Goal: Task Accomplishment & Management: Manage account settings

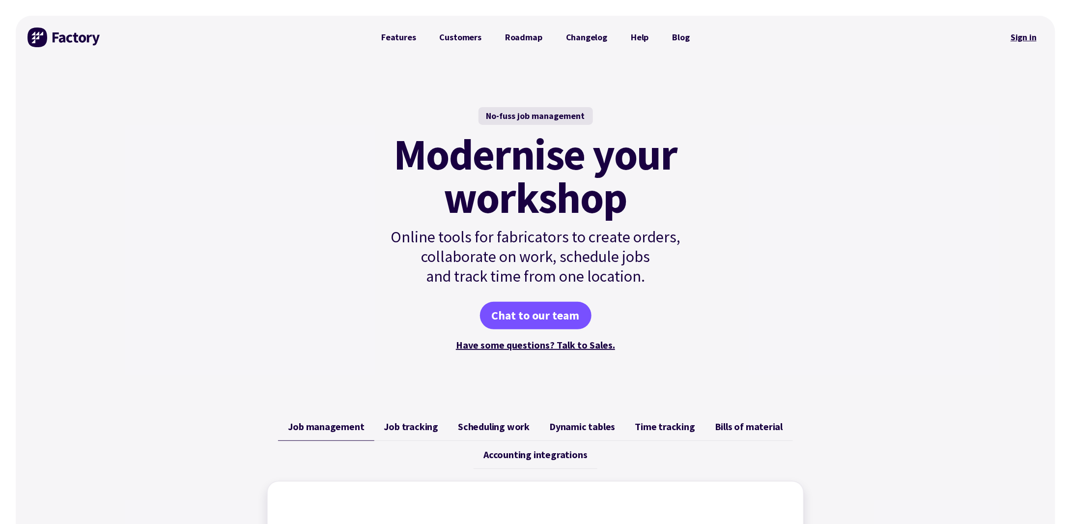
click at [1011, 39] on link "Sign in" at bounding box center [1023, 37] width 40 height 23
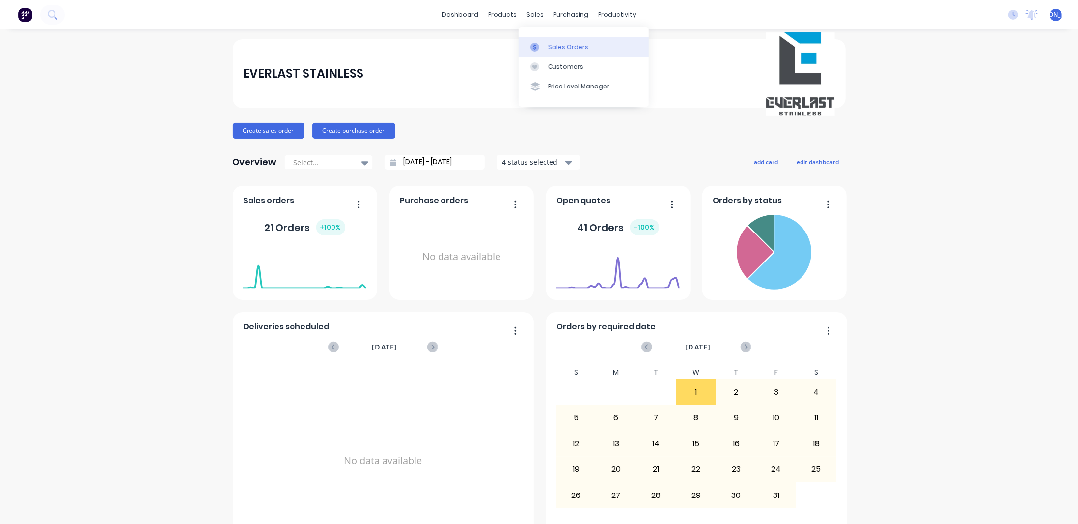
click at [560, 47] on div "Sales Orders" at bounding box center [568, 47] width 40 height 9
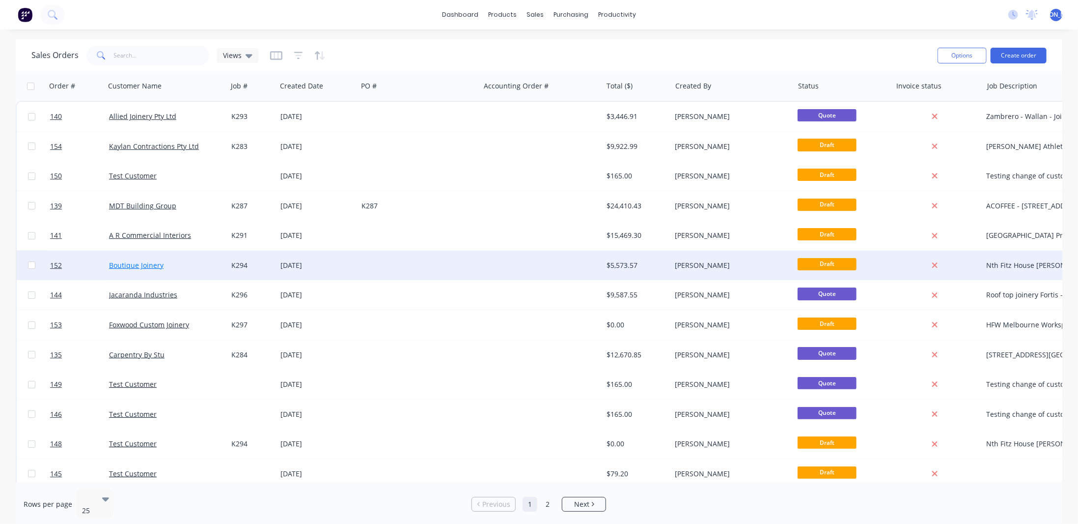
click at [137, 264] on link "Boutique Joinery" at bounding box center [136, 264] width 55 height 9
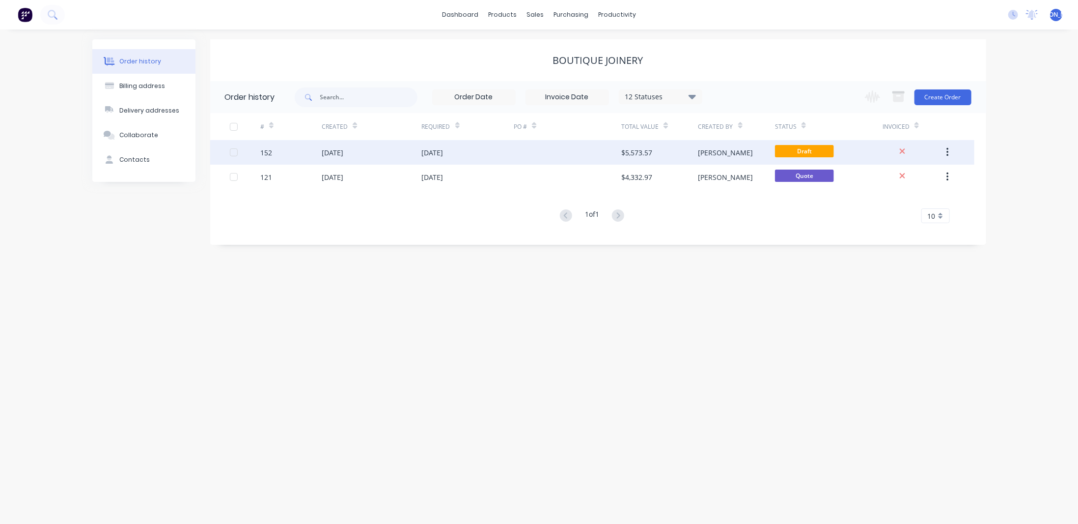
click at [462, 147] on div "[DATE]" at bounding box center [468, 152] width 92 height 25
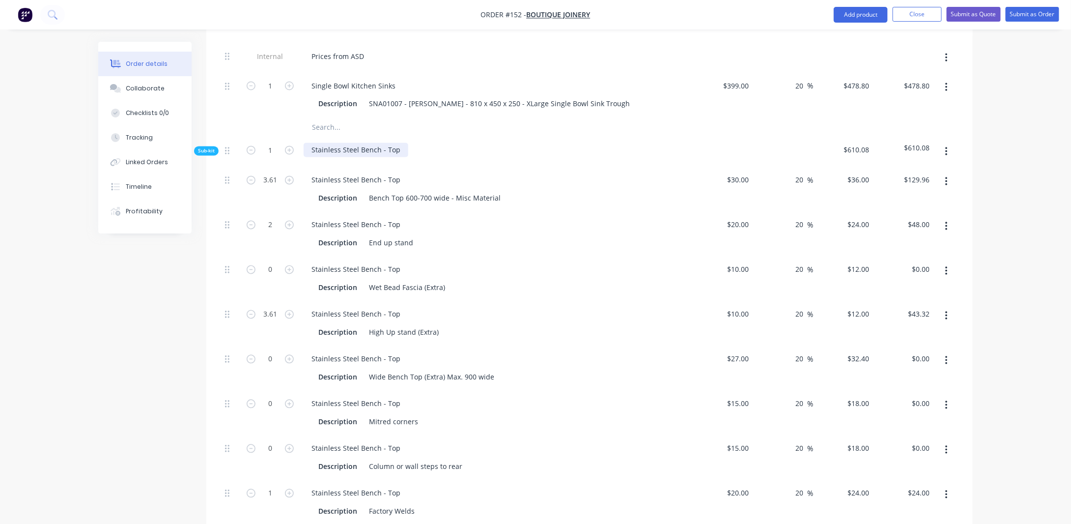
scroll to position [835, 0]
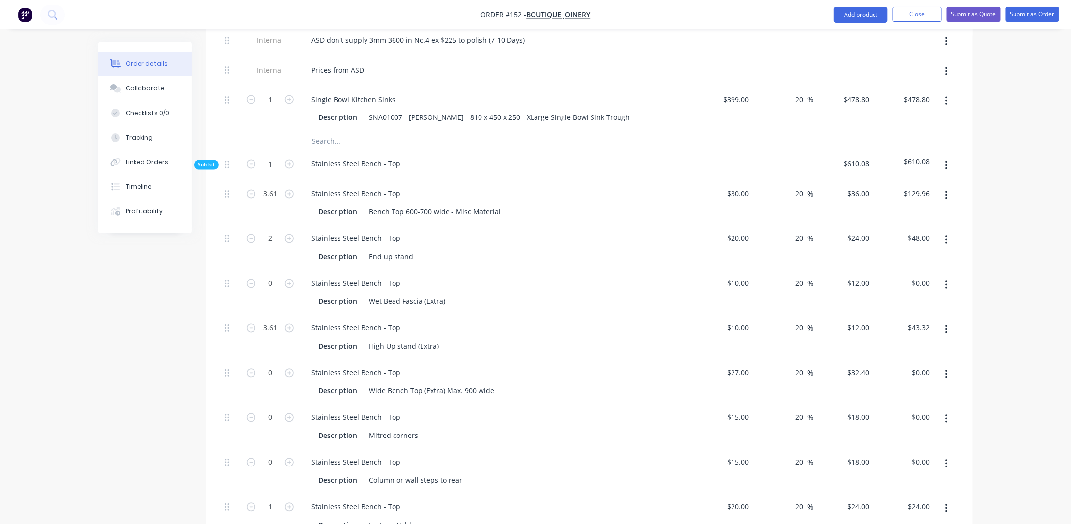
drag, startPoint x: 509, startPoint y: 156, endPoint x: 420, endPoint y: 158, distance: 88.9
click at [509, 187] on div "Stainless Steel Bench - Top" at bounding box center [496, 194] width 385 height 14
click at [280, 187] on input "3.61" at bounding box center [270, 194] width 26 height 15
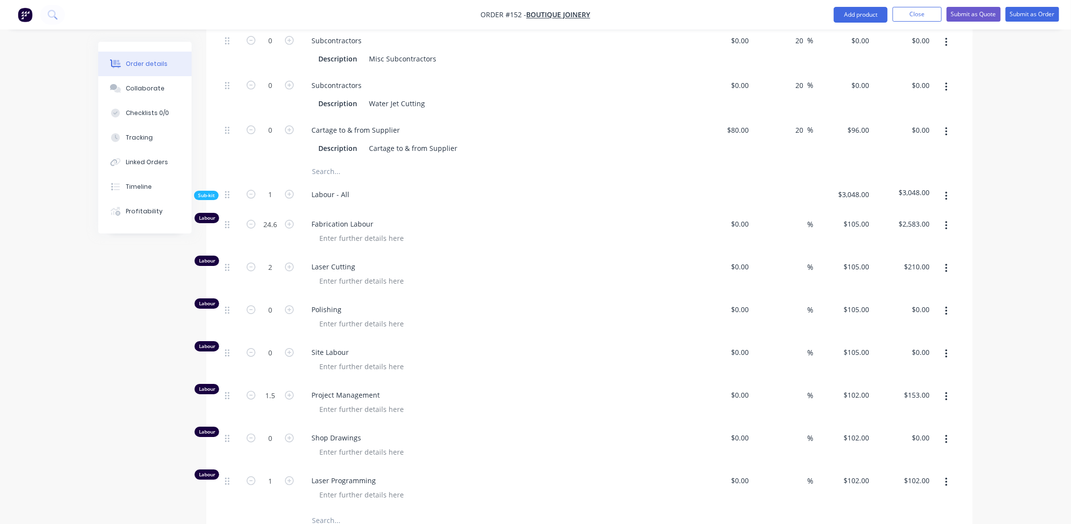
scroll to position [1621, 0]
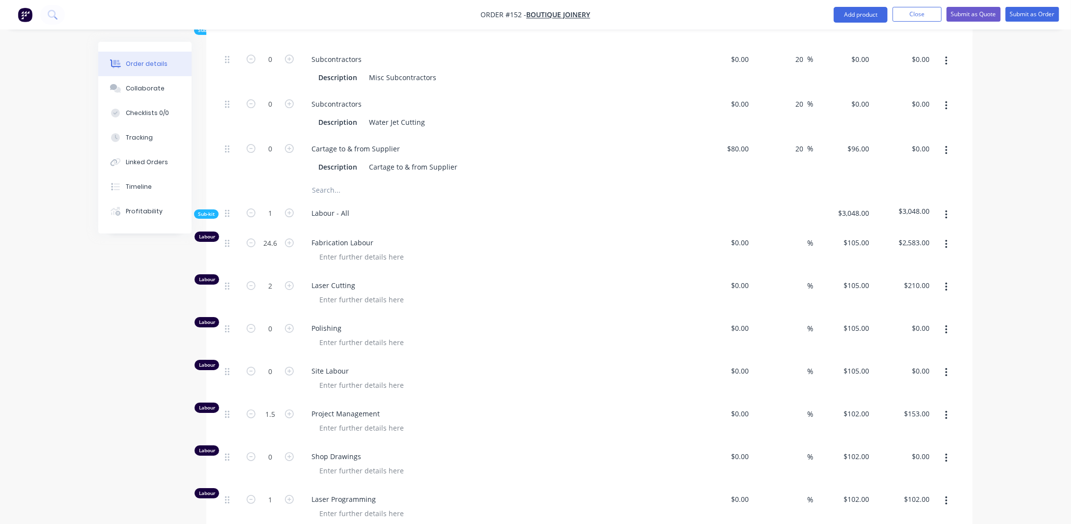
drag, startPoint x: 149, startPoint y: 328, endPoint x: 344, endPoint y: 336, distance: 194.7
click at [334, 250] on div at bounding box center [361, 257] width 100 height 14
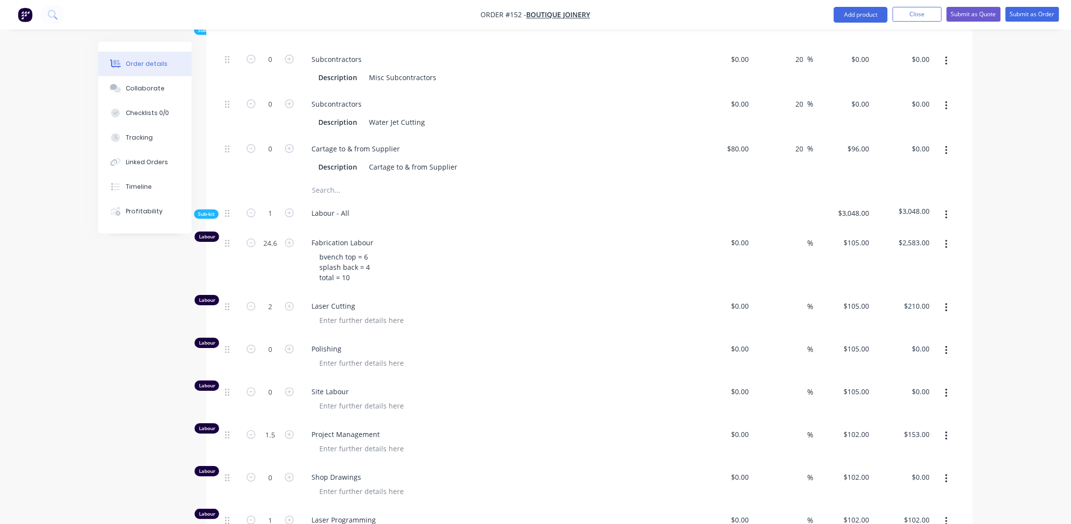
drag, startPoint x: 363, startPoint y: 253, endPoint x: 304, endPoint y: 224, distance: 65.7
click at [305, 229] on div "Fabrication Labour bvench top = 6 splash back = 4 total = 10" at bounding box center [496, 260] width 393 height 63
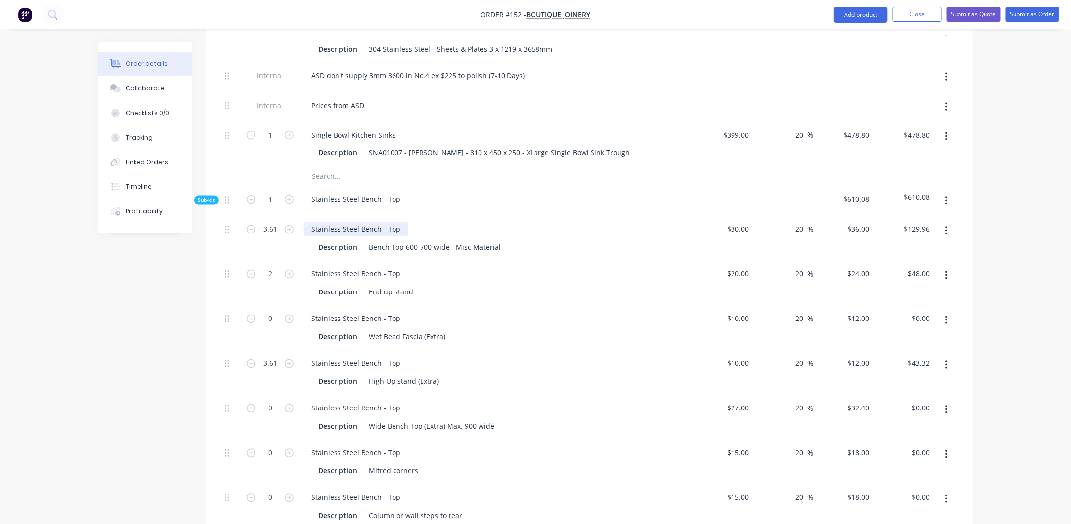
scroll to position [786, 0]
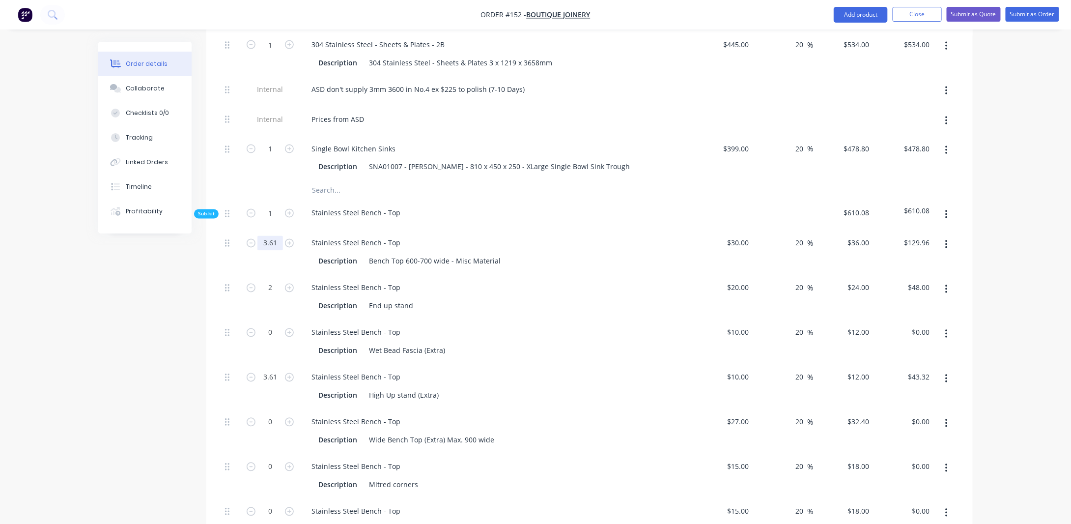
click at [276, 236] on input "3.61" at bounding box center [270, 243] width 26 height 15
type input "12"
click at [155, 309] on div "Created by [PERSON_NAME] Created [DATE] Required [DATE] Assigned to JA Status D…" at bounding box center [535, 486] width 874 height 2461
type input "$432.00"
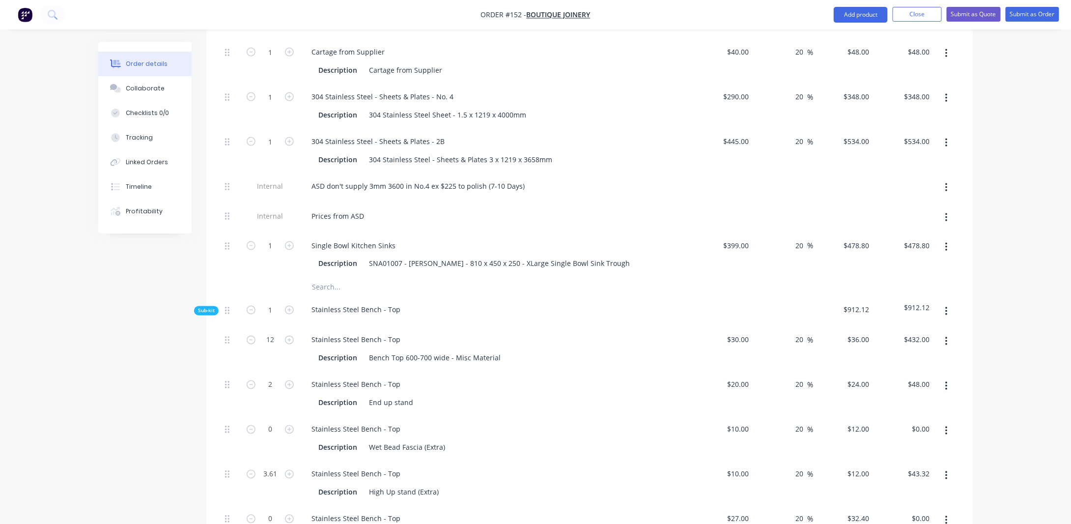
scroll to position [688, 0]
click at [276, 334] on input "12" at bounding box center [270, 341] width 26 height 15
type input "3.6"
type input "$129.60"
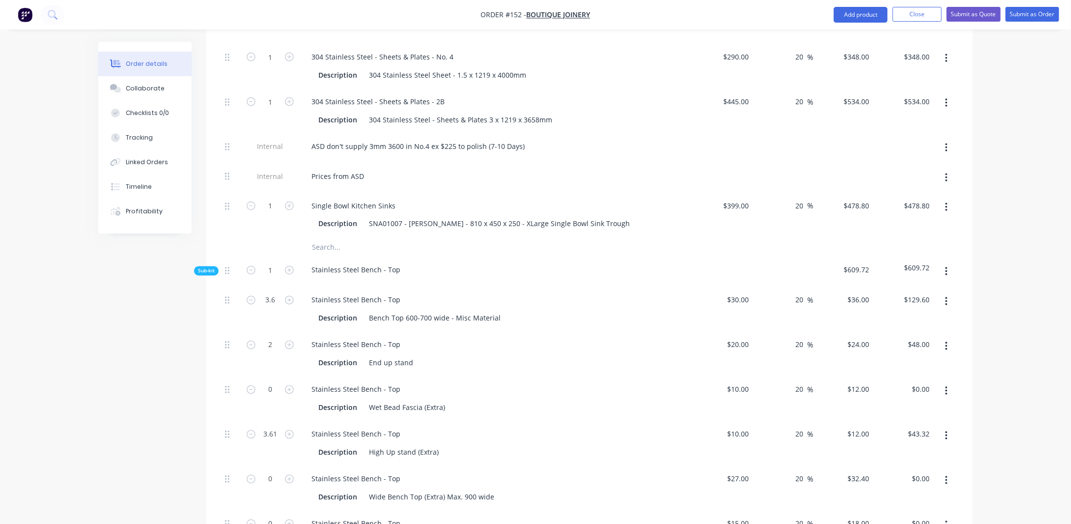
scroll to position [737, 0]
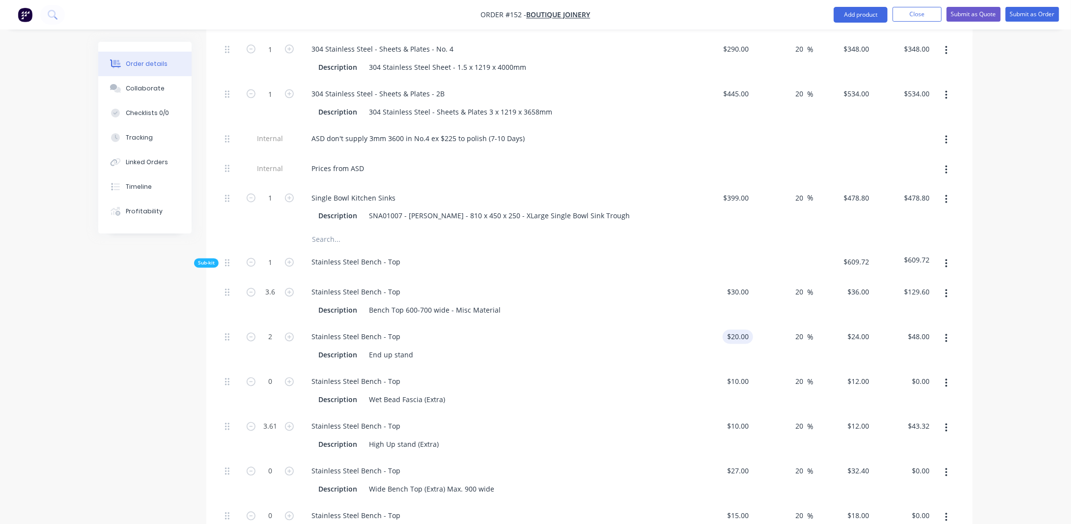
type input "20"
click at [749, 330] on input "20" at bounding box center [739, 337] width 27 height 14
type input "30"
type input "$20.00"
click at [745, 285] on input "30" at bounding box center [739, 292] width 27 height 14
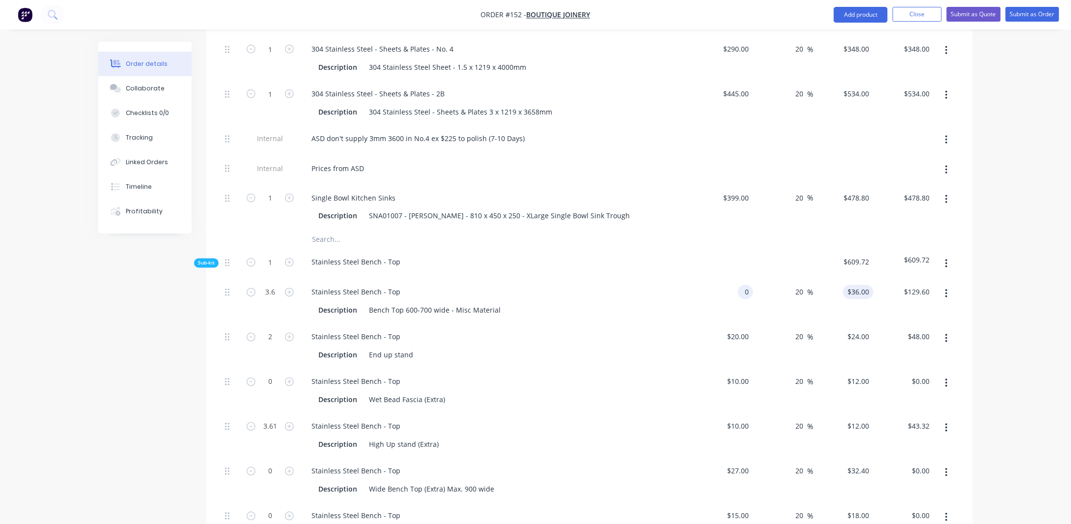
type input "$0.00"
type input "0"
type input "$0.00"
click at [846, 279] on div "0 $36.00" at bounding box center [843, 301] width 60 height 45
type input "$105.00"
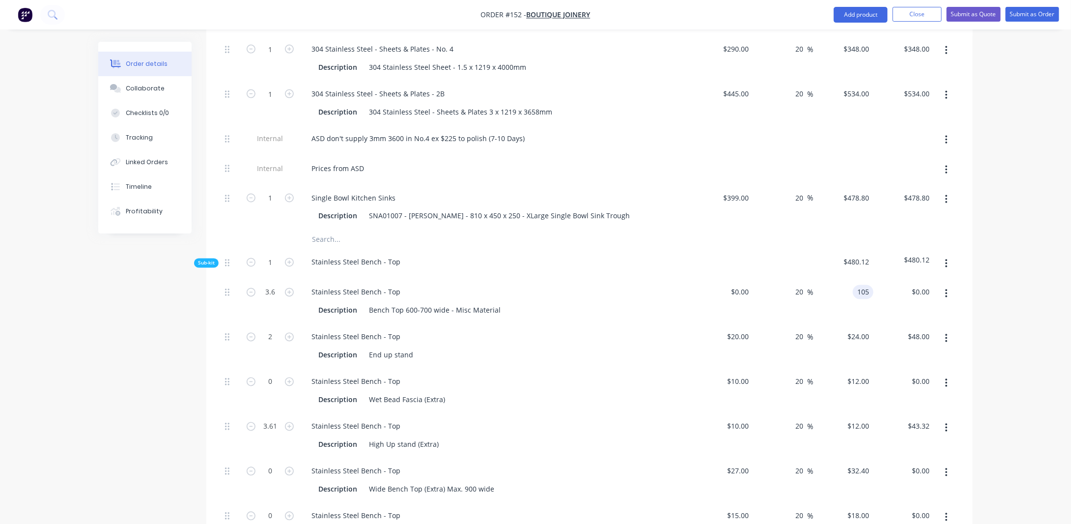
type input "$378.00"
click at [987, 266] on div "Order details Collaborate Checklists 0/0 Tracking Linked Orders Timeline Profit…" at bounding box center [535, 514] width 1071 height 2503
click at [277, 285] on input "3.6" at bounding box center [270, 292] width 26 height 15
drag, startPoint x: 843, startPoint y: 259, endPoint x: 870, endPoint y: 263, distance: 27.8
click at [858, 285] on input "105" at bounding box center [865, 292] width 17 height 14
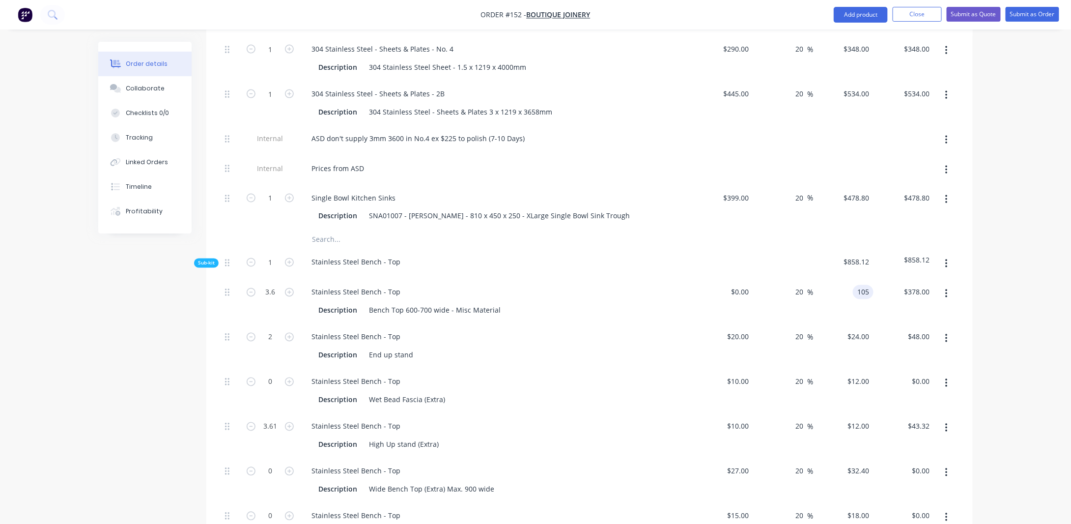
type input "$105.00"
click at [988, 267] on div "Order details Collaborate Checklists 0/0 Tracking Linked Orders Timeline Profit…" at bounding box center [535, 514] width 1071 height 2503
drag, startPoint x: 274, startPoint y: 264, endPoint x: 313, endPoint y: 268, distance: 39.5
click at [274, 285] on input "3.6" at bounding box center [270, 292] width 26 height 15
type input "12"
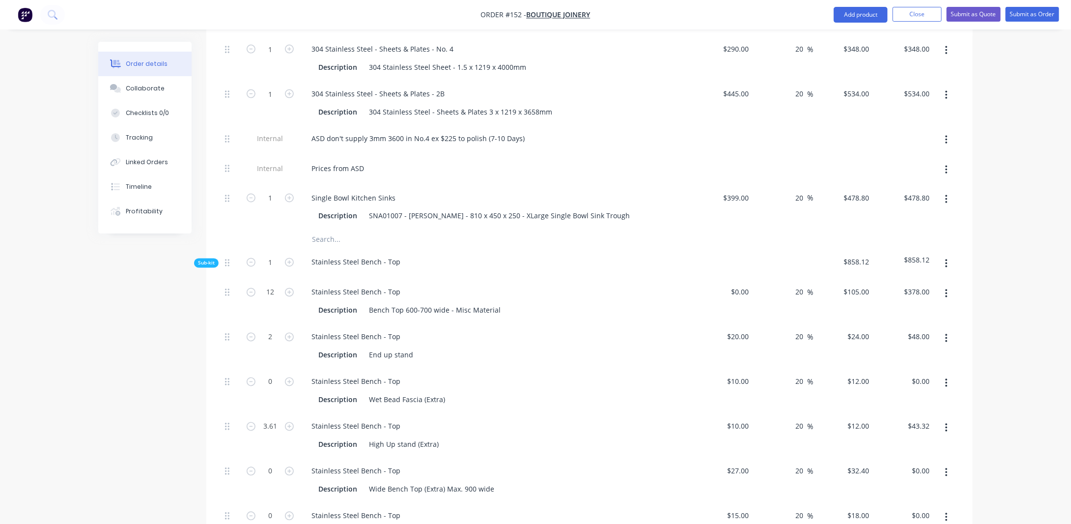
type input "$1,260.00"
click at [747, 330] on input "20" at bounding box center [746, 337] width 13 height 14
click at [987, 293] on div "Order details Collaborate Checklists 0/0 Tracking Linked Orders Timeline Profit…" at bounding box center [535, 514] width 1071 height 2503
type input "$0.00"
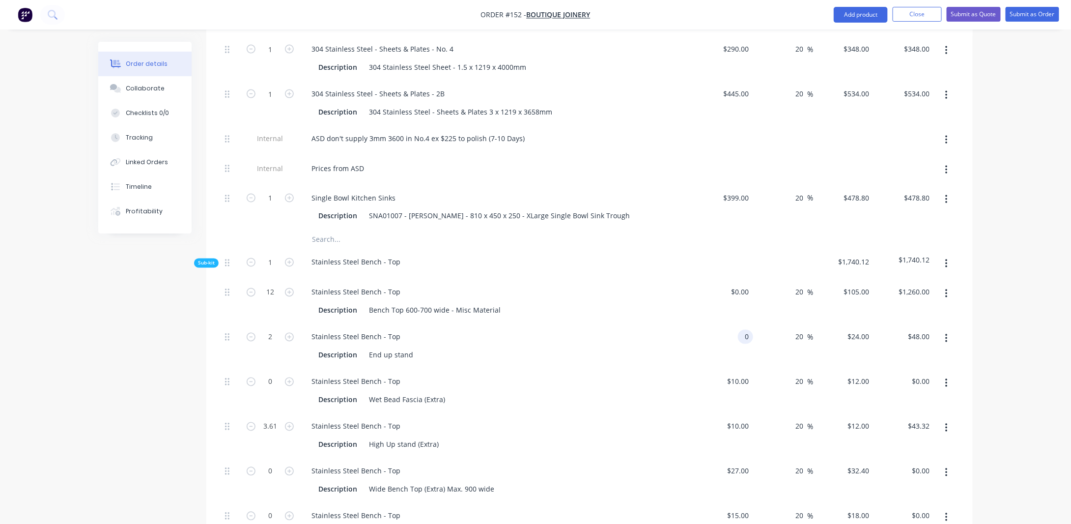
type input "$0.00"
click at [865, 330] on input "0" at bounding box center [867, 337] width 11 height 14
type input "$105.00"
type input "$210.00"
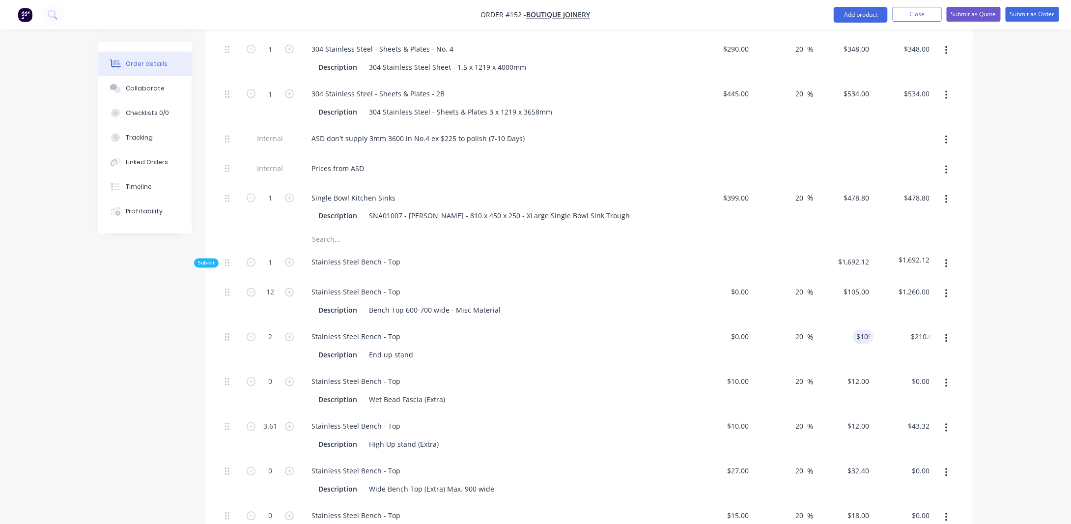
click at [985, 324] on div "Order details Collaborate Checklists 0/0 Tracking Linked Orders Timeline Profit…" at bounding box center [535, 514] width 1071 height 2503
click at [513, 392] on div "Description Wet Bead Fascia (Extra)" at bounding box center [494, 399] width 360 height 14
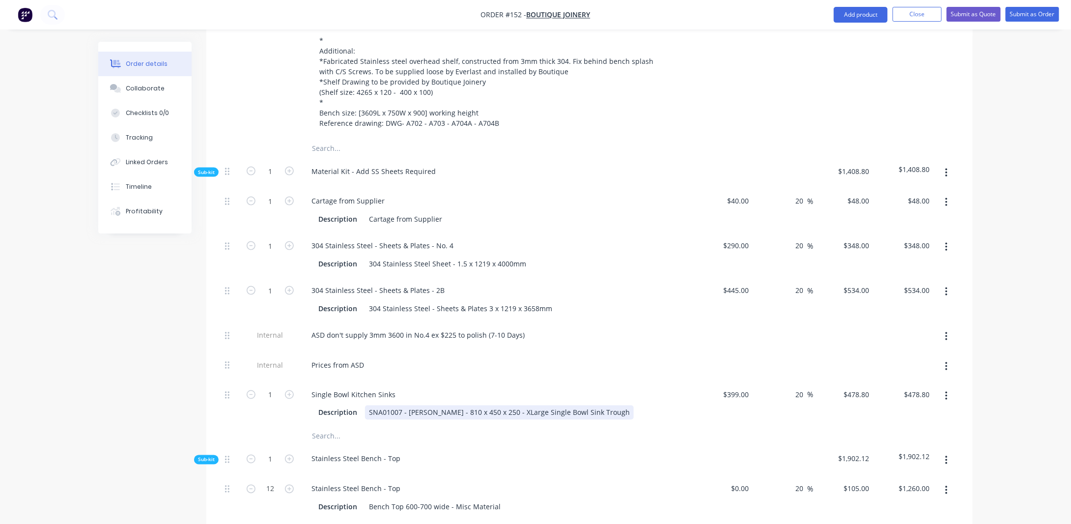
scroll to position [540, 0]
click at [214, 456] on span "Sub-kit" at bounding box center [206, 459] width 17 height 7
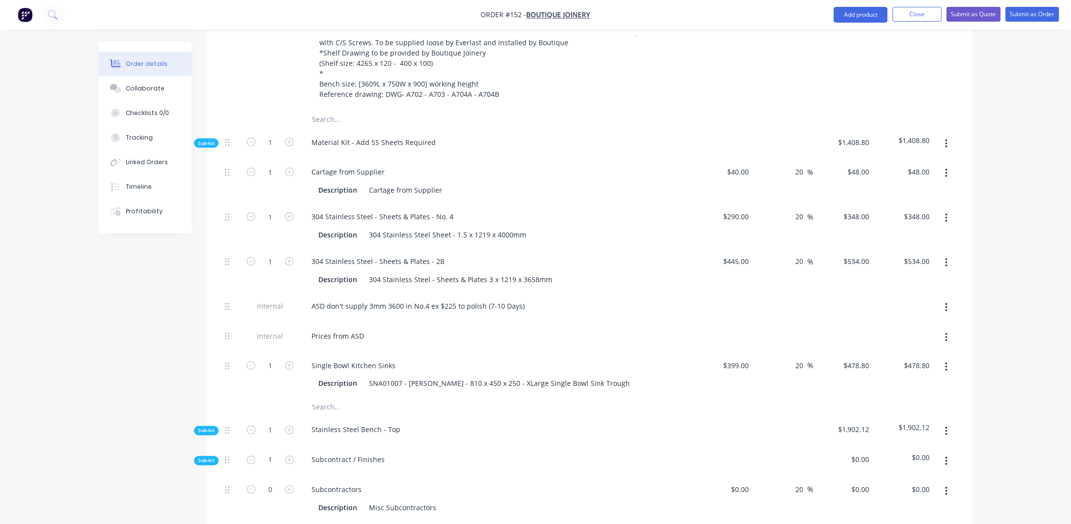
scroll to position [589, 0]
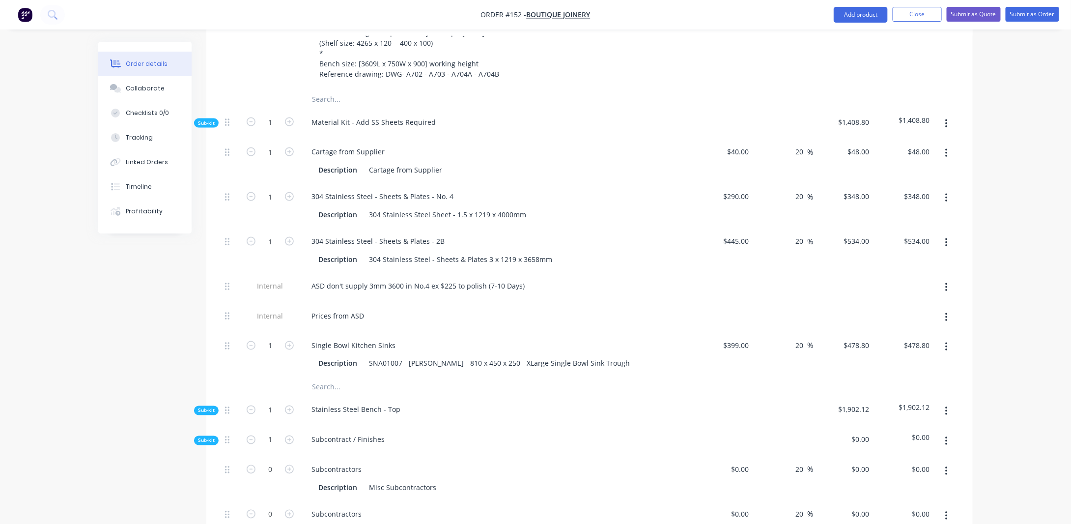
click at [212, 437] on span "Sub-kit" at bounding box center [206, 440] width 17 height 7
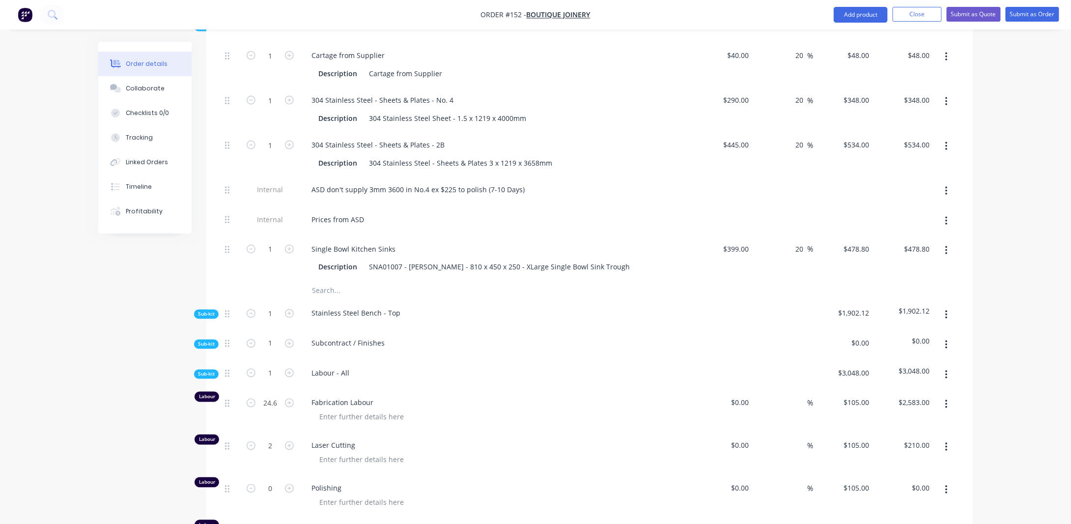
scroll to position [688, 0]
click at [211, 389] on div "Labour" at bounding box center [206, 394] width 25 height 10
click at [210, 368] on span "Sub-kit" at bounding box center [206, 371] width 17 height 7
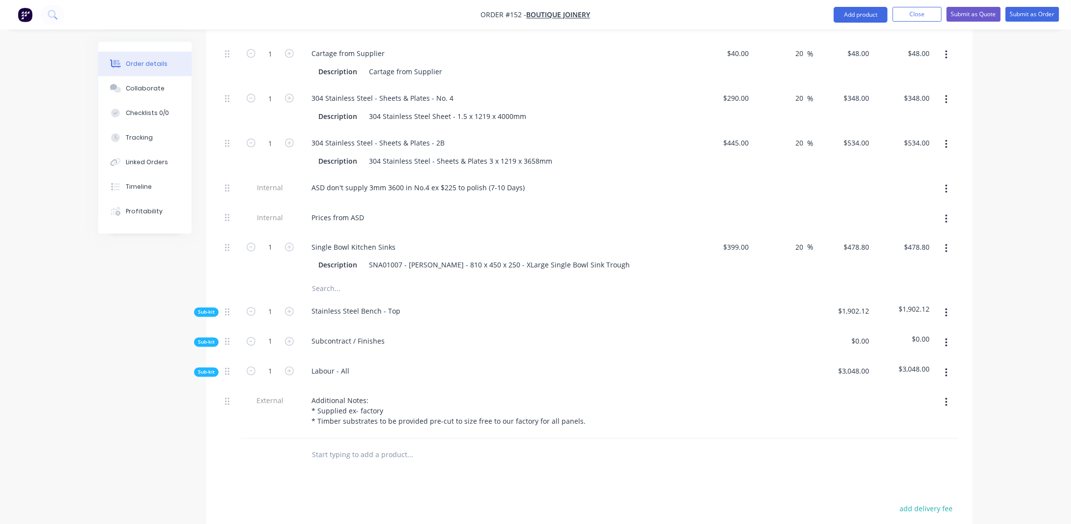
click at [203, 308] on span "Sub-kit" at bounding box center [206, 311] width 17 height 7
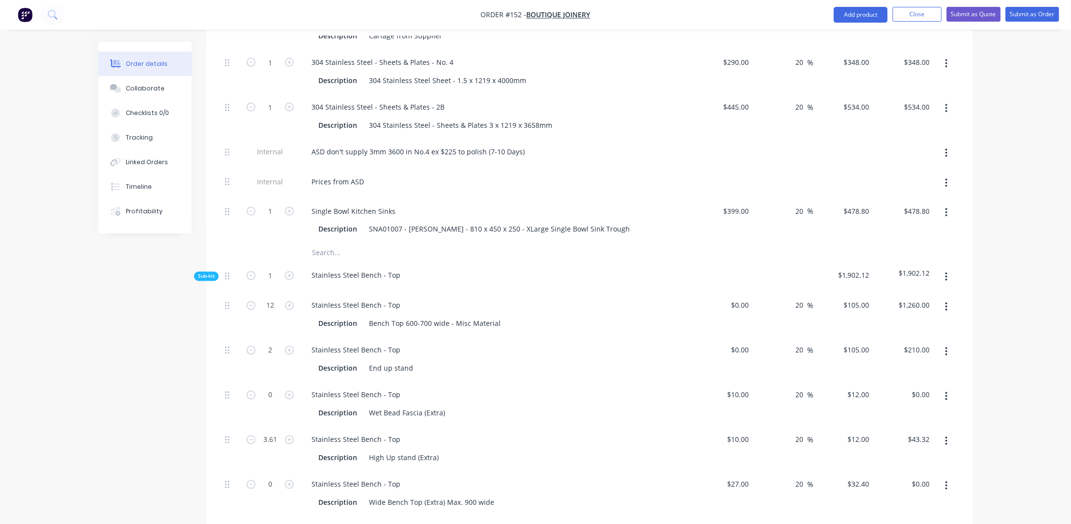
scroll to position [737, 0]
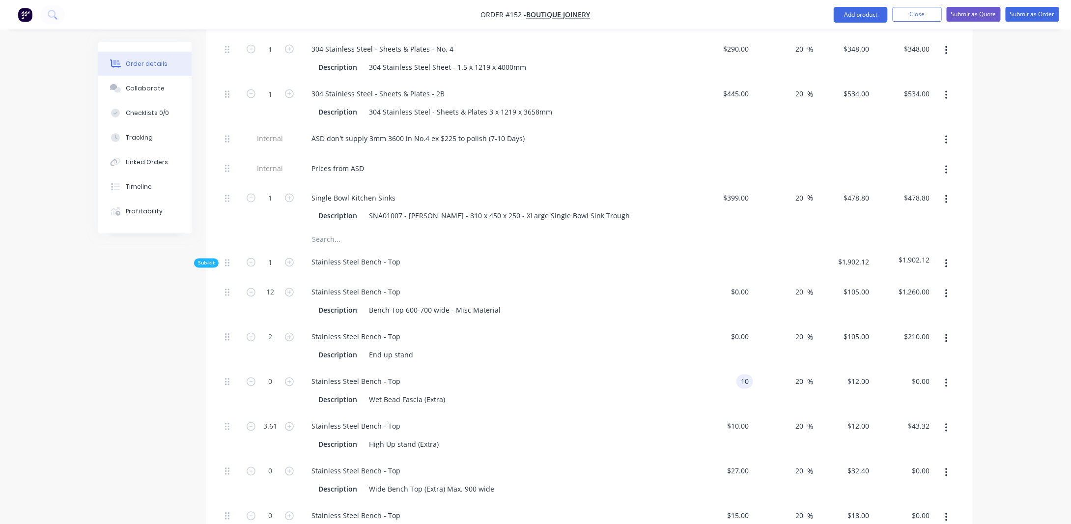
drag, startPoint x: 734, startPoint y: 351, endPoint x: 777, endPoint y: 342, distance: 43.7
click at [775, 368] on div "0 Stainless Steel Bench - Top Description Wet Bead Fascia (Extra) 10 10 20 20 %…" at bounding box center [589, 390] width 737 height 45
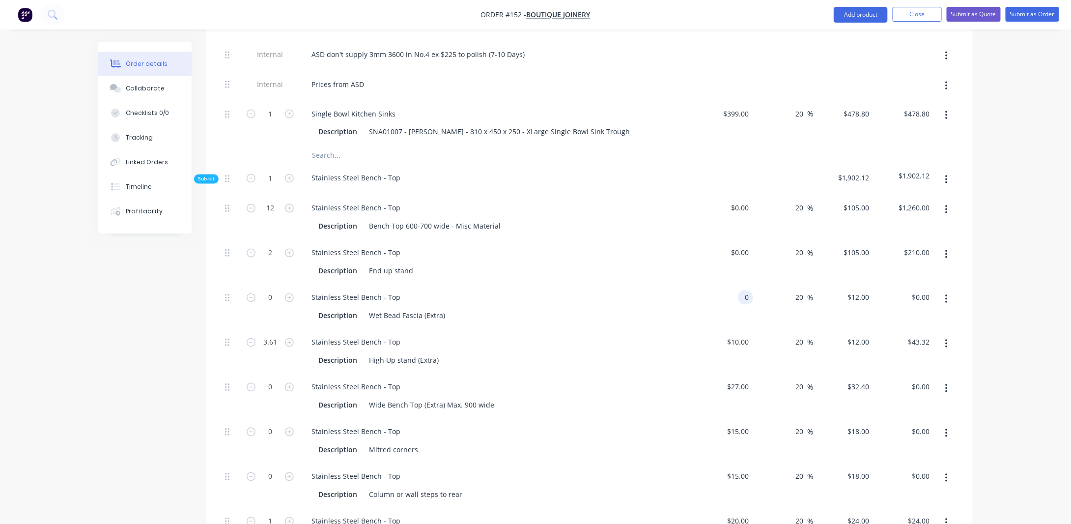
scroll to position [835, 0]
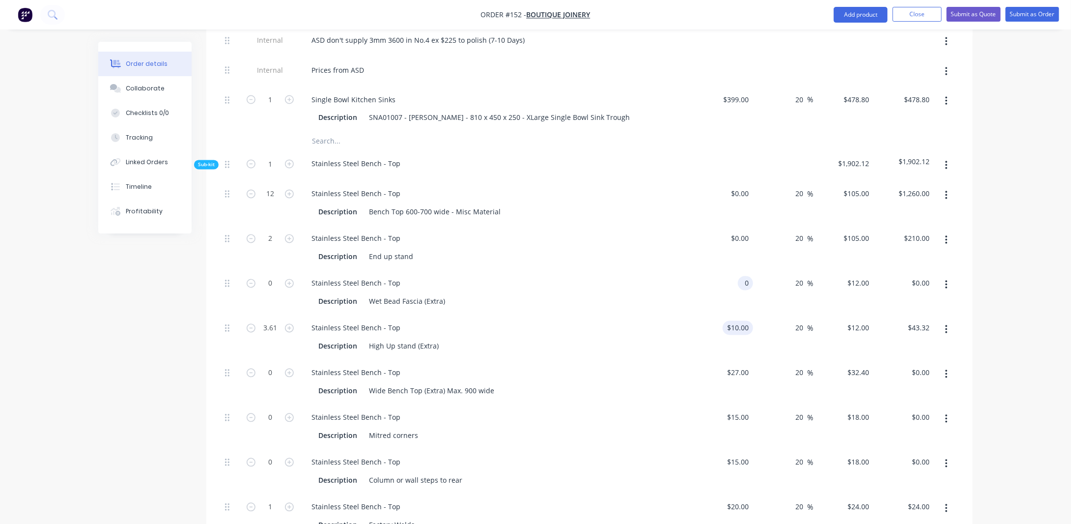
type input "$0.00"
click at [745, 321] on input "10" at bounding box center [739, 328] width 27 height 14
type input "$0.00"
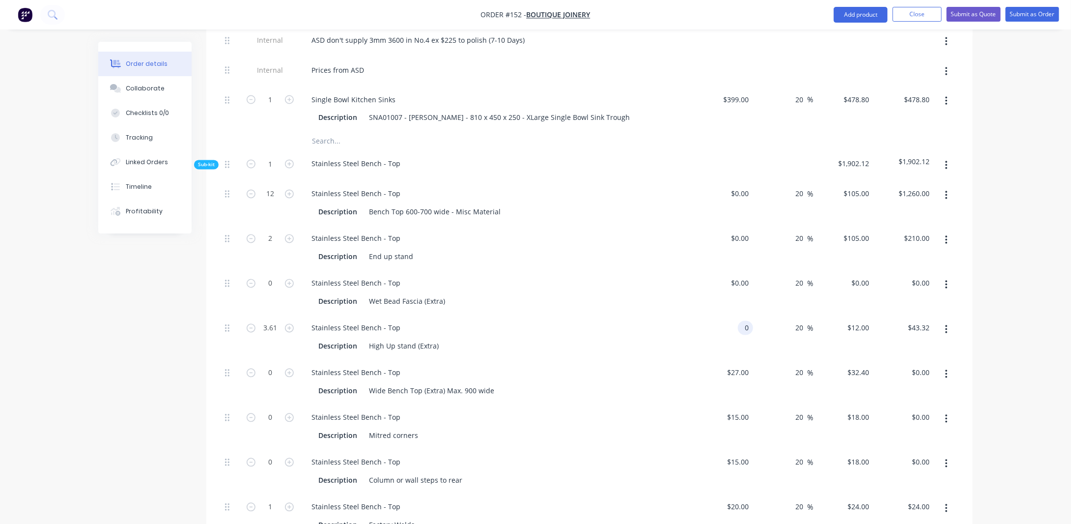
type input "$0.00"
drag, startPoint x: 1010, startPoint y: 261, endPoint x: 978, endPoint y: 249, distance: 34.4
click at [1008, 261] on div "Order details Collaborate Checklists 0/0 Tracking Linked Orders Timeline Profit…" at bounding box center [535, 180] width 1071 height 2030
click at [863, 276] on input "0" at bounding box center [867, 283] width 11 height 14
type input "$105.00"
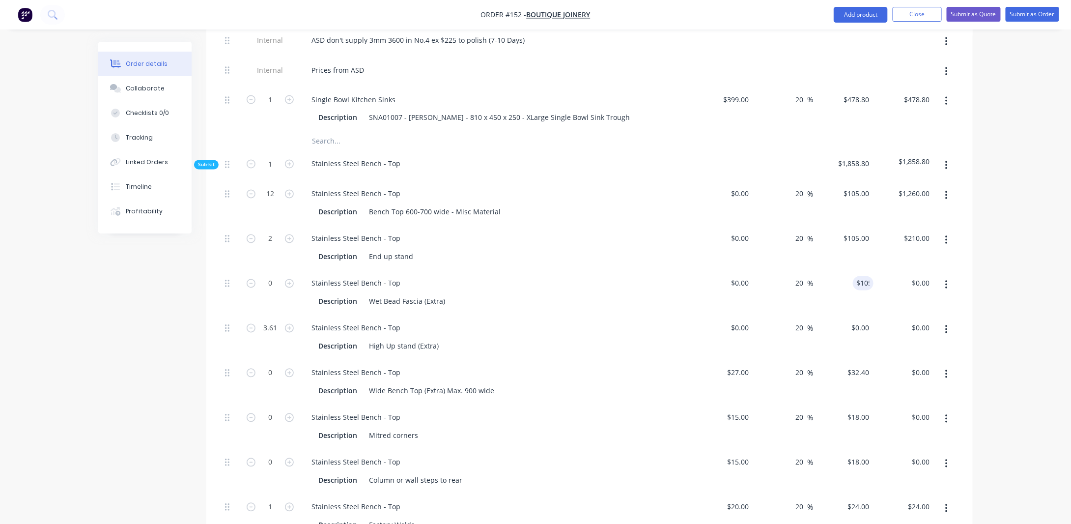
click at [1024, 221] on div "Order details Collaborate Checklists 0/0 Tracking Linked Orders Timeline Profit…" at bounding box center [535, 180] width 1071 height 2030
click at [131, 345] on div "Created by [PERSON_NAME] Created [DATE] Required [DATE] Assigned to JA Status D…" at bounding box center [535, 201] width 874 height 1988
click at [213, 161] on span "Sub-kit" at bounding box center [206, 164] width 17 height 7
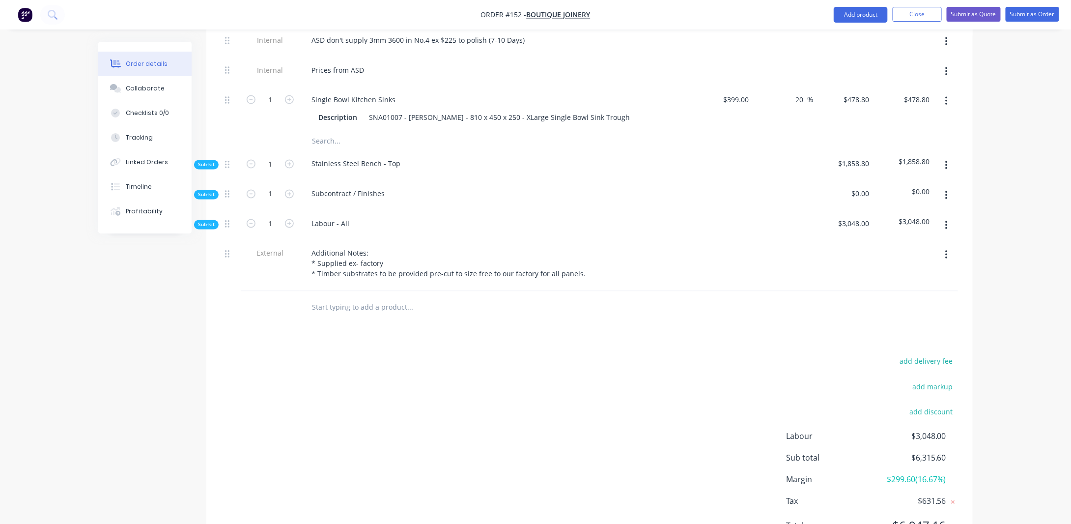
click at [210, 221] on span "Sub-kit" at bounding box center [206, 224] width 17 height 7
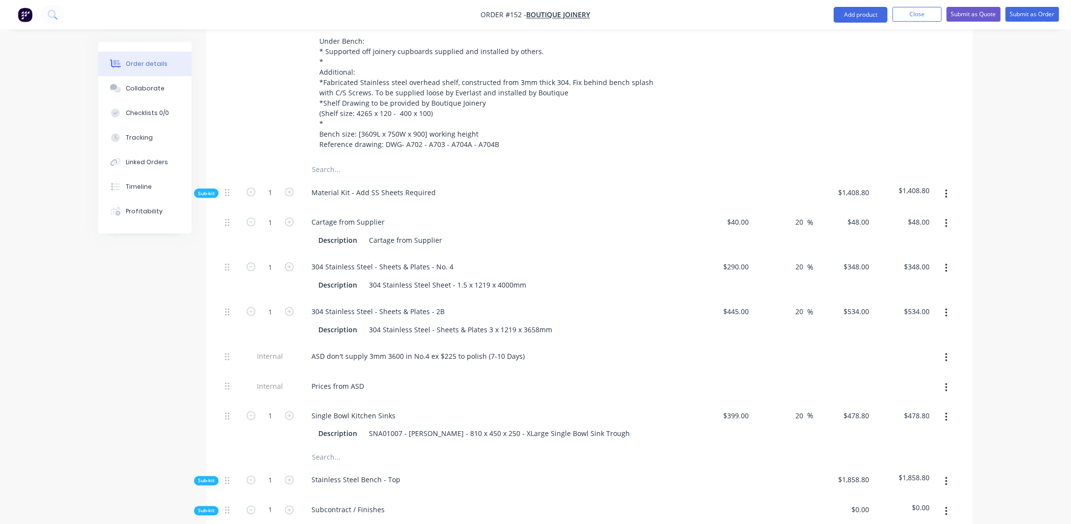
scroll to position [442, 0]
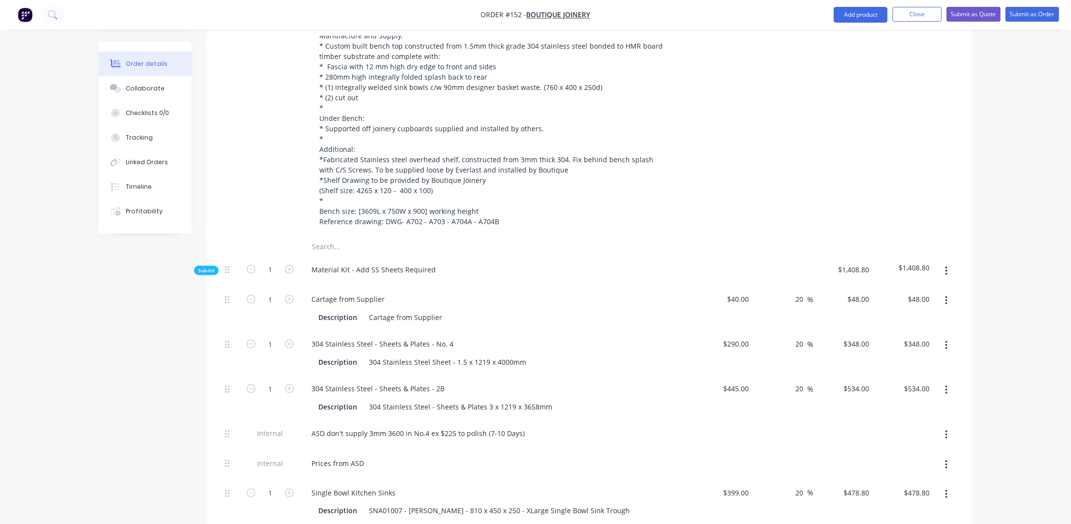
click at [207, 267] on span "Sub-kit" at bounding box center [206, 270] width 17 height 7
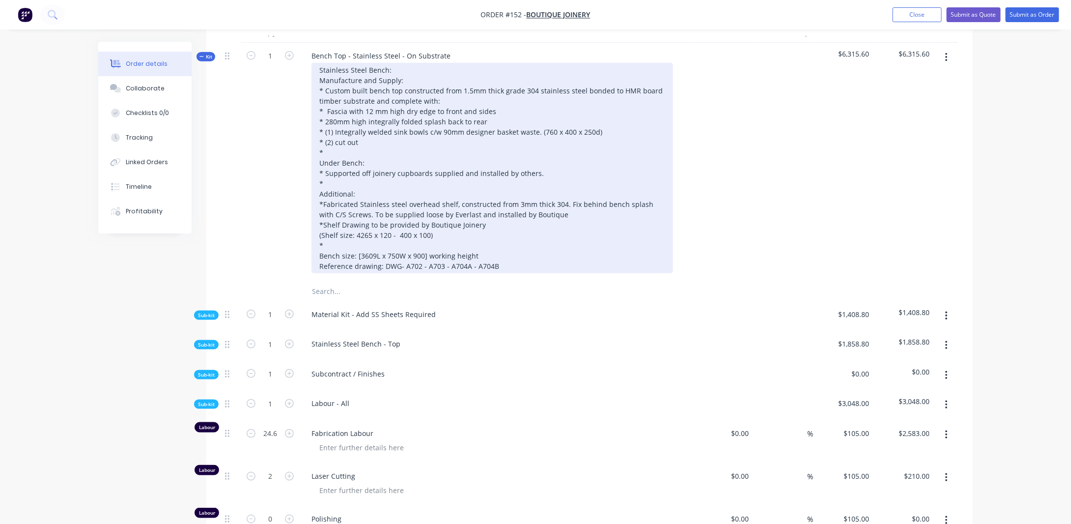
scroll to position [344, 0]
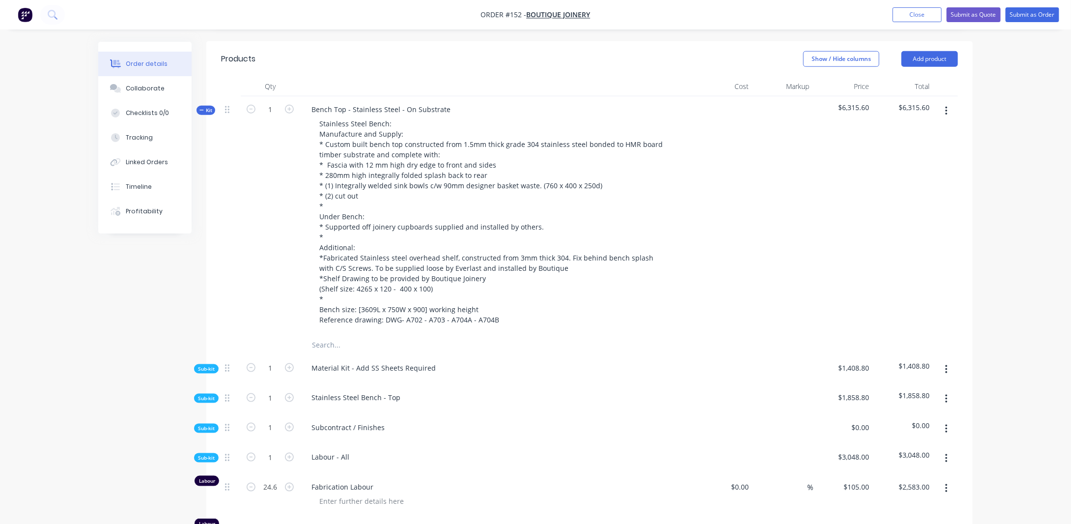
click at [209, 107] on span "Kit" at bounding box center [205, 110] width 13 height 7
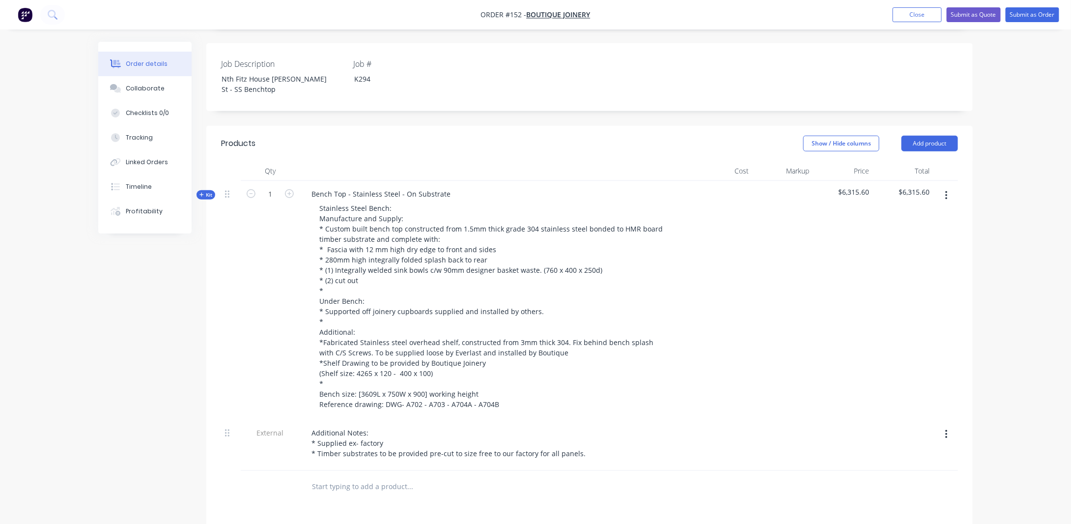
scroll to position [246, 0]
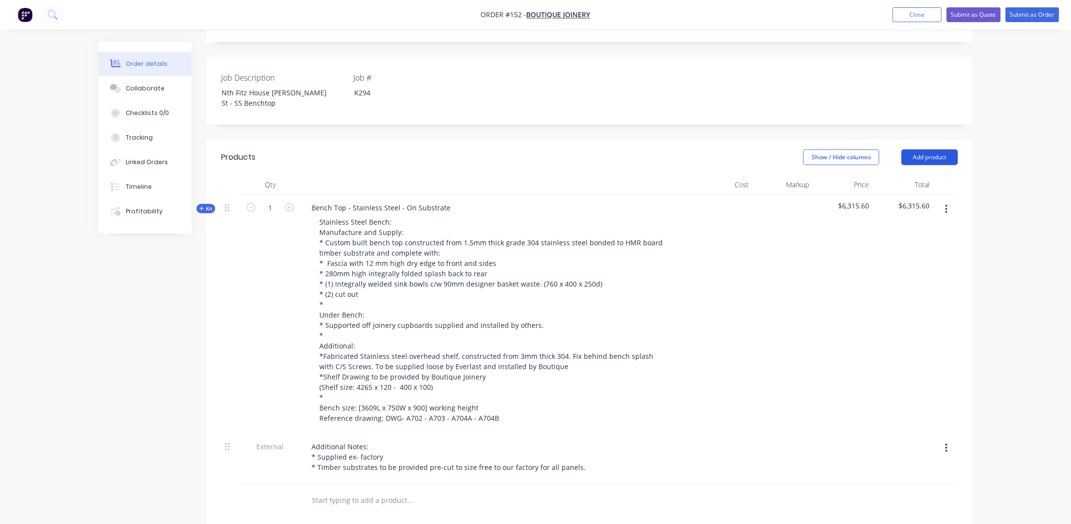
click at [928, 149] on button "Add product" at bounding box center [929, 157] width 56 height 16
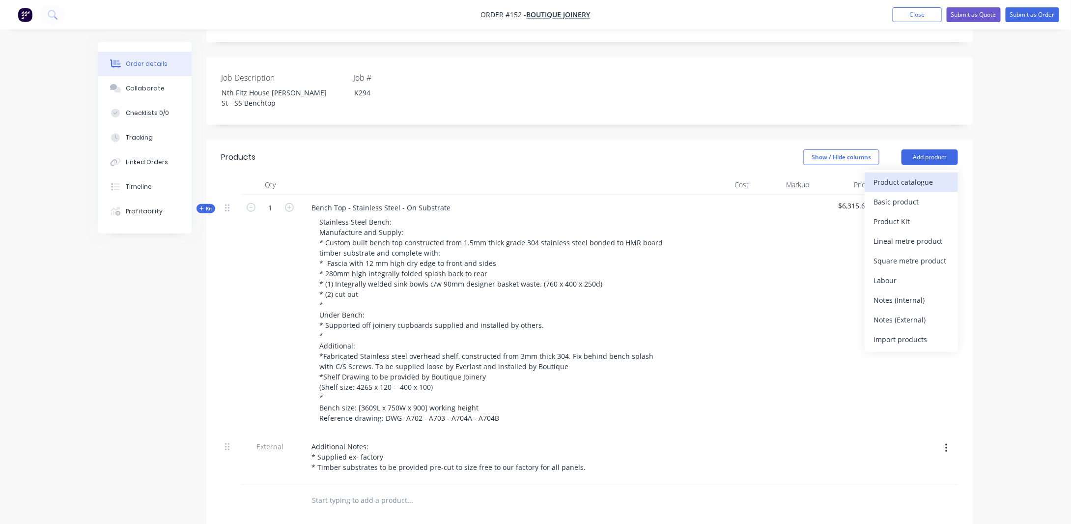
click at [887, 175] on div "Product catalogue" at bounding box center [911, 182] width 76 height 14
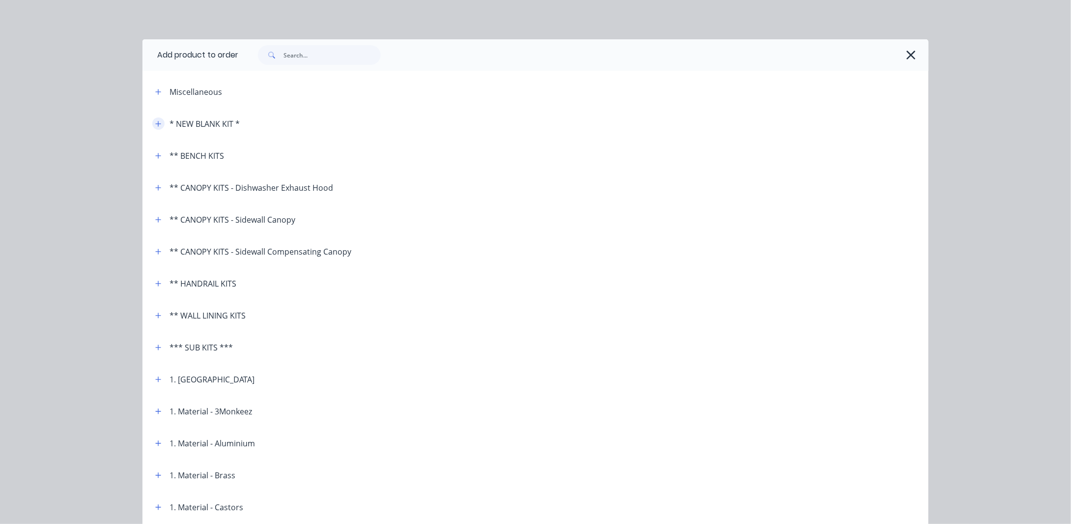
click at [152, 121] on button "button" at bounding box center [158, 123] width 12 height 12
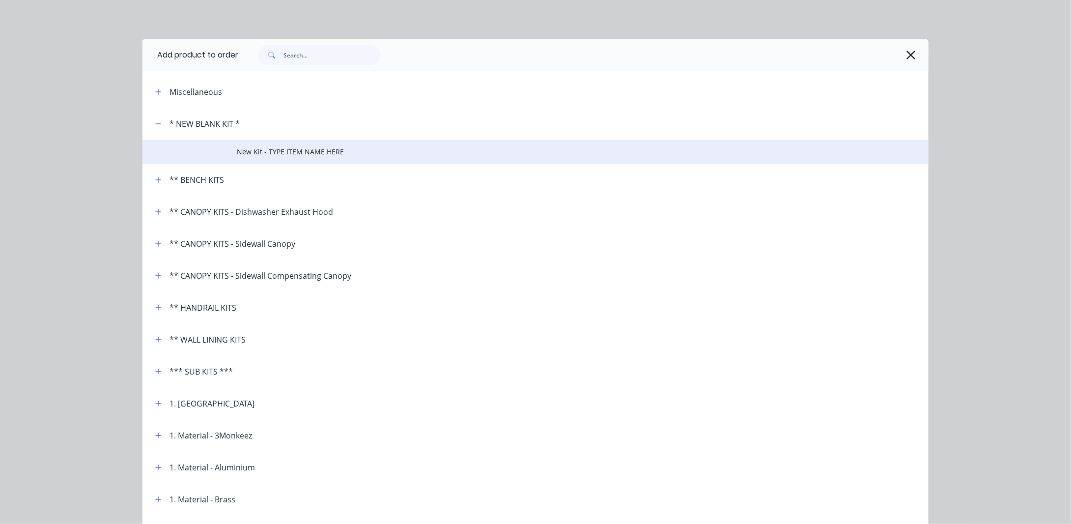
click at [287, 153] on span "New Kit - TYPE ITEM NAME HERE" at bounding box center [513, 151] width 553 height 10
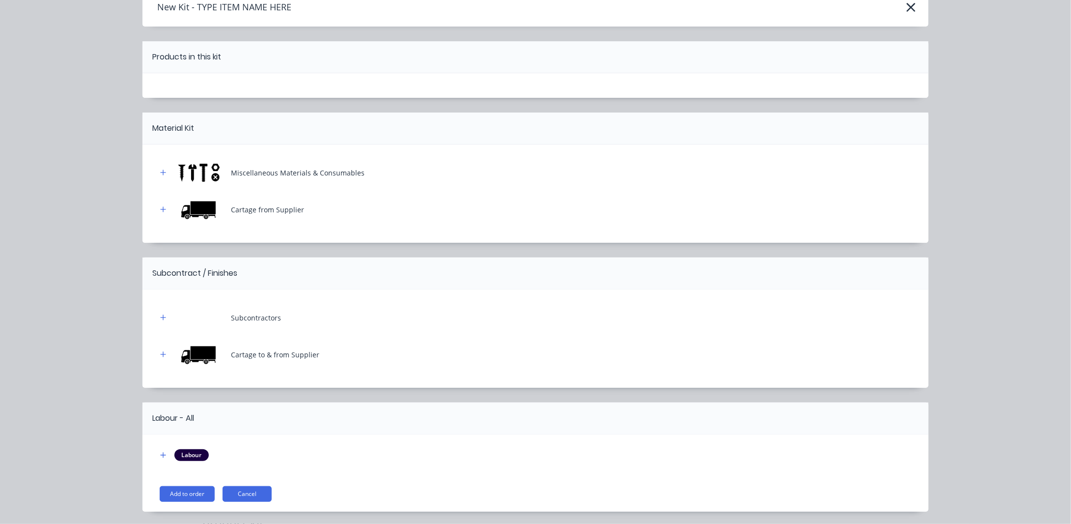
scroll to position [81, 0]
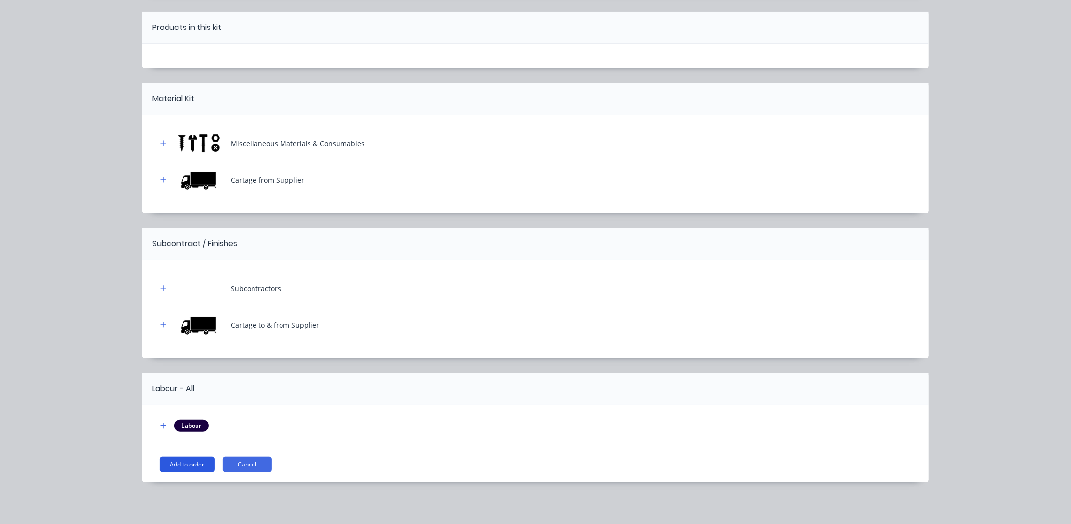
click at [179, 462] on button "Add to order" at bounding box center [187, 464] width 55 height 16
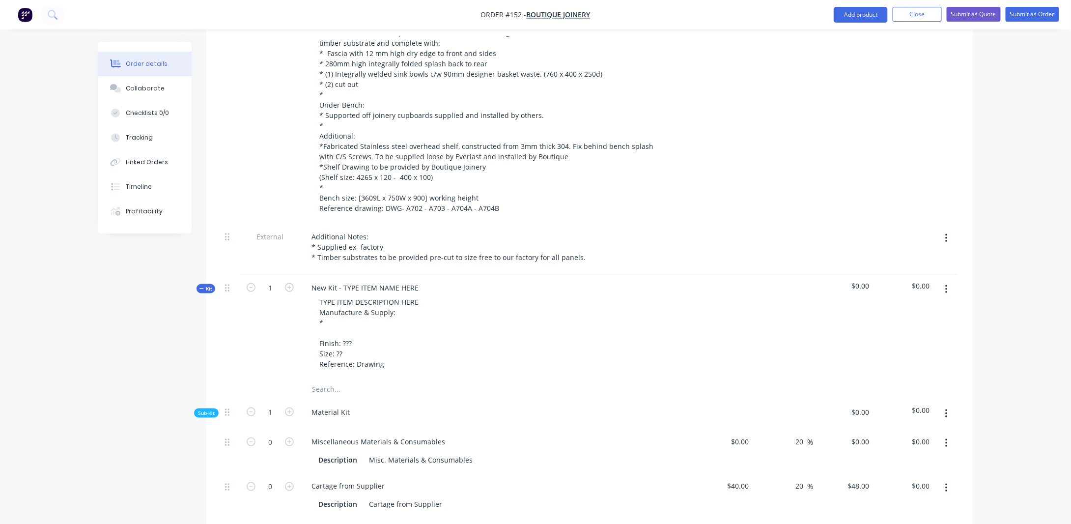
scroll to position [540, 0]
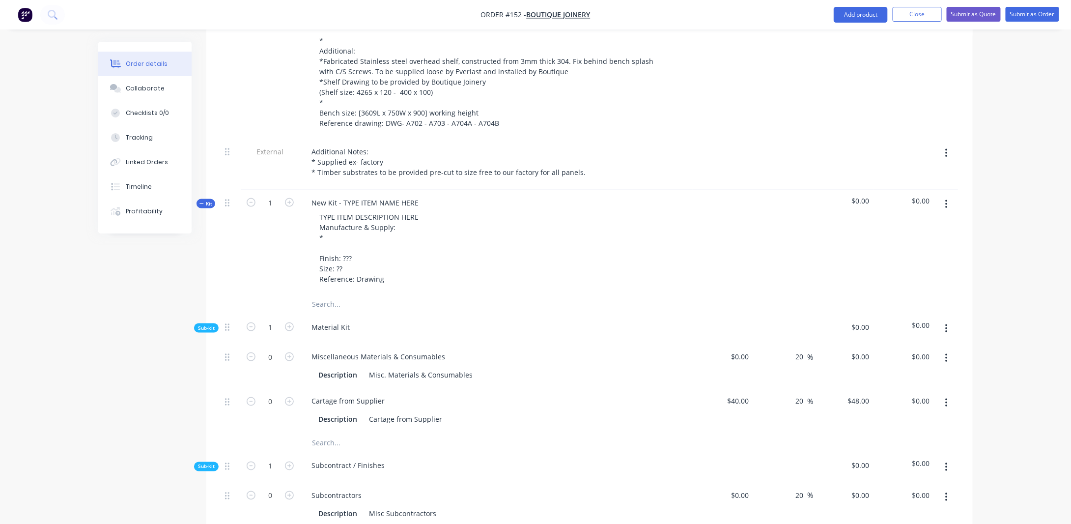
click at [208, 200] on span "Kit" at bounding box center [205, 203] width 13 height 7
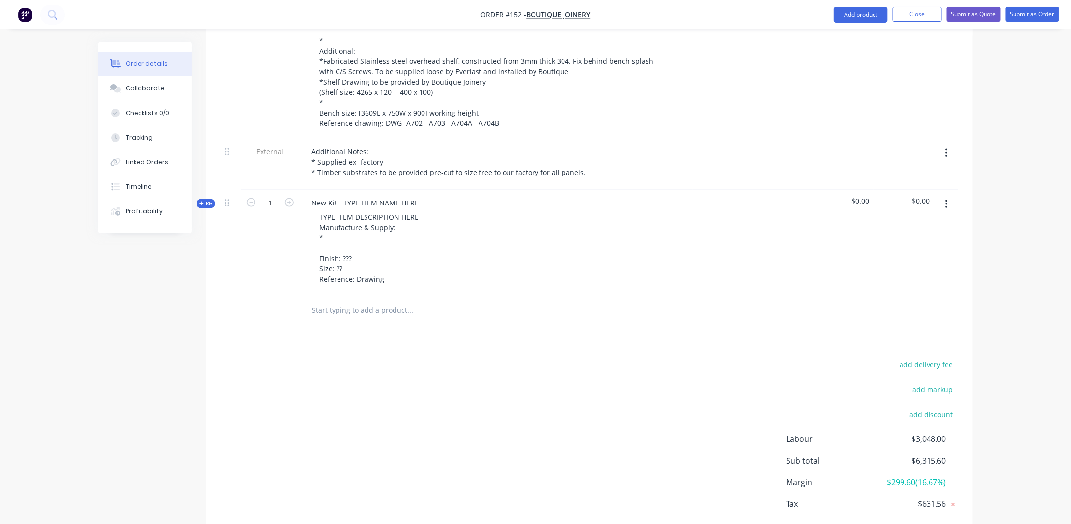
click at [208, 200] on span "Kit" at bounding box center [205, 203] width 13 height 7
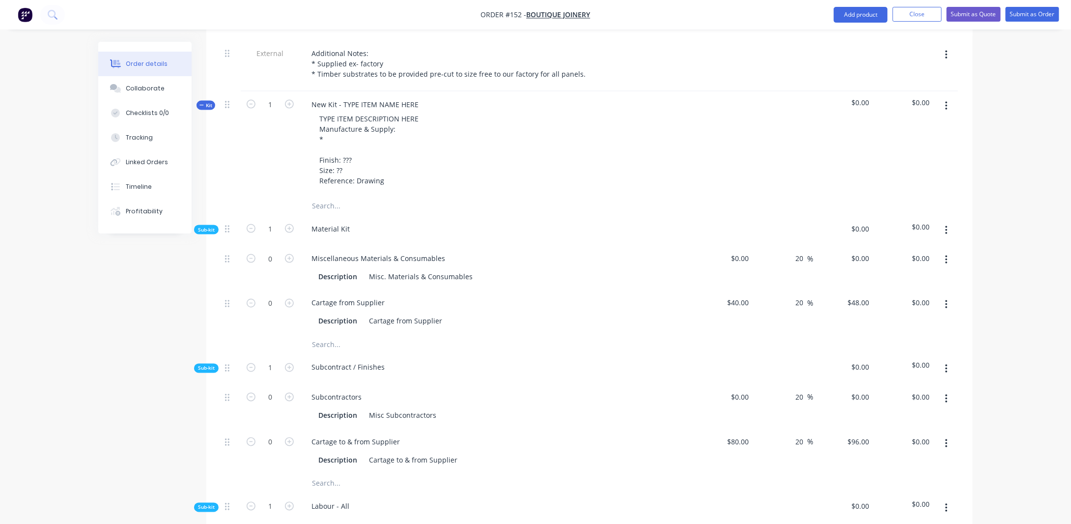
scroll to position [688, 0]
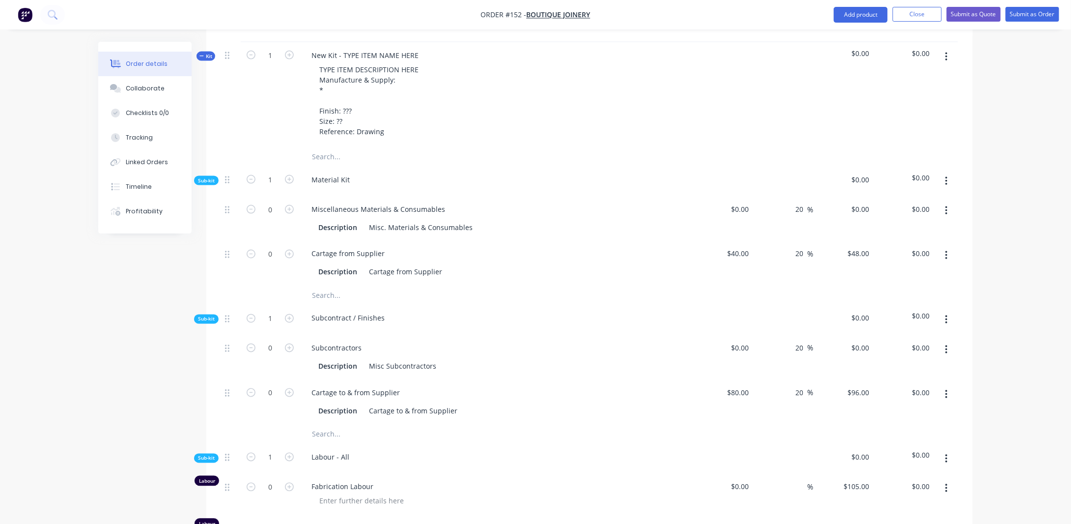
click at [948, 311] on button "button" at bounding box center [946, 320] width 23 height 18
click at [923, 358] on div "Delete" at bounding box center [911, 365] width 76 height 14
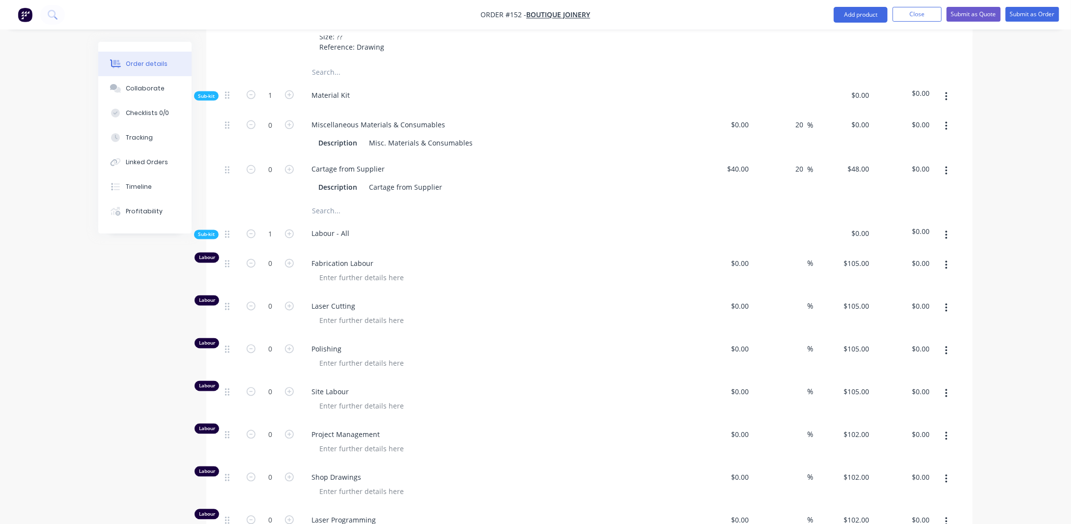
scroll to position [786, 0]
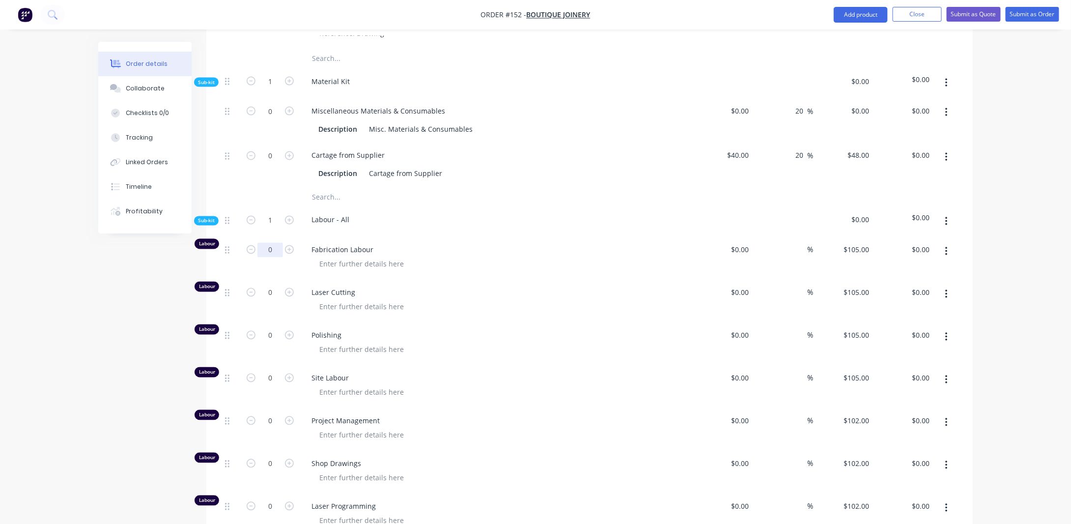
click at [275, 243] on input "0" at bounding box center [270, 250] width 26 height 15
click at [347, 257] on div at bounding box center [361, 264] width 100 height 14
click at [948, 243] on button "button" at bounding box center [946, 252] width 23 height 18
click at [922, 267] on button "Duplicate" at bounding box center [910, 277] width 93 height 20
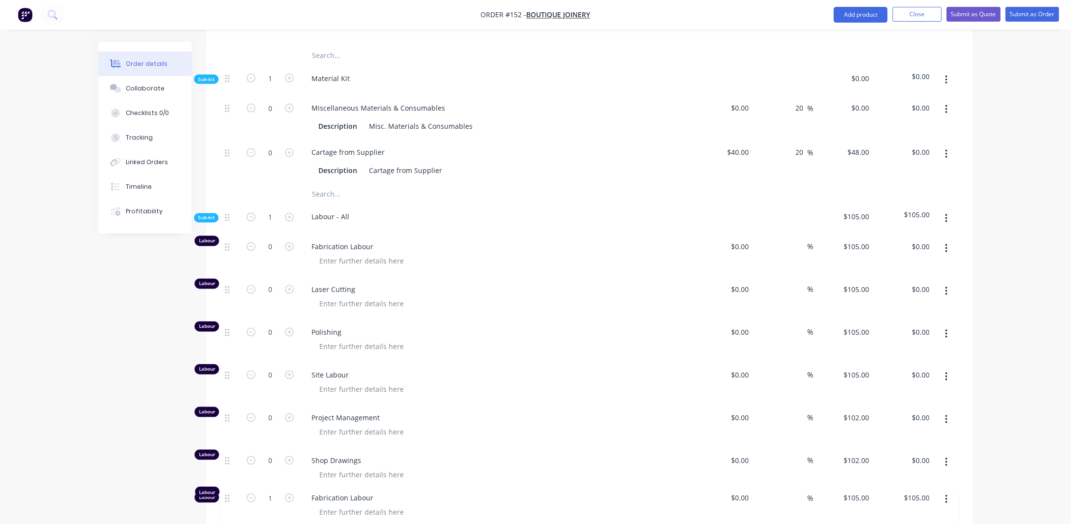
scroll to position [792, 0]
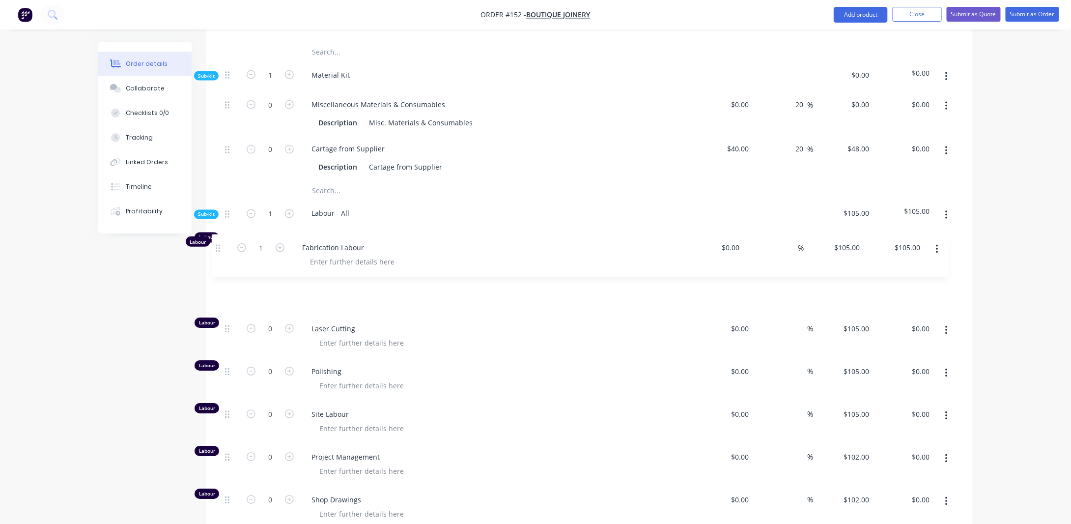
drag, startPoint x: 227, startPoint y: 517, endPoint x: 220, endPoint y: 246, distance: 271.7
click at [220, 246] on div "Qty Cost Markup Price Total Kit 1 Bench Top - Stainless Steel - On Substrate St…" at bounding box center [589, 126] width 766 height 996
click at [337, 250] on div at bounding box center [361, 257] width 100 height 14
click at [948, 279] on button "button" at bounding box center [946, 288] width 23 height 18
click at [917, 346] on div "Delete" at bounding box center [911, 353] width 76 height 14
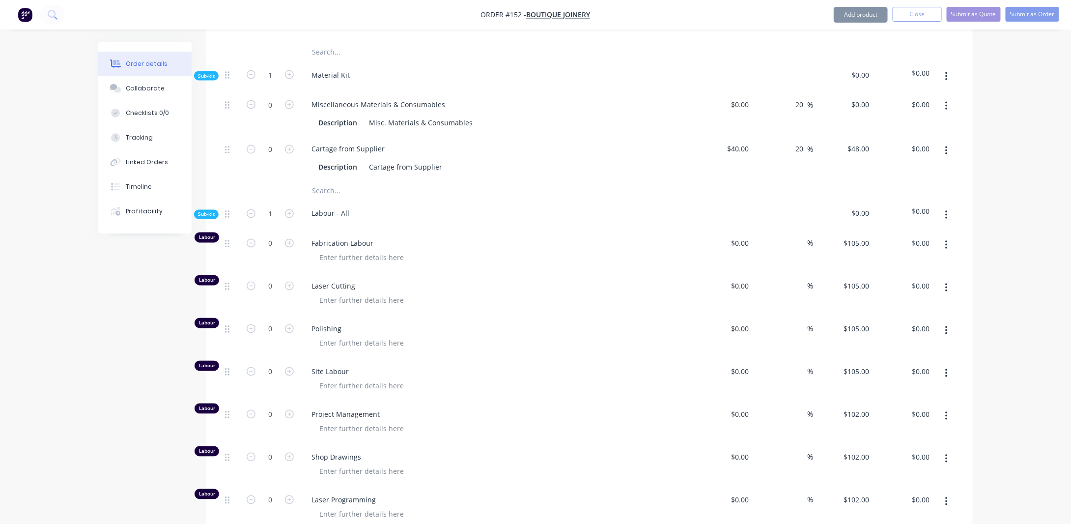
click at [999, 269] on div "Order details Collaborate Checklists 0/0 Tracking Linked Orders Timeline Profit…" at bounding box center [535, 20] width 1071 height 1624
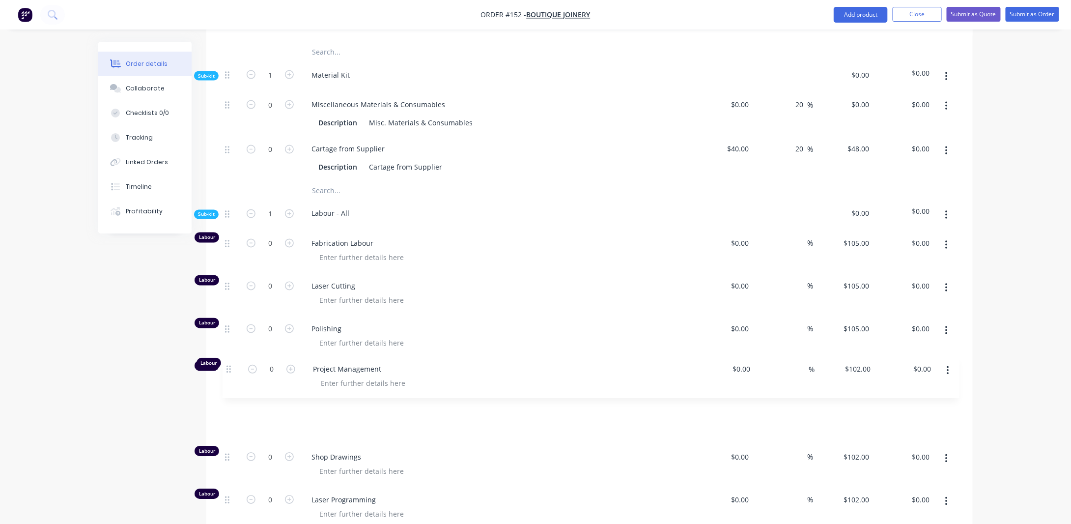
drag, startPoint x: 228, startPoint y: 380, endPoint x: 230, endPoint y: 372, distance: 8.0
click at [230, 371] on div "Labour 0 Fabrication Labour $0.00 $0.00 % $105.00 $105.00 $0.00 $0.00 Labour 0 …" at bounding box center [589, 379] width 737 height 299
click at [136, 396] on div "Created by [PERSON_NAME] Created [DATE] Required [DATE] Assigned to JA Status D…" at bounding box center [535, 41] width 874 height 1582
click at [278, 236] on input "0" at bounding box center [270, 243] width 26 height 15
click at [1032, 221] on div "Order details Collaborate Checklists 0/0 Tracking Linked Orders Timeline Profit…" at bounding box center [535, 20] width 1071 height 1624
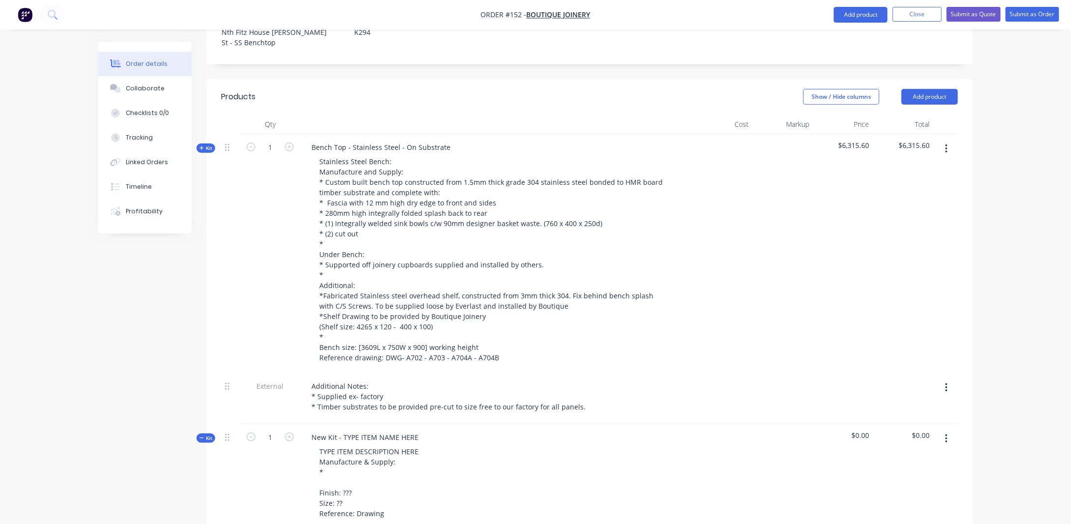
scroll to position [301, 0]
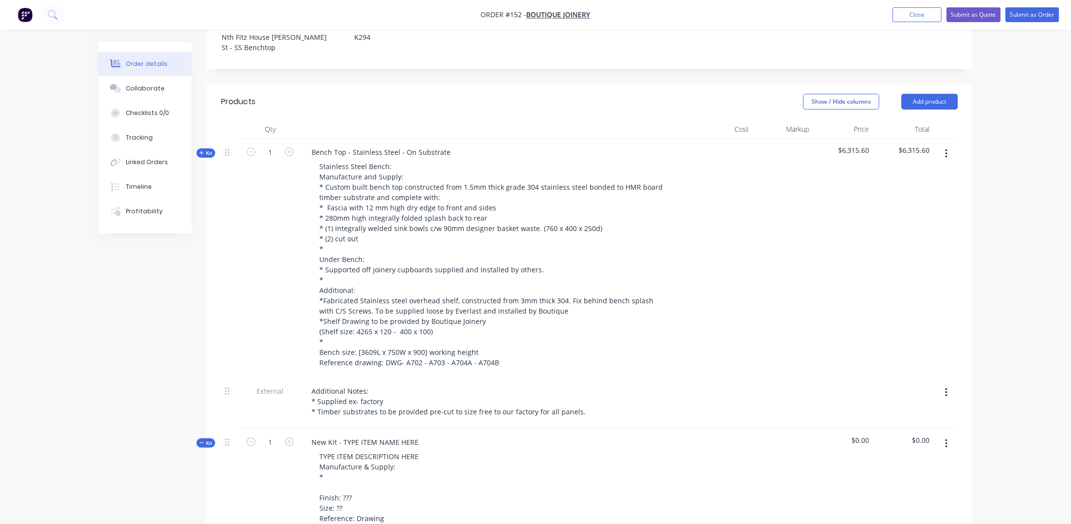
click at [947, 438] on icon "button" at bounding box center [946, 443] width 2 height 11
click at [902, 521] on div "Delete" at bounding box center [911, 528] width 76 height 14
click at [201, 151] on icon "button" at bounding box center [201, 153] width 4 height 4
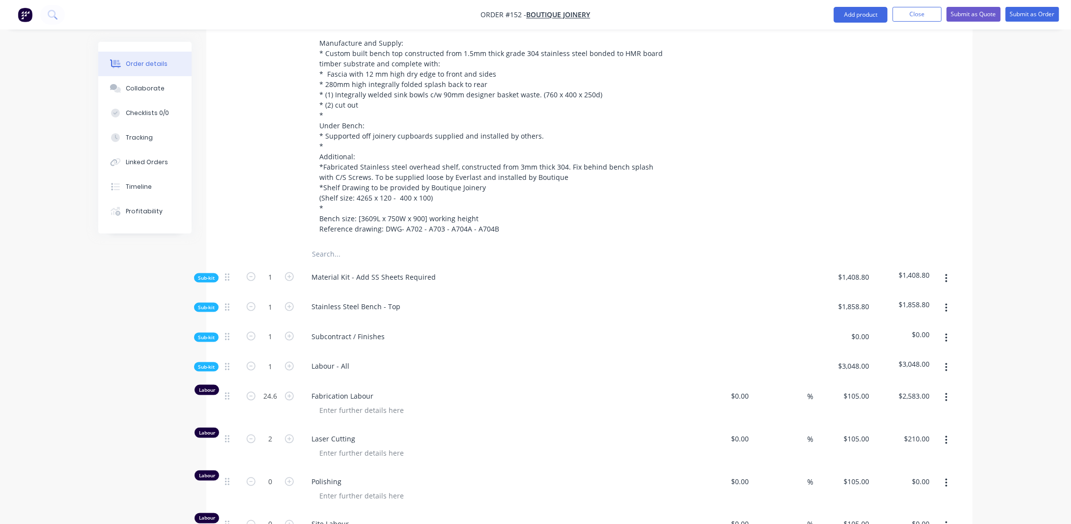
scroll to position [448, 0]
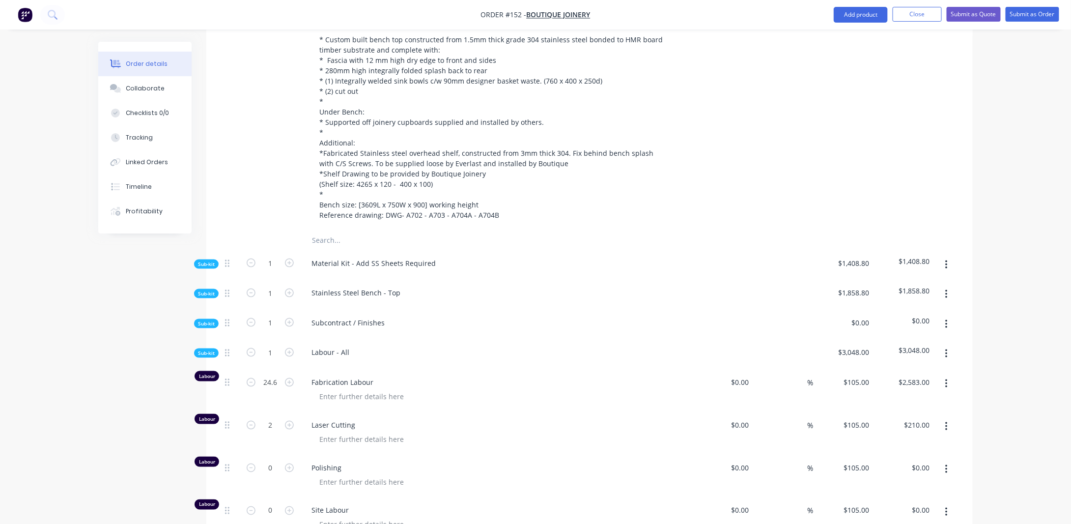
click at [212, 260] on span "Sub-kit" at bounding box center [206, 263] width 17 height 7
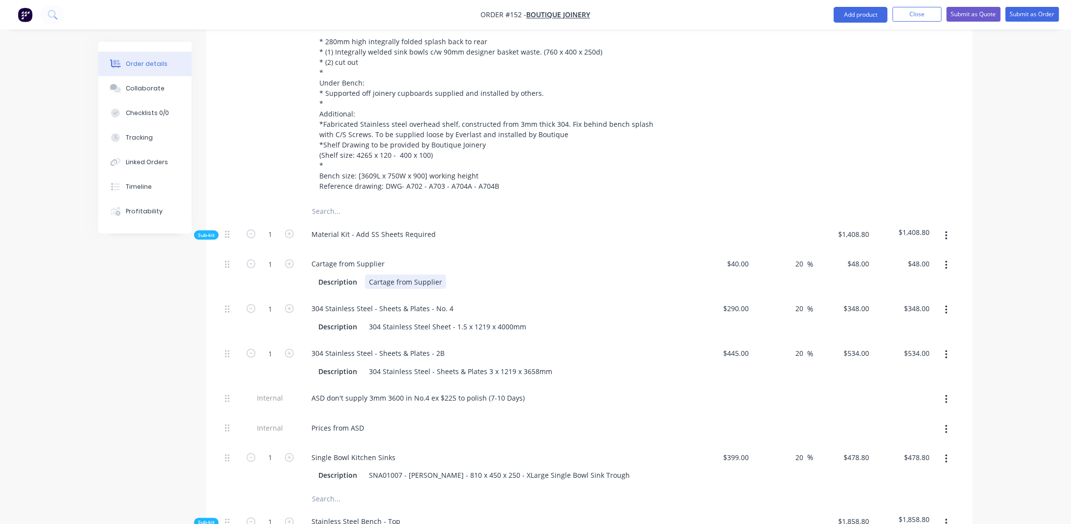
scroll to position [498, 0]
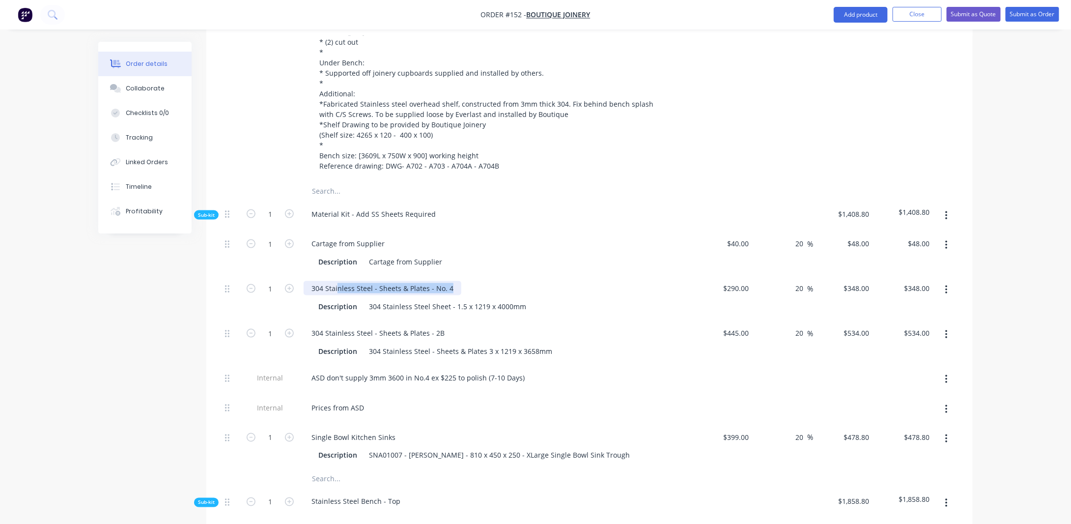
drag, startPoint x: 338, startPoint y: 258, endPoint x: 477, endPoint y: 255, distance: 139.0
click at [477, 281] on div "304 Stainless Steel - Sheets & Plates - No. 4" at bounding box center [496, 288] width 385 height 14
click at [480, 299] on div "304 Stainless Steel Sheet - 1.5 x 1219 x 4000mm" at bounding box center [447, 306] width 165 height 14
drag, startPoint x: 314, startPoint y: 255, endPoint x: 452, endPoint y: 257, distance: 138.5
click at [452, 281] on div "304 Stainless Steel - Sheets & Plates - No. 4" at bounding box center [383, 288] width 158 height 14
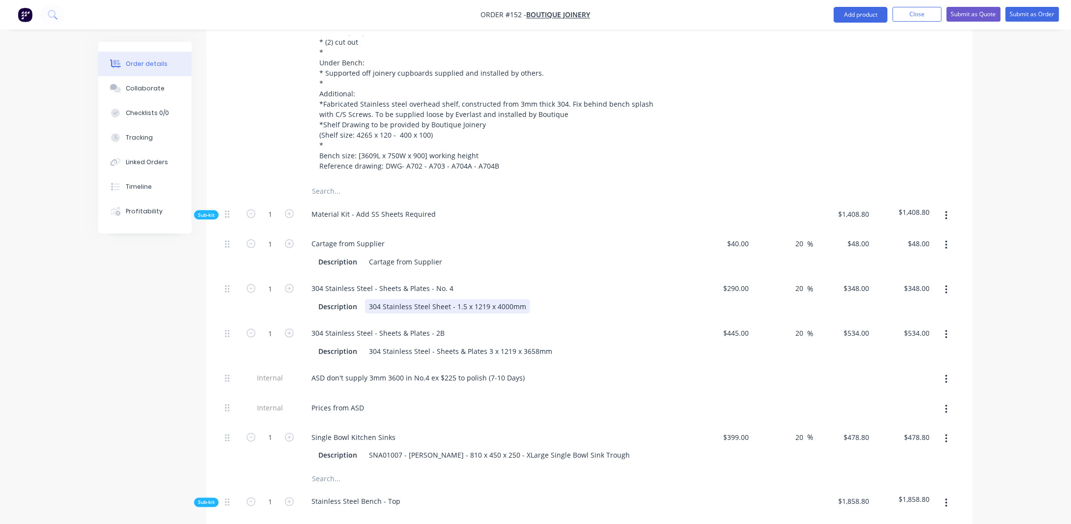
click at [440, 299] on div "304 Stainless Steel Sheet - 1.5 x 1219 x 4000mm" at bounding box center [447, 306] width 165 height 14
click at [377, 370] on div "ASD don't supply 3mm 3600 in No.4 ex $225 to polish (7-10 Days)" at bounding box center [418, 377] width 229 height 14
click at [525, 370] on div "ASD don't supply 3mm 3600 in No.4 ex $225 to polish (7-10 Days)" at bounding box center [418, 377] width 229 height 14
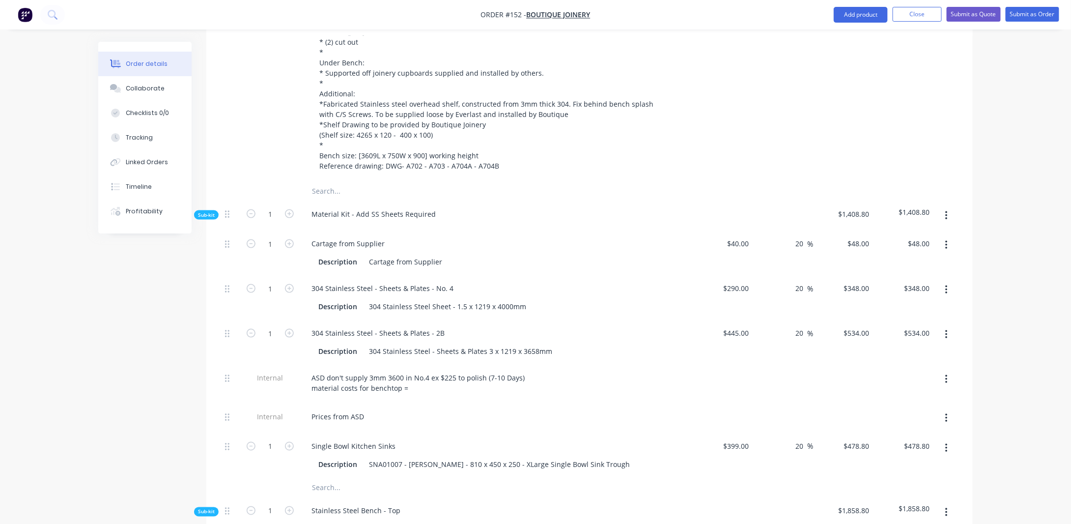
click at [147, 361] on div "Created by [PERSON_NAME] Created [DATE] Required [DATE] Assigned to JA Status D…" at bounding box center [535, 391] width 874 height 1695
click at [417, 370] on div "ASD don't supply 3mm 3600 in No.4 ex $225 to polish (7-10 Days) material costs …" at bounding box center [418, 382] width 229 height 25
click at [120, 424] on div "Created by [PERSON_NAME] Created [DATE] Required [DATE] Assigned to JA Status D…" at bounding box center [535, 391] width 874 height 1695
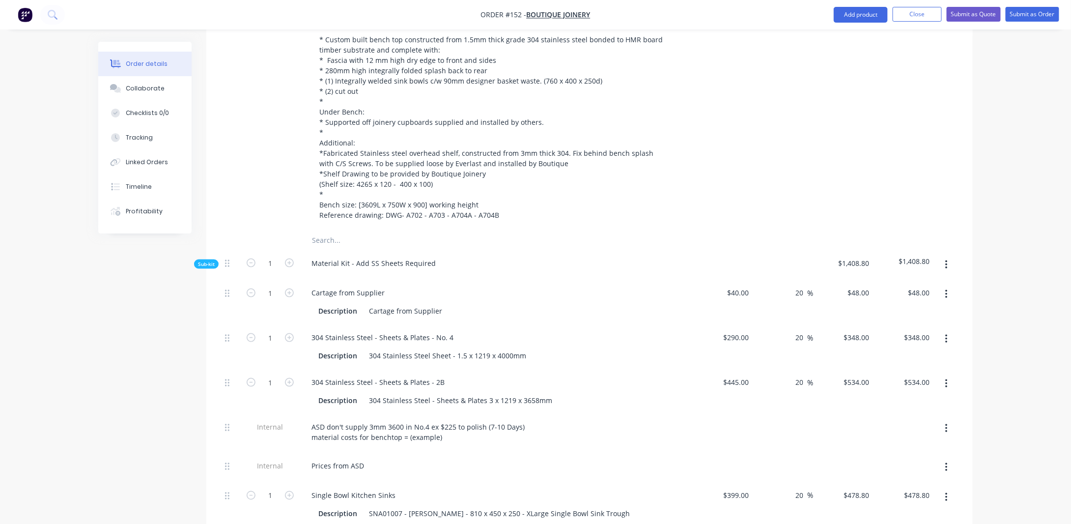
click at [213, 260] on span "Sub-kit" at bounding box center [206, 263] width 17 height 7
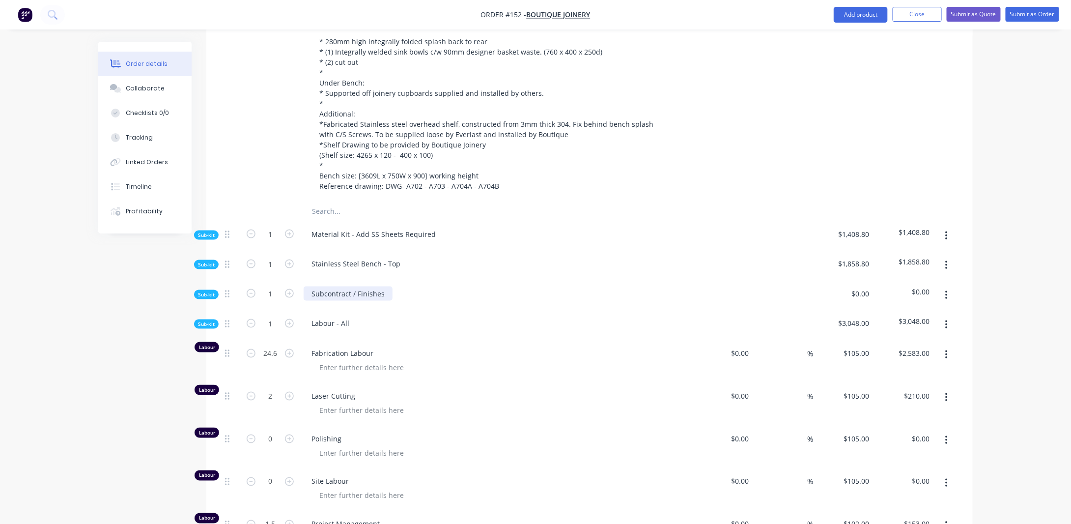
scroll to position [498, 0]
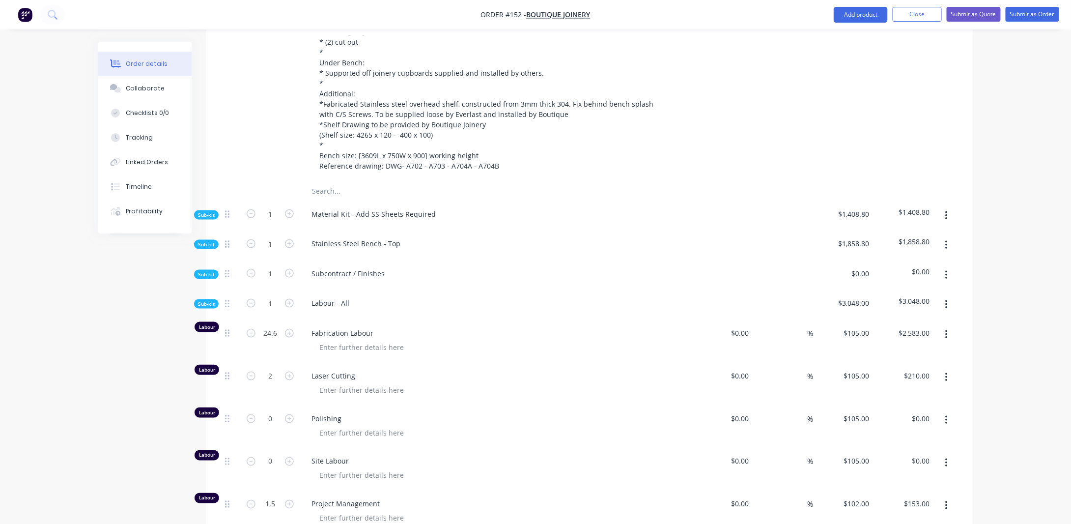
click at [207, 241] on span "Sub-kit" at bounding box center [206, 244] width 17 height 7
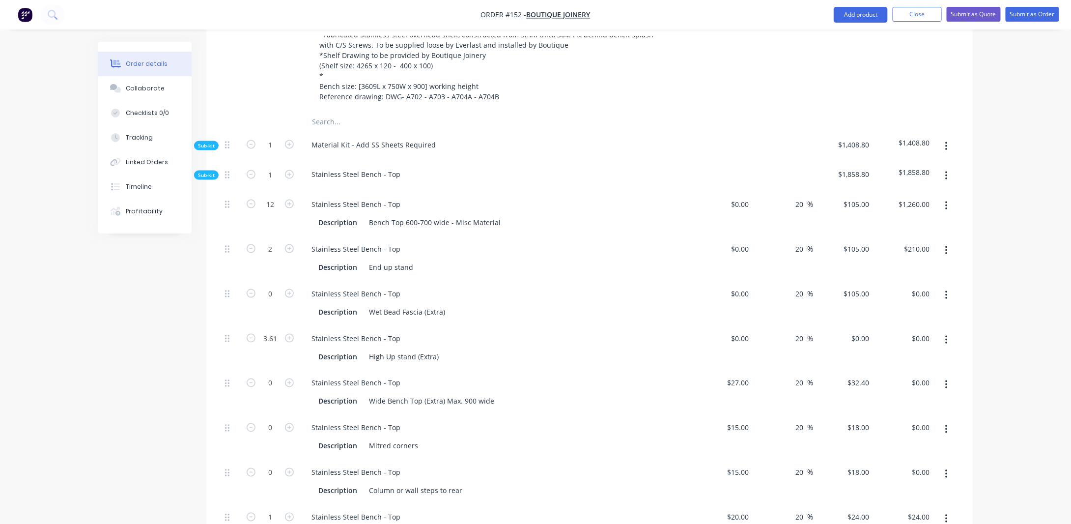
scroll to position [547, 0]
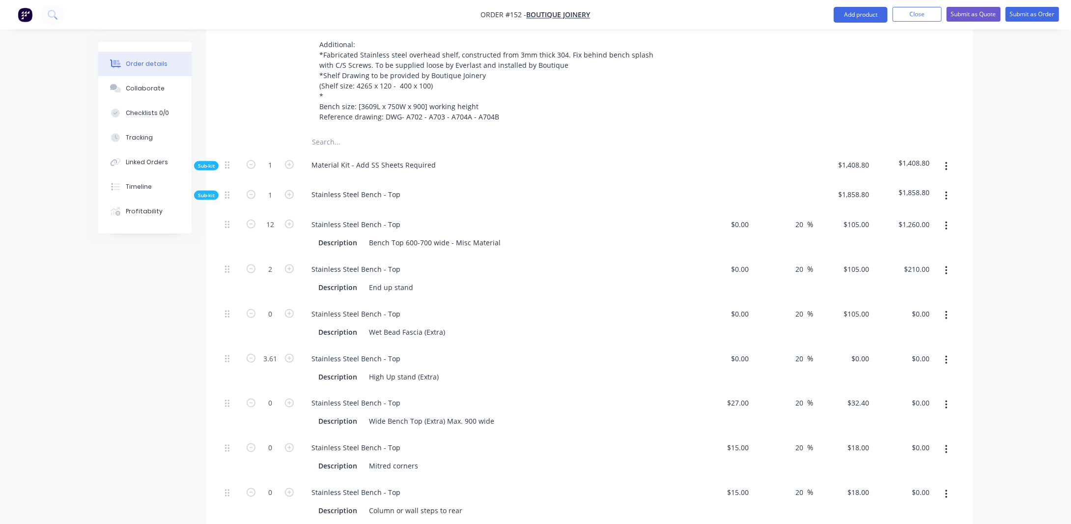
drag, startPoint x: 213, startPoint y: 163, endPoint x: 210, endPoint y: 167, distance: 5.5
click at [212, 192] on span "Sub-kit" at bounding box center [206, 195] width 17 height 7
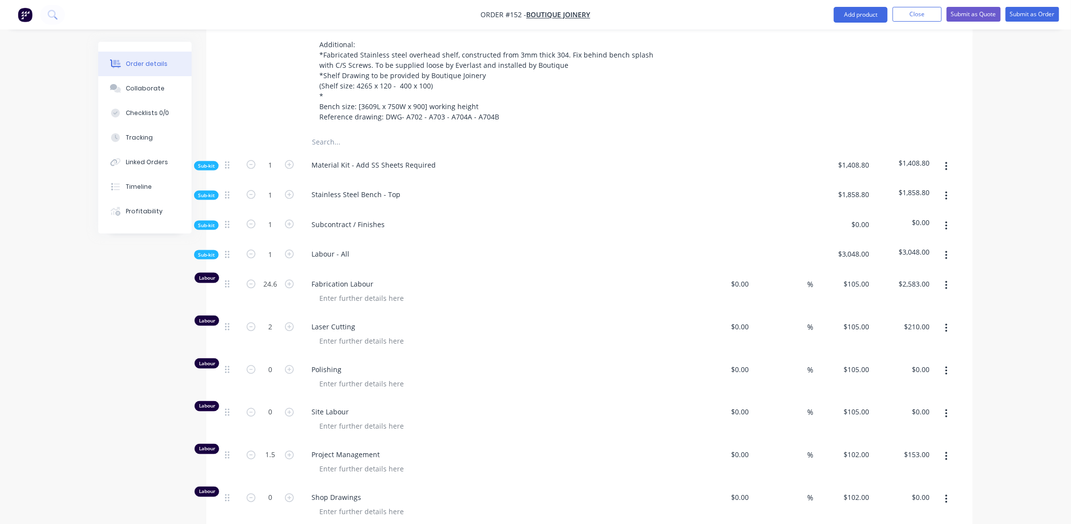
click at [201, 192] on span "Sub-kit" at bounding box center [206, 195] width 17 height 7
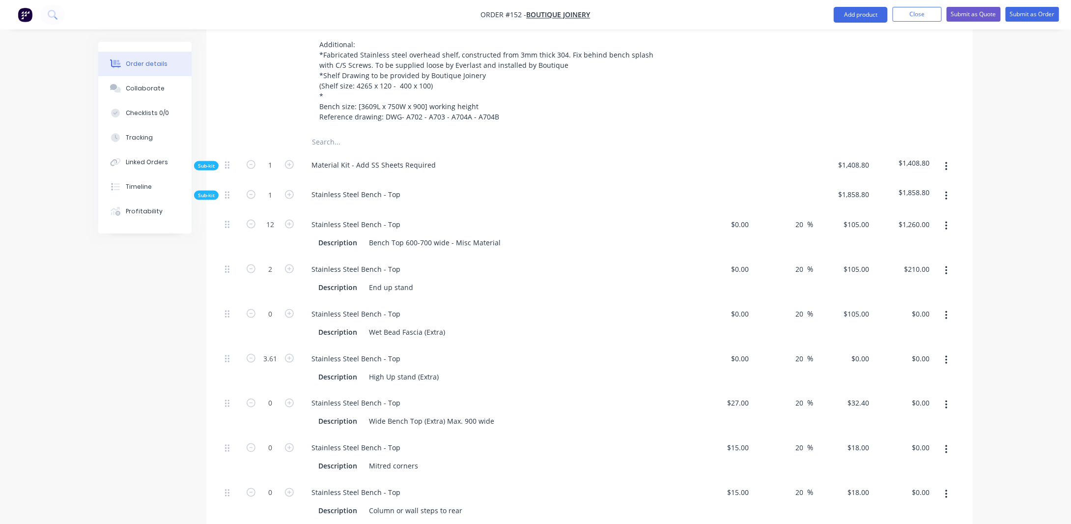
click at [201, 192] on span "Sub-kit" at bounding box center [206, 195] width 17 height 7
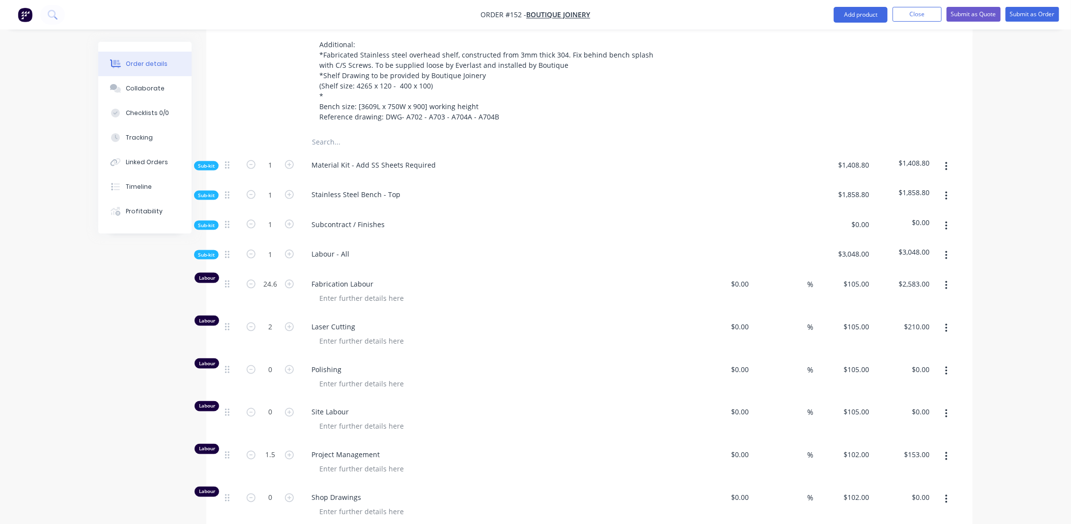
click at [157, 305] on div "Created by [PERSON_NAME] Created [DATE] Required [DATE] Assigned to JA Status D…" at bounding box center [535, 209] width 874 height 1428
click at [209, 251] on span "Sub-kit" at bounding box center [206, 254] width 17 height 7
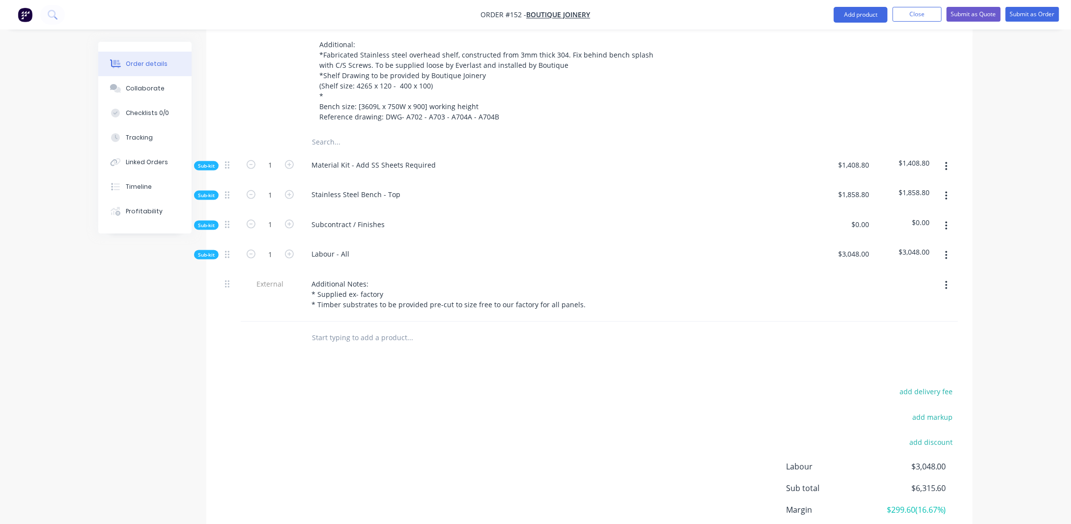
click at [211, 192] on span "Sub-kit" at bounding box center [206, 195] width 17 height 7
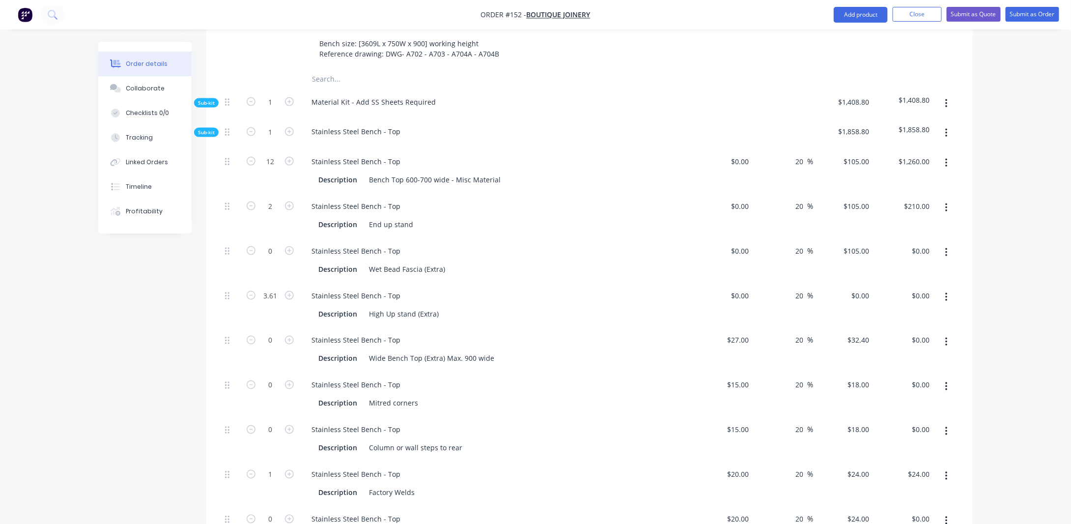
scroll to position [596, 0]
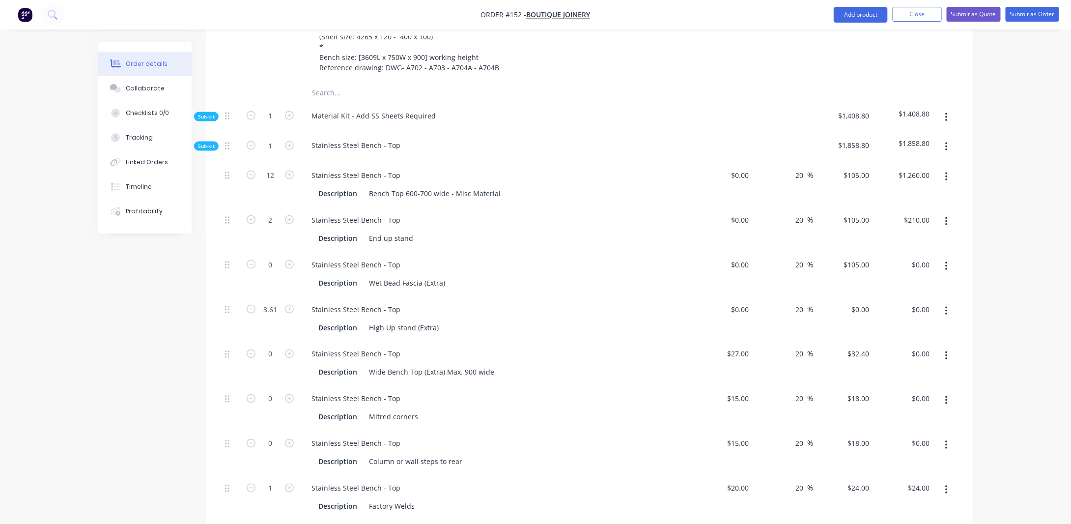
click at [209, 142] on span "Sub-kit" at bounding box center [206, 145] width 17 height 7
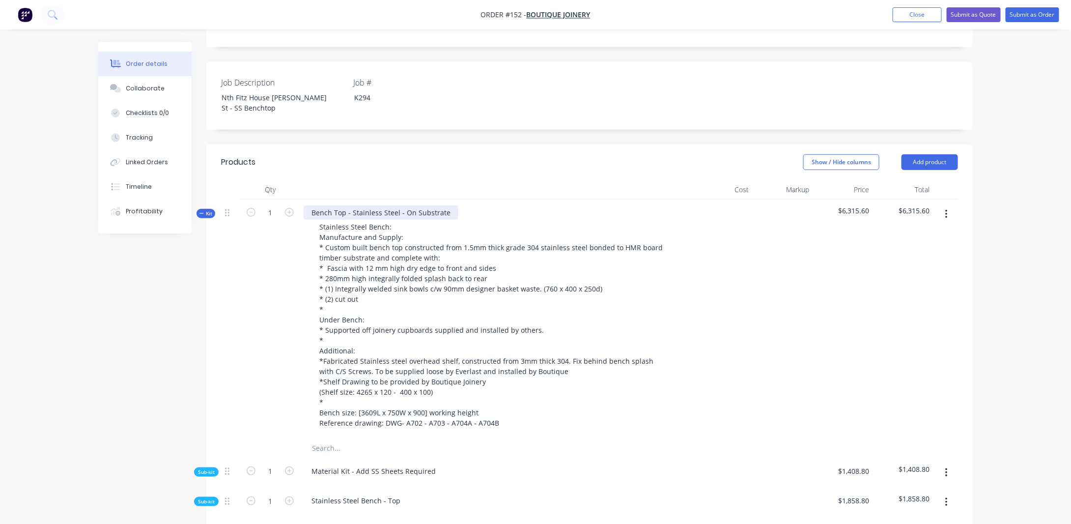
scroll to position [202, 0]
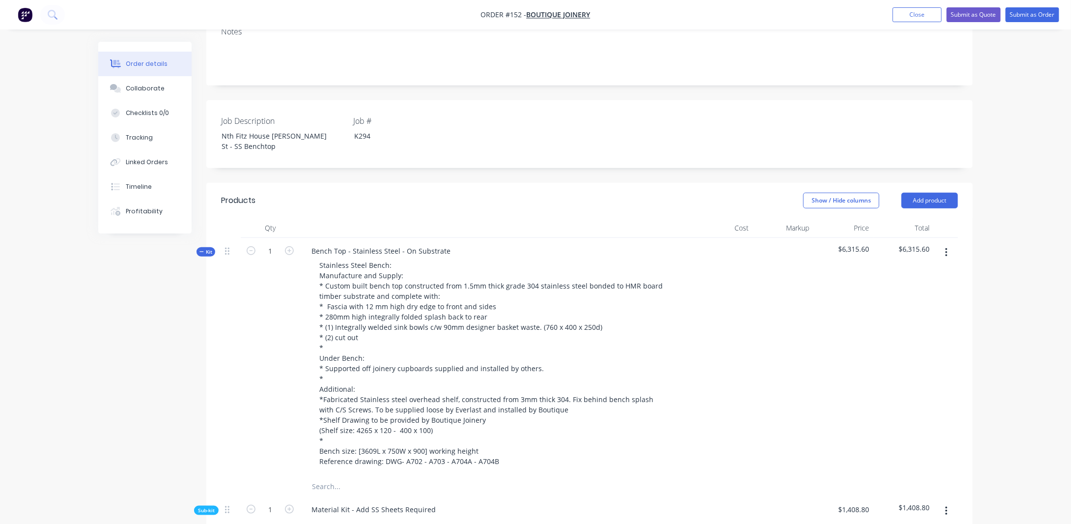
click at [211, 248] on span "Kit" at bounding box center [205, 251] width 13 height 7
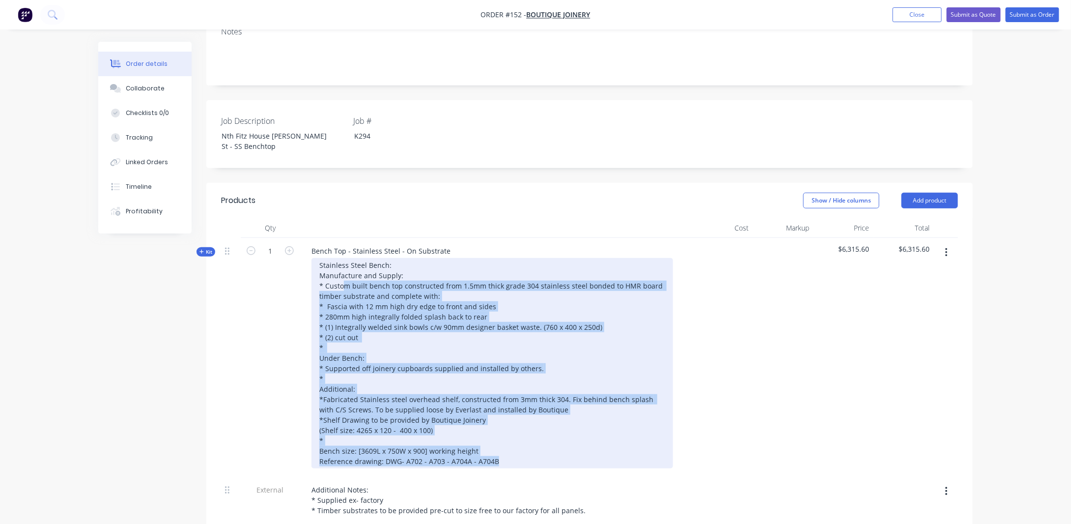
drag, startPoint x: 534, startPoint y: 430, endPoint x: 341, endPoint y: 261, distance: 256.8
click at [346, 258] on div "Stainless Steel Bench: Manufacture and Supply: * Custom built bench top constru…" at bounding box center [491, 363] width 361 height 210
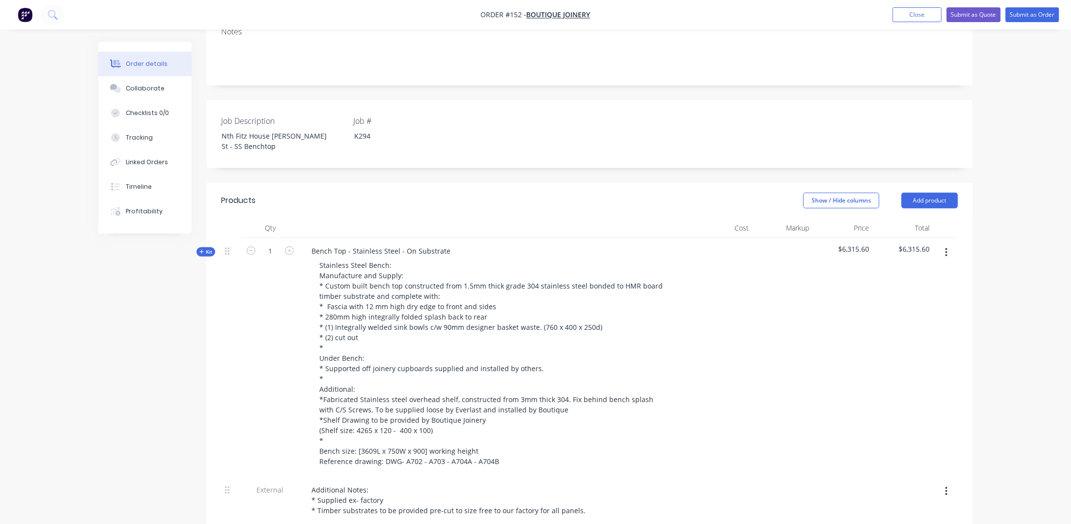
click at [189, 325] on div "Created by [PERSON_NAME] Created [DATE] Required [DATE] Assigned to JA Status D…" at bounding box center [535, 324] width 874 height 971
click at [921, 14] on button "Close" at bounding box center [916, 14] width 49 height 15
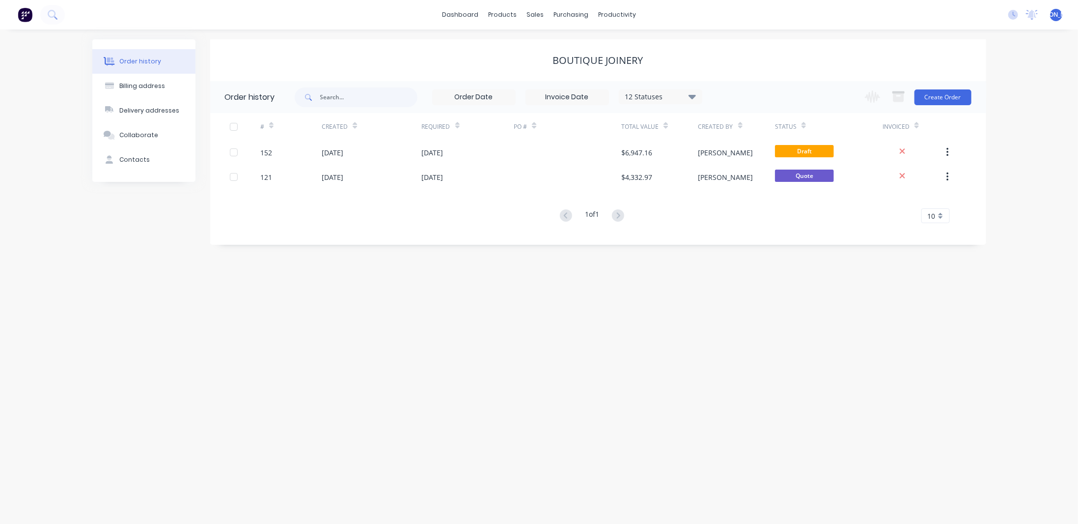
click at [153, 57] on div "Order history" at bounding box center [140, 61] width 42 height 9
click at [554, 45] on div "Sales Orders" at bounding box center [572, 47] width 40 height 9
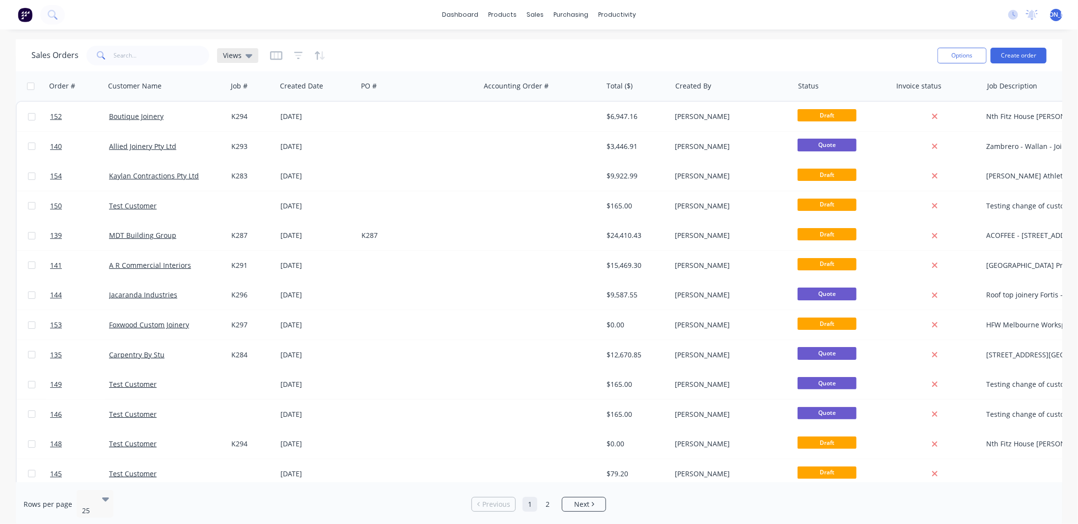
click at [235, 56] on span "Views" at bounding box center [232, 55] width 19 height 10
click at [273, 49] on button "button" at bounding box center [276, 56] width 12 height 16
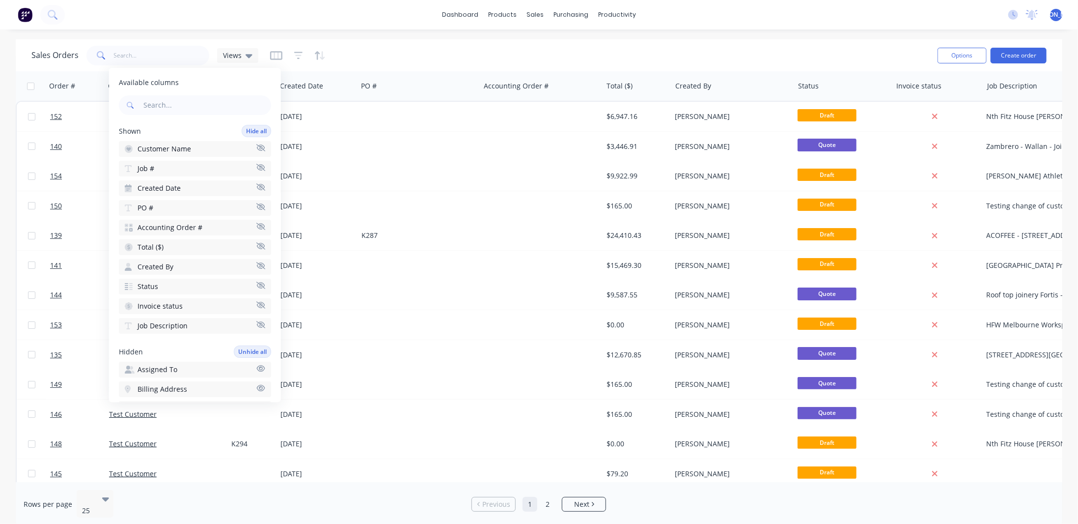
click at [256, 149] on icon "button" at bounding box center [260, 147] width 9 height 7
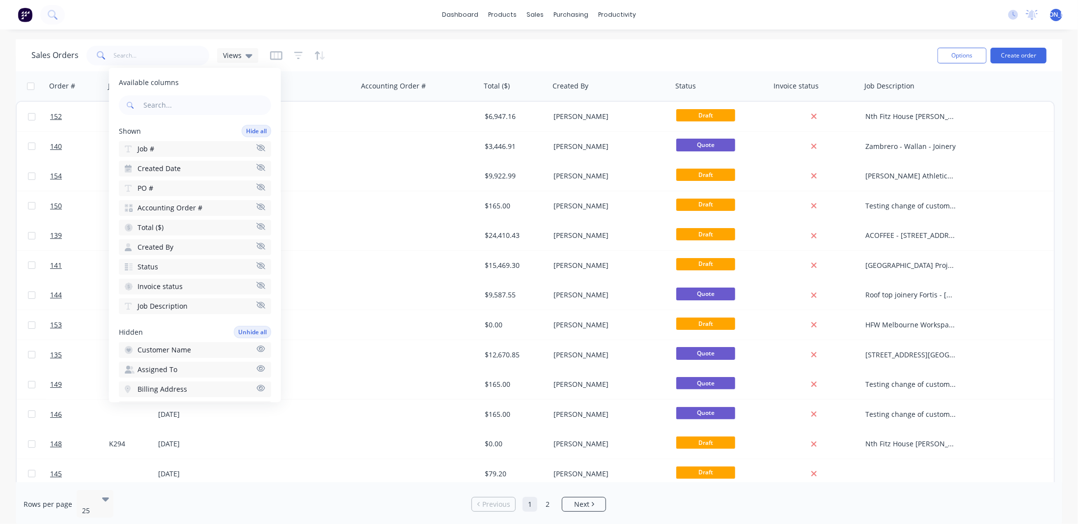
click at [256, 145] on icon "button" at bounding box center [260, 147] width 9 height 7
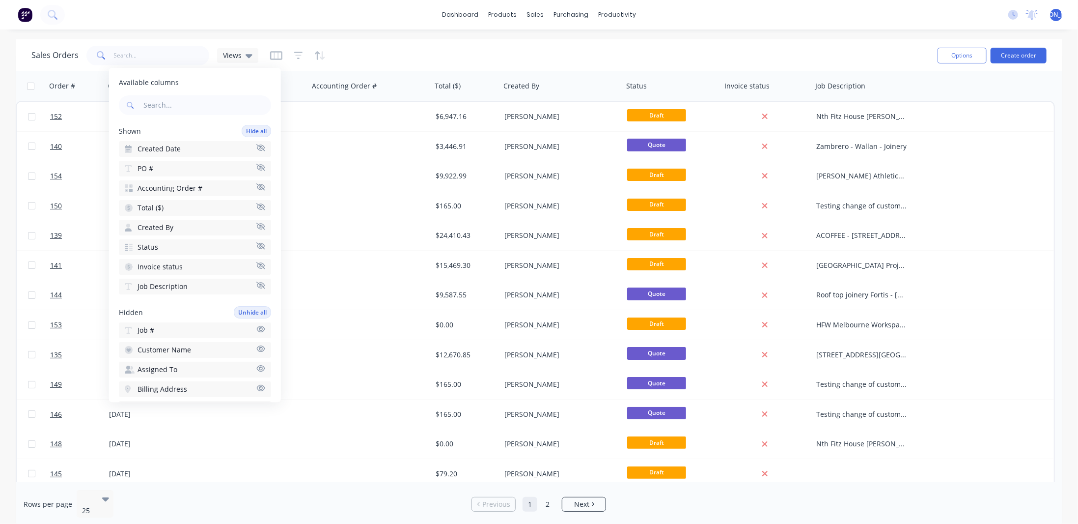
click at [256, 147] on icon "button" at bounding box center [260, 147] width 9 height 7
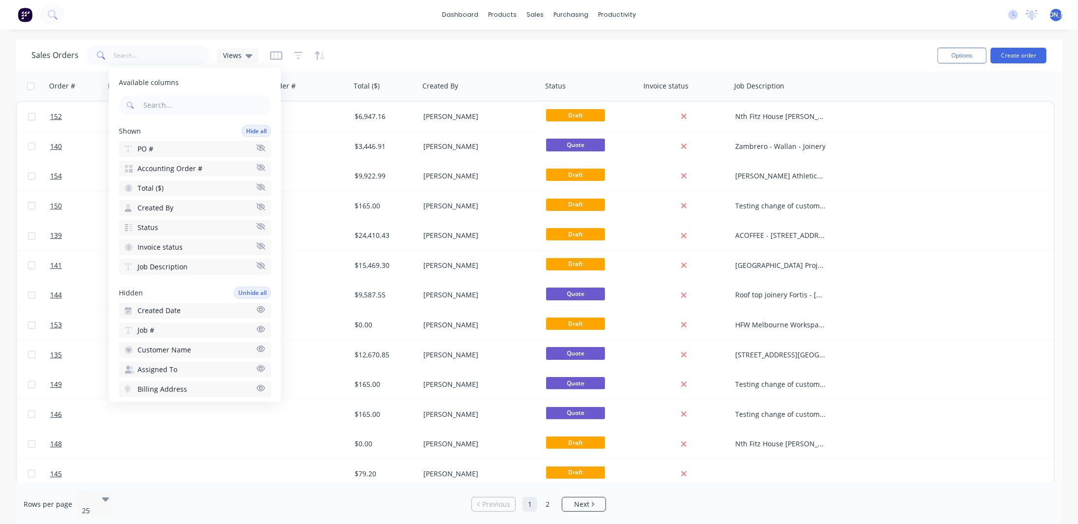
click at [256, 308] on icon "button" at bounding box center [260, 309] width 8 height 6
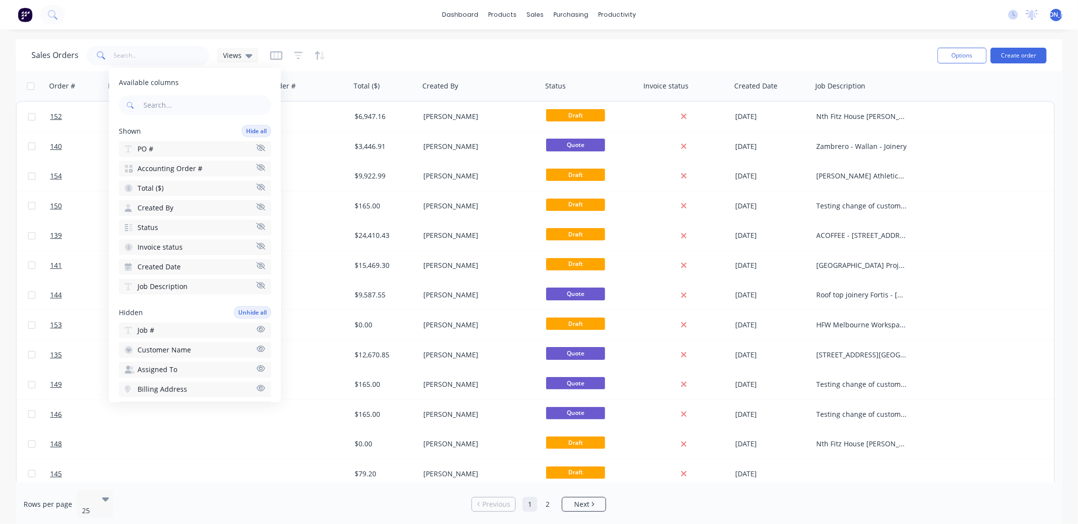
click at [256, 348] on icon "button" at bounding box center [260, 348] width 8 height 6
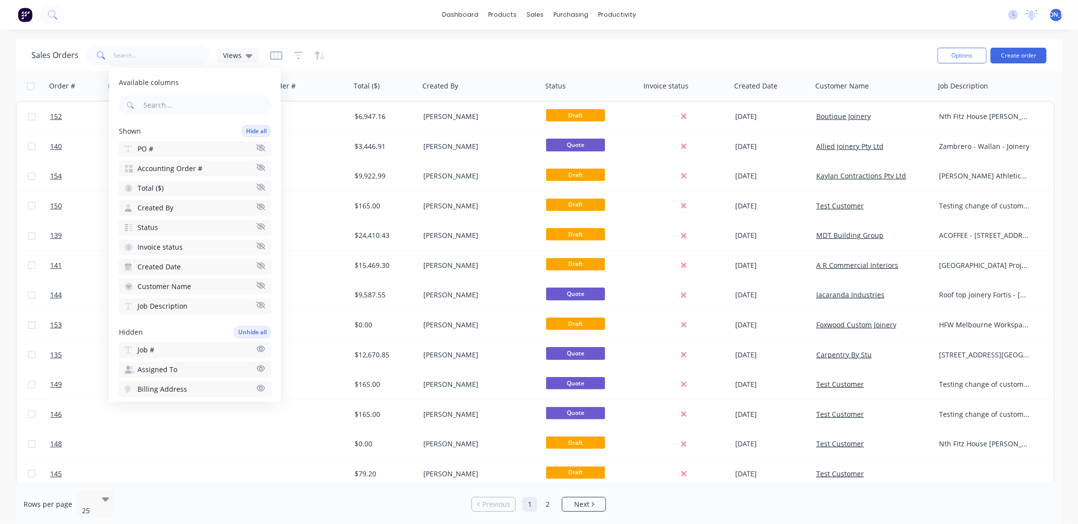
click at [256, 345] on icon "button" at bounding box center [260, 348] width 8 height 6
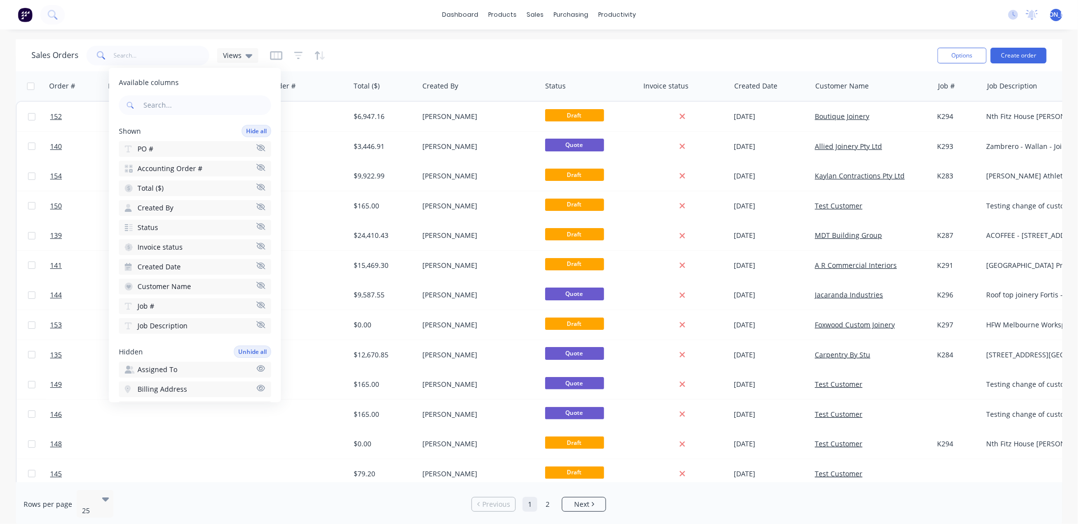
click at [256, 366] on icon "button" at bounding box center [260, 368] width 8 height 6
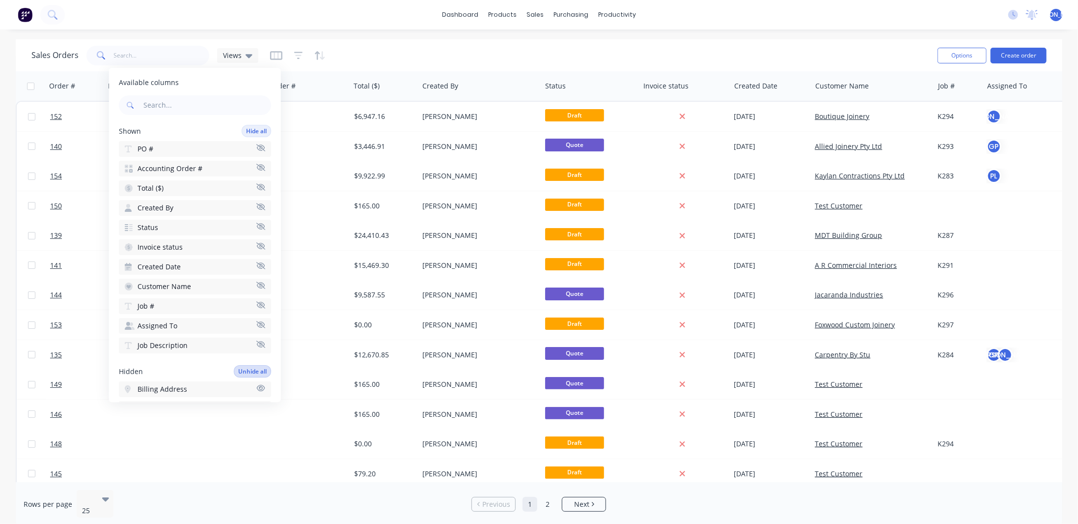
click at [250, 367] on button "Unhide all" at bounding box center [252, 371] width 37 height 12
click at [439, 35] on div "dashboard products sales purchasing productivity dashboard products Product Cat…" at bounding box center [539, 262] width 1078 height 524
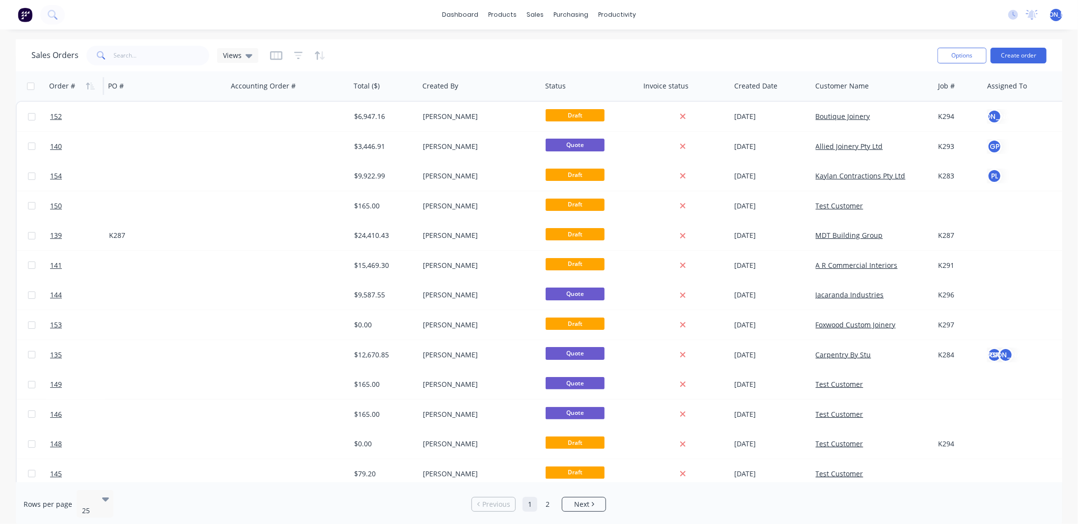
click at [69, 84] on div "Order #" at bounding box center [62, 86] width 26 height 10
click at [88, 84] on icon "button" at bounding box center [87, 86] width 3 height 7
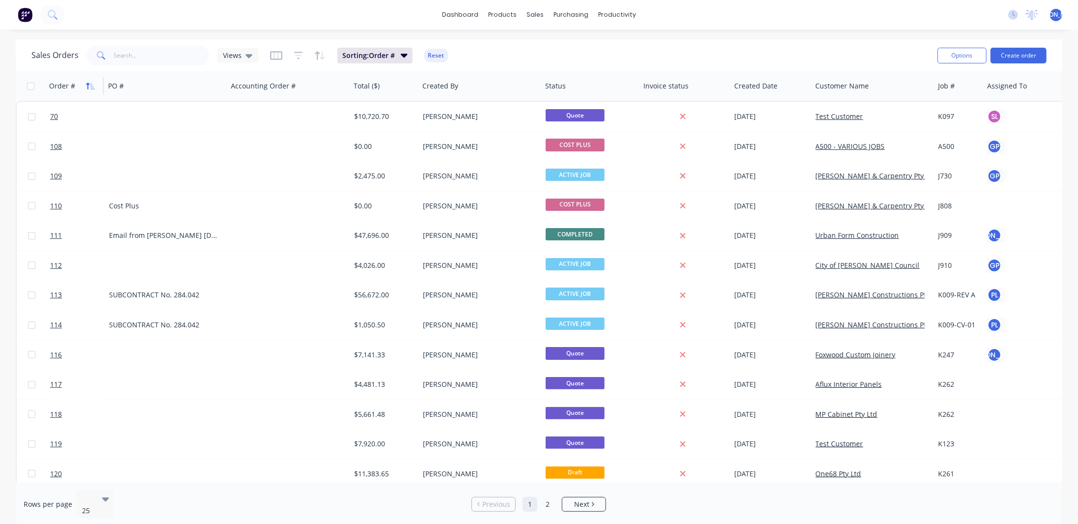
click at [89, 86] on icon "button" at bounding box center [90, 86] width 9 height 8
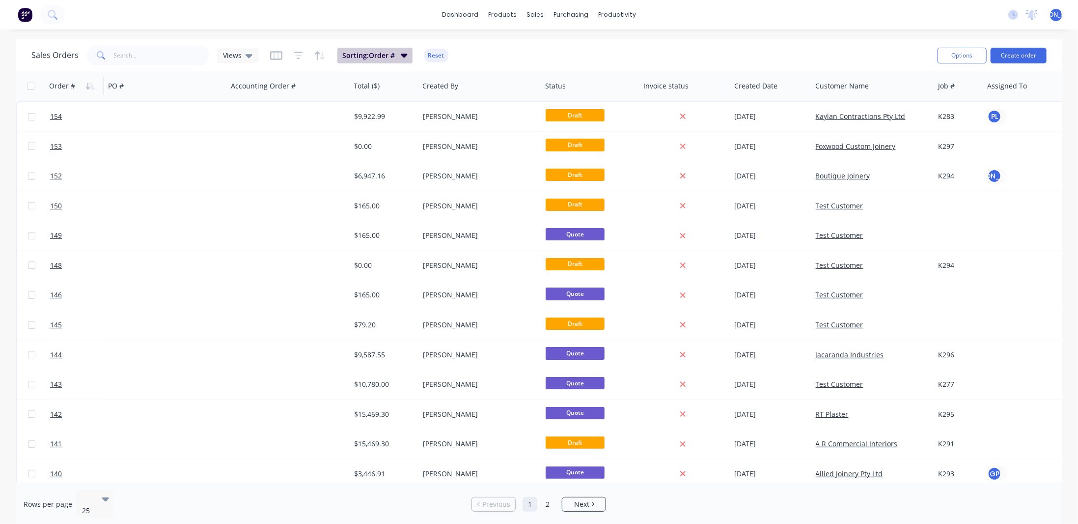
click at [377, 56] on span "Sorting: Order #" at bounding box center [368, 56] width 53 height 10
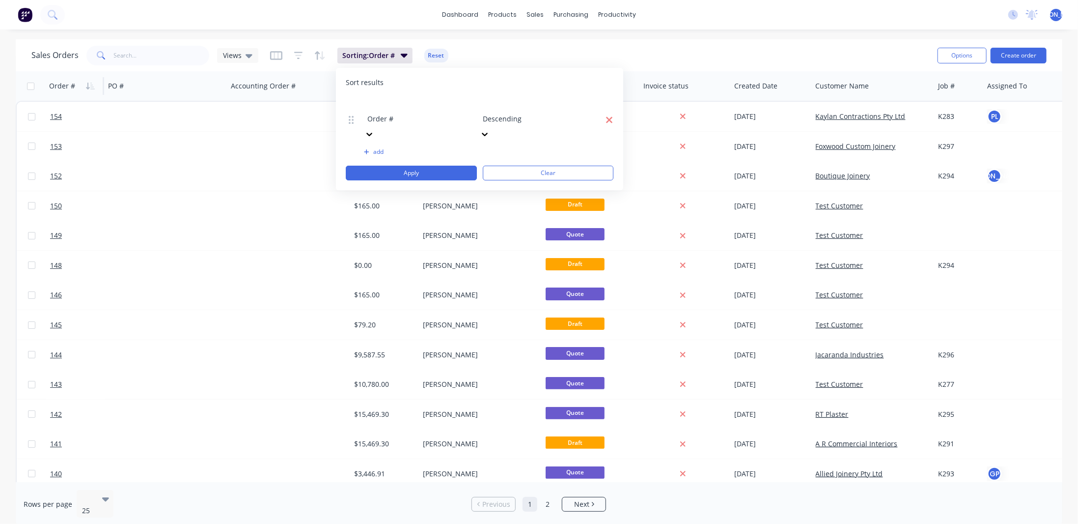
click at [610, 117] on icon "button" at bounding box center [609, 120] width 6 height 6
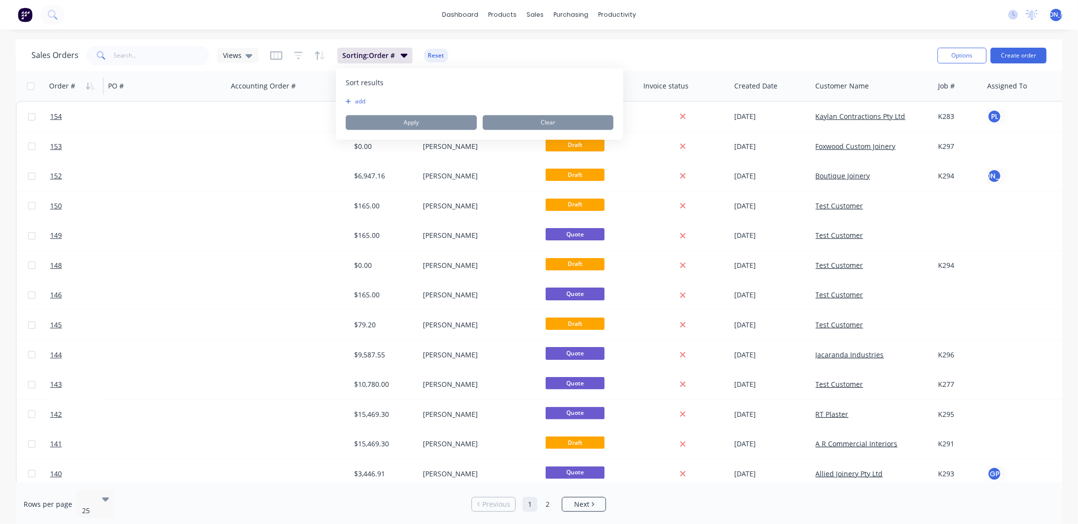
click at [555, 55] on div "Sales Orders Views Sorting: Order # Reset" at bounding box center [480, 55] width 898 height 24
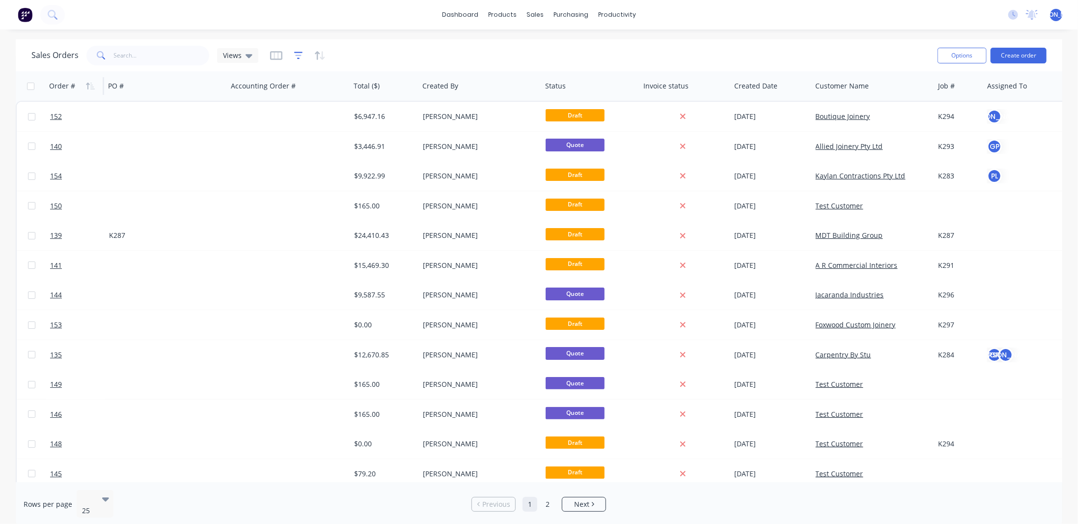
click at [297, 54] on icon "button" at bounding box center [298, 56] width 9 height 10
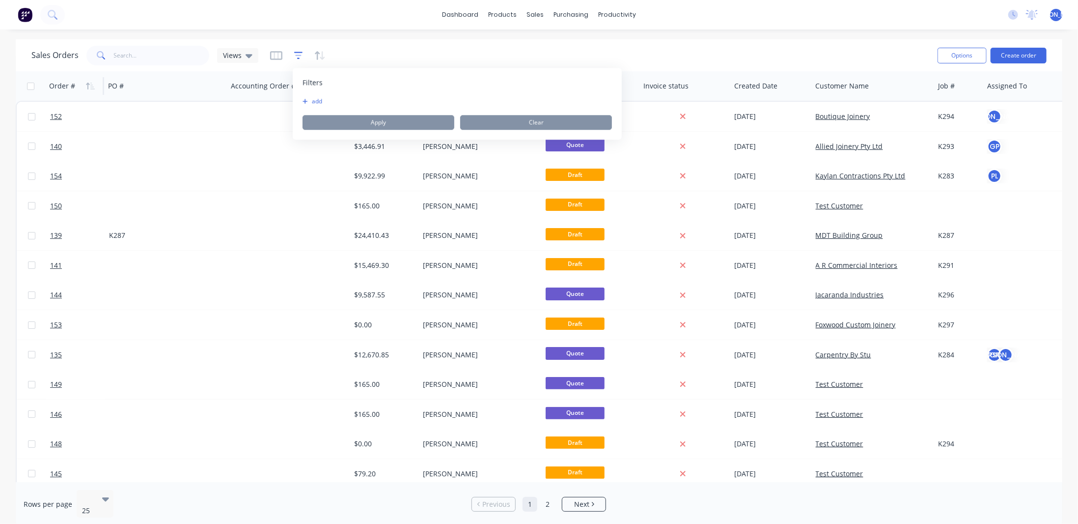
click at [294, 53] on icon "button" at bounding box center [298, 56] width 9 height 10
click at [320, 53] on icon "button" at bounding box center [319, 56] width 11 height 10
click at [231, 52] on span "Views" at bounding box center [232, 55] width 19 height 10
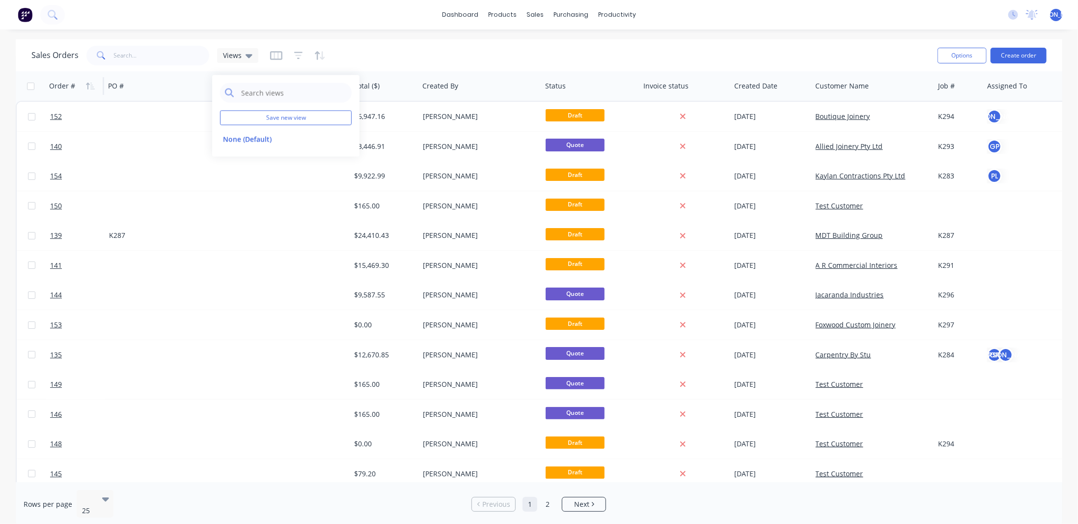
click at [283, 52] on div at bounding box center [297, 56] width 55 height 16
click at [275, 52] on icon "button" at bounding box center [276, 55] width 12 height 9
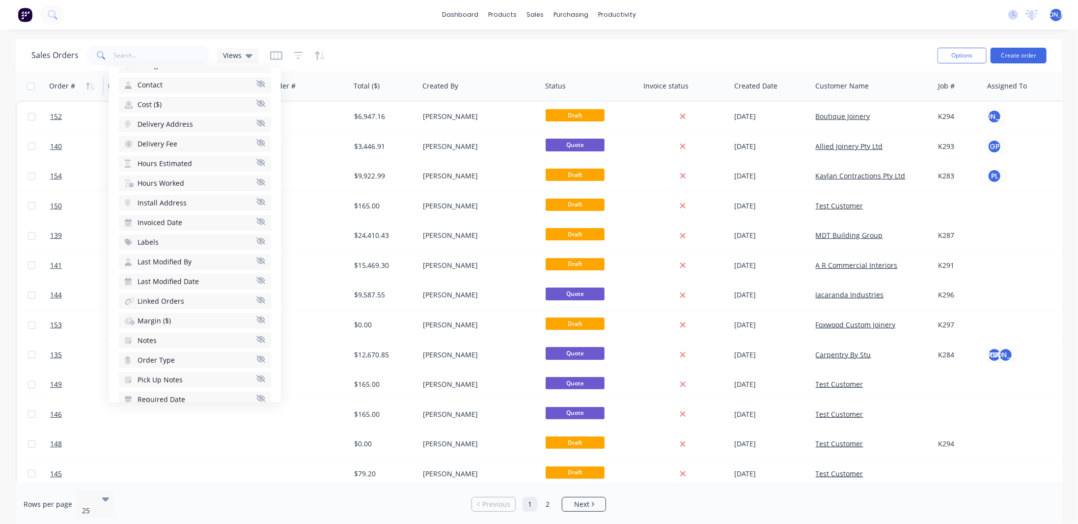
scroll to position [354, 0]
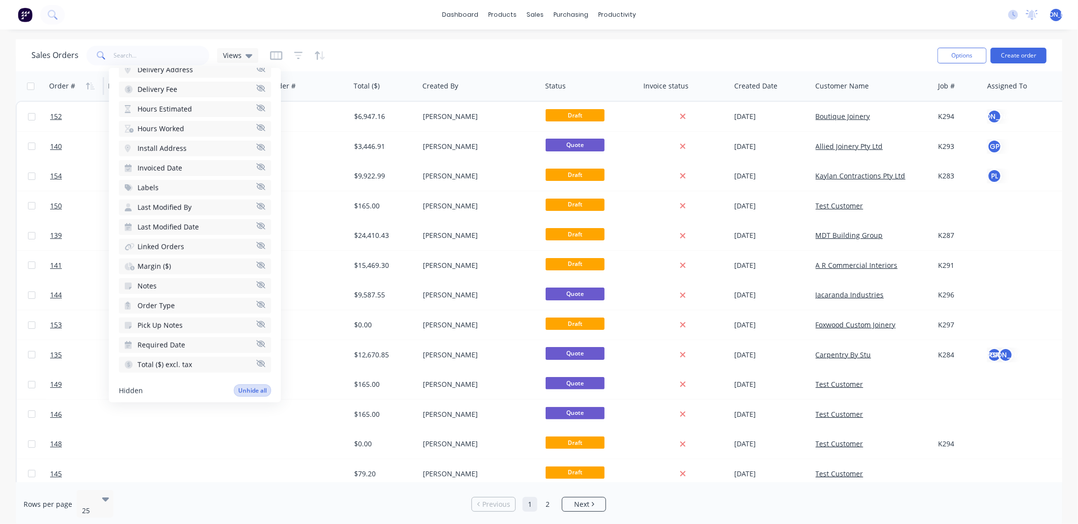
click at [253, 384] on button "Unhide all" at bounding box center [252, 390] width 37 height 12
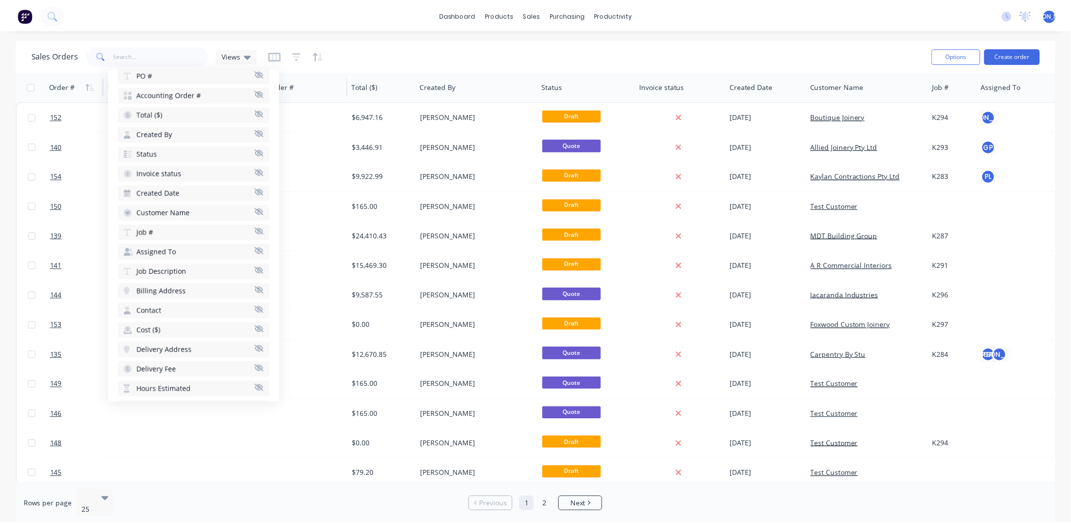
scroll to position [2, 0]
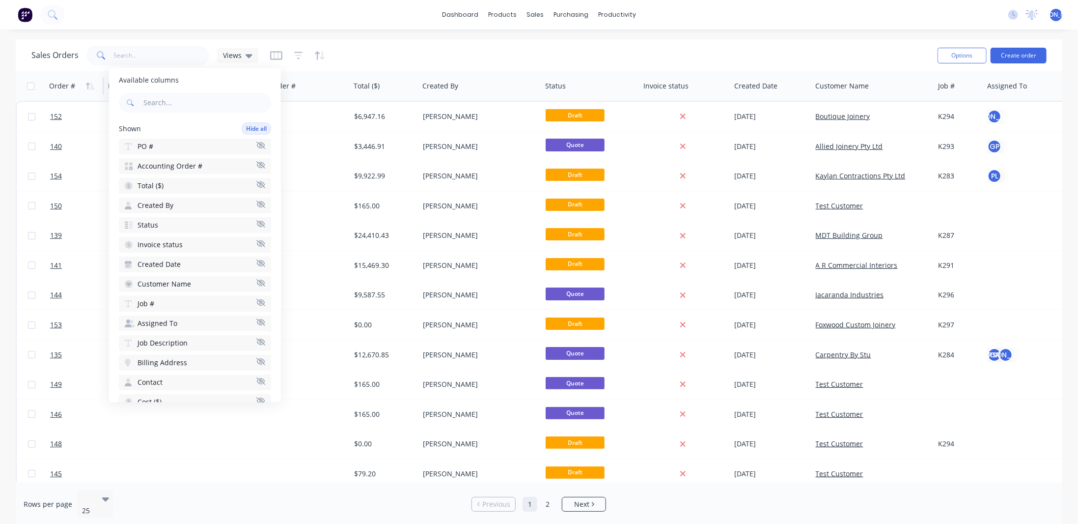
click at [418, 57] on div "Sales Orders Views" at bounding box center [480, 55] width 898 height 24
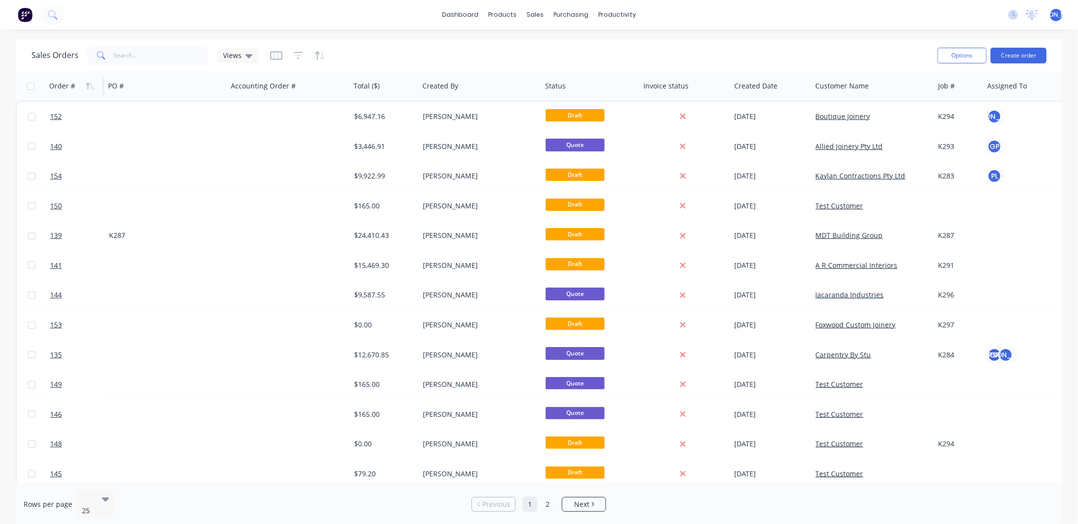
click at [185, 65] on div "Sales Orders Views" at bounding box center [480, 55] width 898 height 24
click at [169, 61] on input "text" at bounding box center [162, 56] width 96 height 20
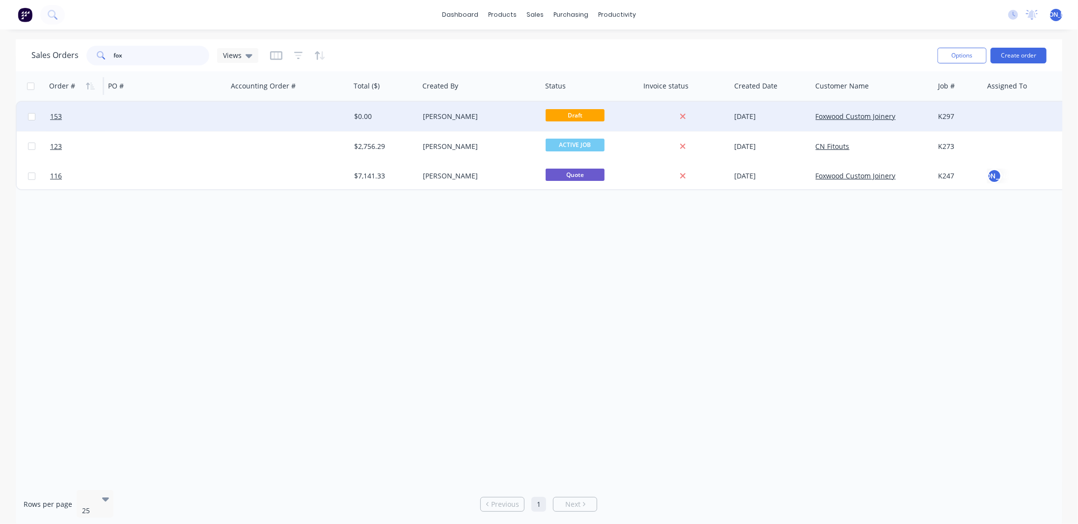
type input "fox"
click at [638, 111] on div "Draft" at bounding box center [591, 116] width 98 height 29
click at [439, 110] on div "[PERSON_NAME]" at bounding box center [480, 116] width 123 height 29
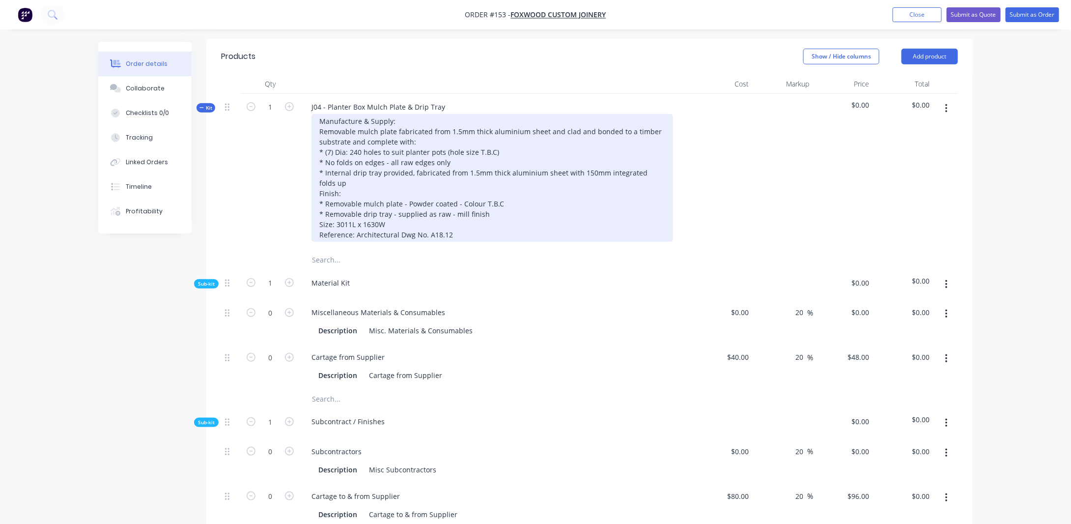
scroll to position [295, 0]
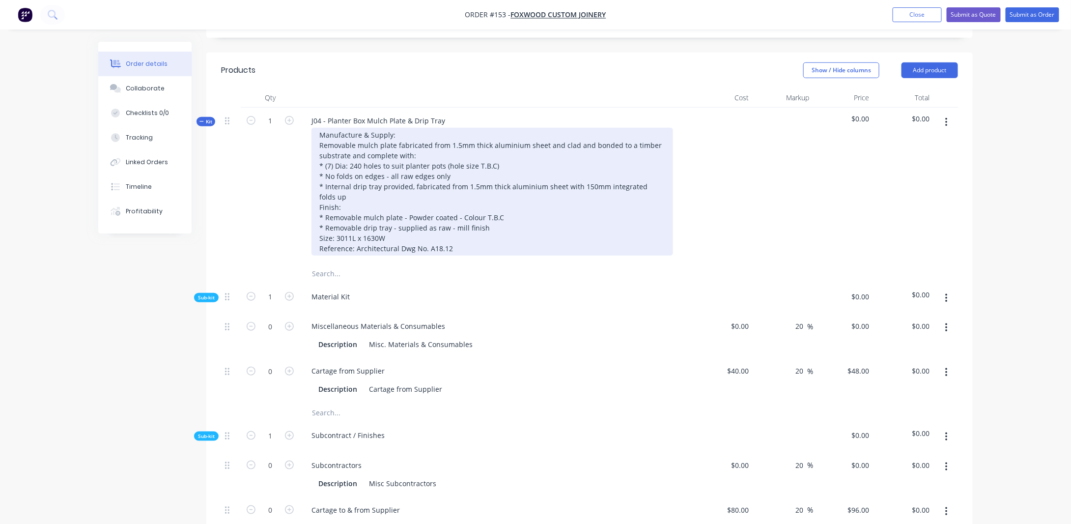
click at [452, 169] on div "Manufacture & Supply: Removable mulch plate fabricated from 1.5mm thick alumini…" at bounding box center [491, 192] width 361 height 128
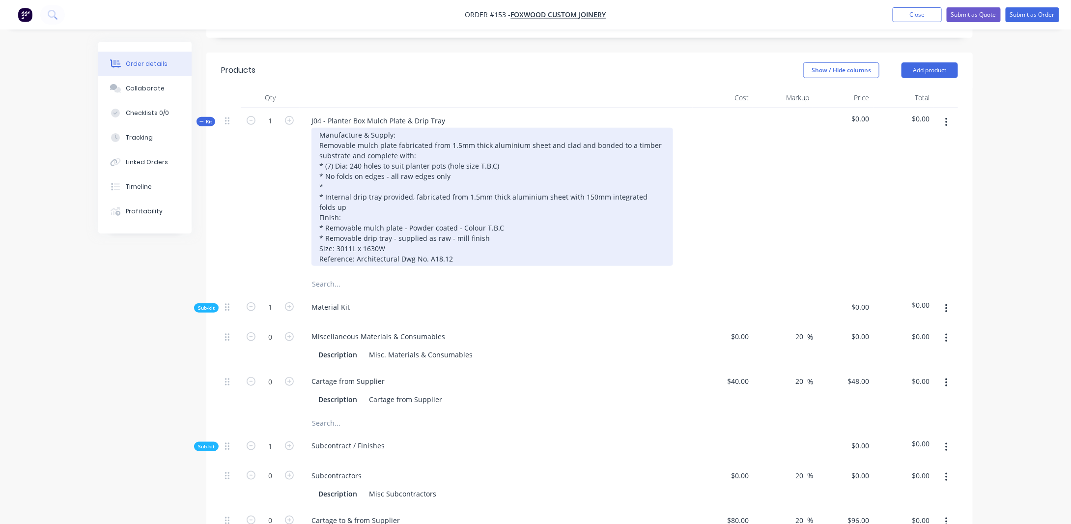
click at [521, 244] on div "Manufacture & Supply: Removable mulch plate fabricated from 1.5mm thick alumini…" at bounding box center [491, 197] width 361 height 138
click at [413, 171] on div "Manufacture & Supply: Removable mulch plate fabricated from 1.5mm thick alumini…" at bounding box center [491, 197] width 361 height 138
click at [416, 182] on div "Manufacture & Supply: Removable mulch plate fabricated from 1.5mm thick alumini…" at bounding box center [491, 197] width 361 height 138
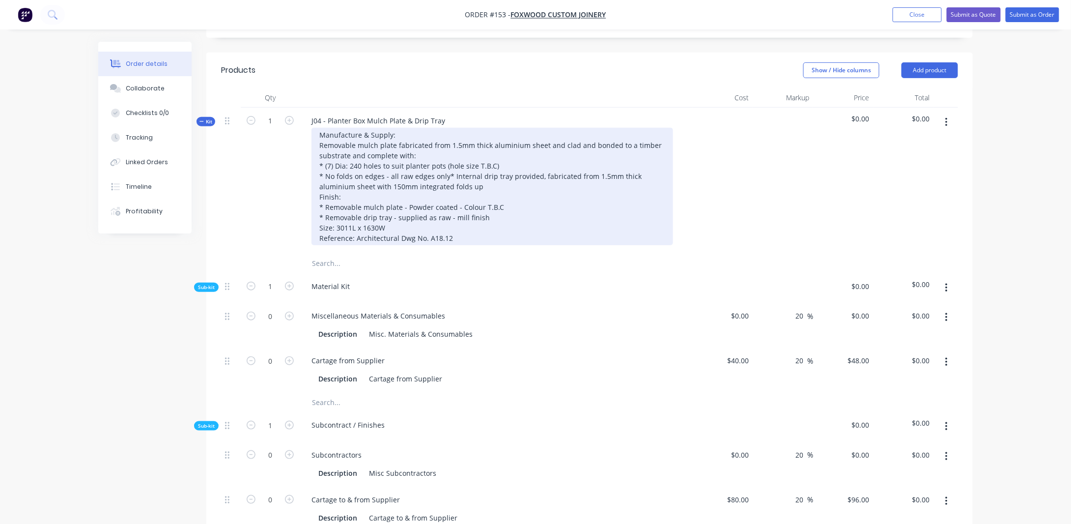
click at [475, 235] on div "Manufacture & Supply: Removable mulch plate fabricated from 1.5mm thick alumini…" at bounding box center [491, 186] width 361 height 117
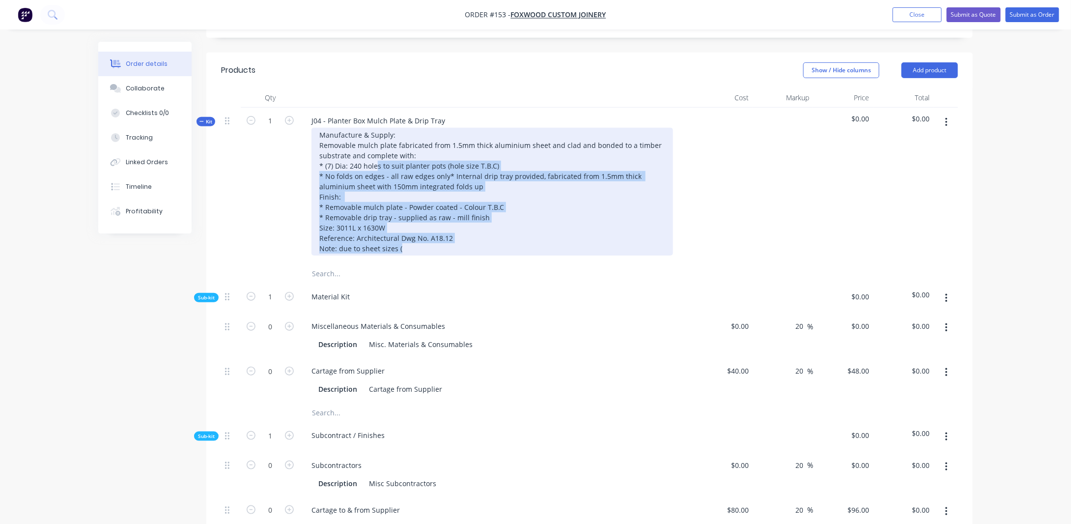
drag, startPoint x: 374, startPoint y: 158, endPoint x: 527, endPoint y: 245, distance: 175.5
click at [527, 236] on div "Manufacture & Supply: Removable mulch plate fabricated from 1.5mm thick alumini…" at bounding box center [491, 192] width 361 height 128
click at [527, 246] on div "Manufacture & Supply: Removable mulch plate fabricated from 1.5mm thick alumini…" at bounding box center [491, 192] width 361 height 128
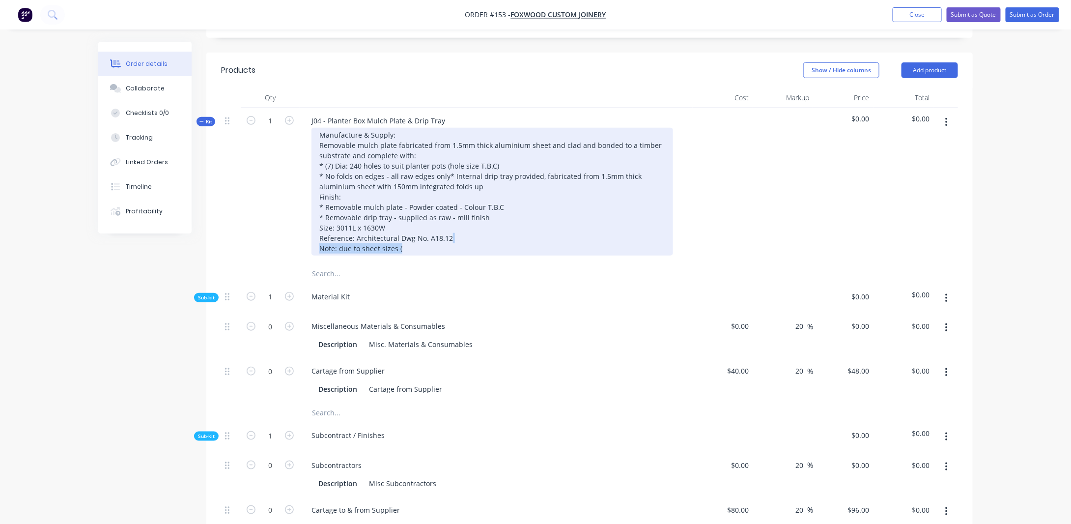
drag, startPoint x: 410, startPoint y: 240, endPoint x: 477, endPoint y: 236, distance: 66.9
click at [477, 235] on div "Manufacture & Supply: Removable mulch plate fabricated from 1.5mm thick alumini…" at bounding box center [491, 192] width 361 height 128
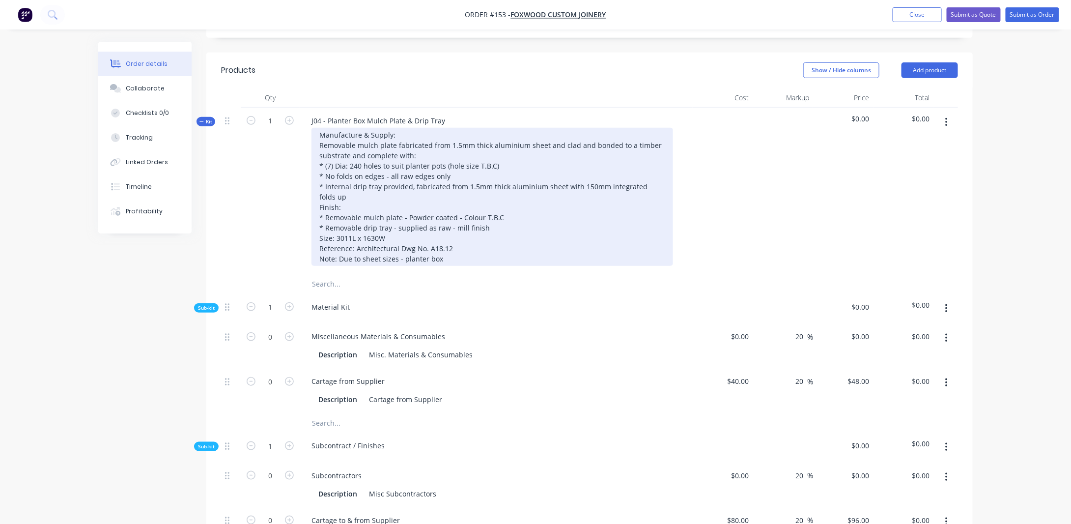
click at [493, 244] on div "Manufacture & Supply: Removable mulch plate fabricated from 1.5mm thick alumini…" at bounding box center [491, 197] width 361 height 138
click at [503, 241] on div "Manufacture & Supply: Removable mulch plate fabricated from 1.5mm thick alumini…" at bounding box center [491, 197] width 361 height 138
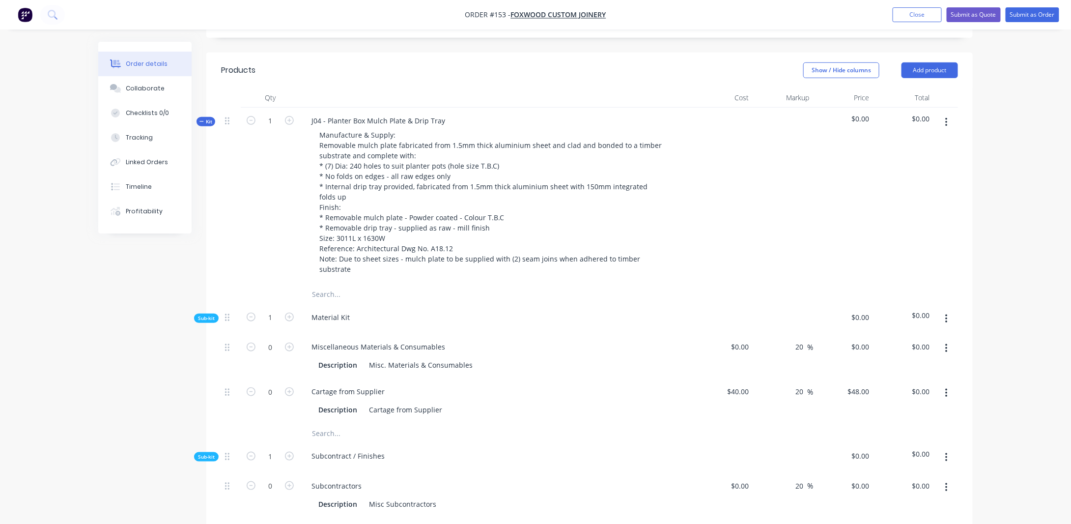
click at [150, 290] on div "Created by [PERSON_NAME] Created [DATE] Required [DATE] Assigned to Add team me…" at bounding box center [535, 480] width 874 height 1466
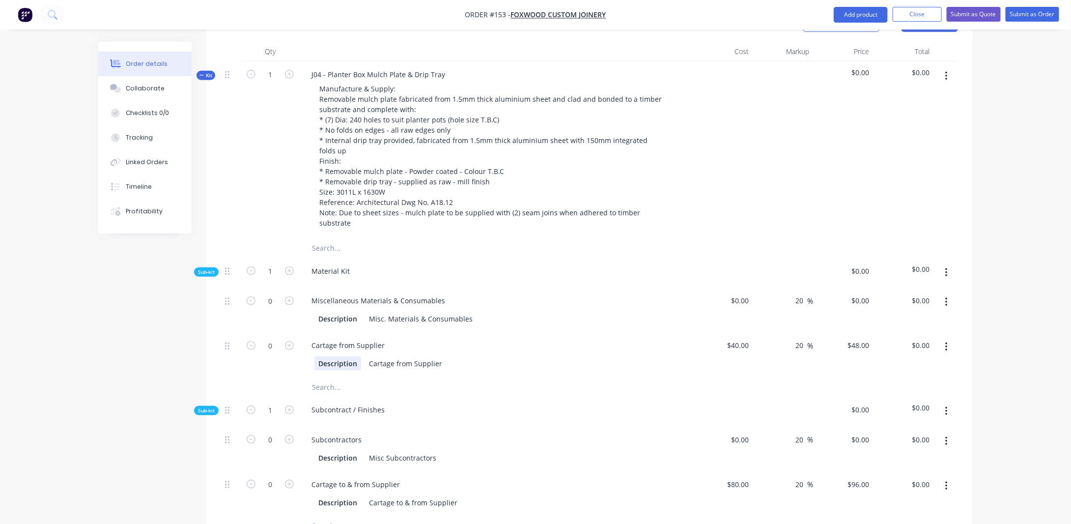
scroll to position [393, 0]
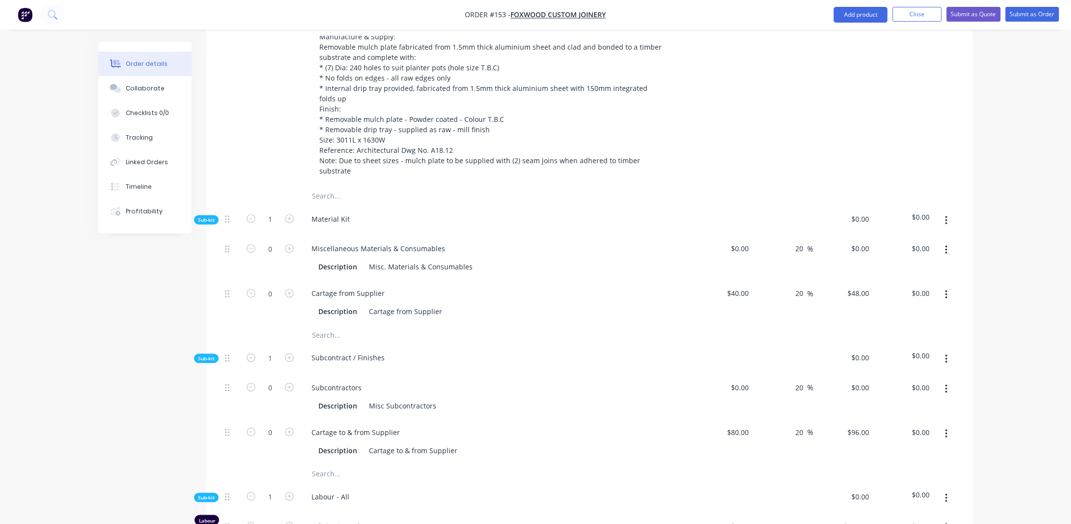
click at [948, 212] on button "button" at bounding box center [946, 221] width 23 height 18
click at [932, 239] on div "Add product to kit" at bounding box center [911, 246] width 76 height 14
click at [903, 278] on div "Product catalogue" at bounding box center [911, 285] width 76 height 14
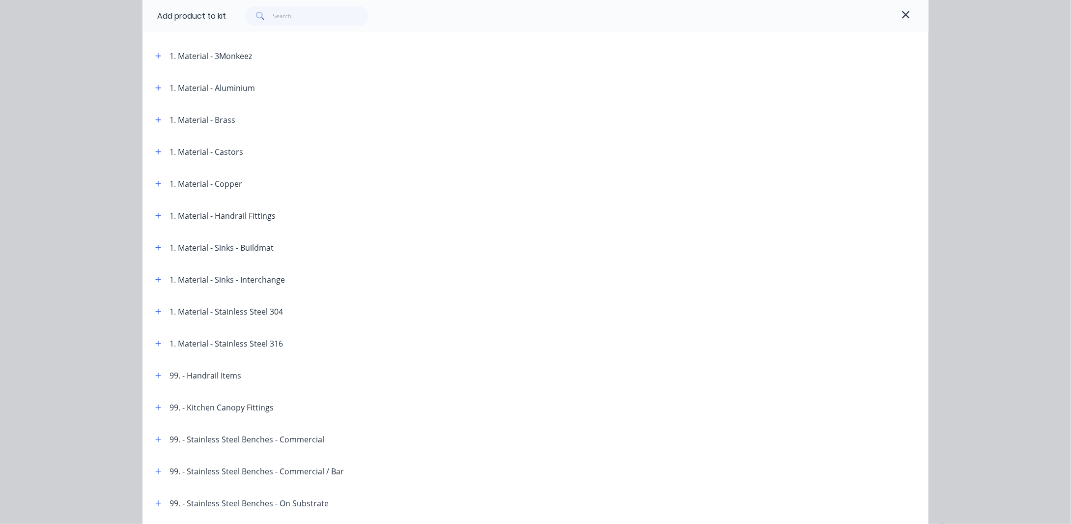
scroll to position [342, 0]
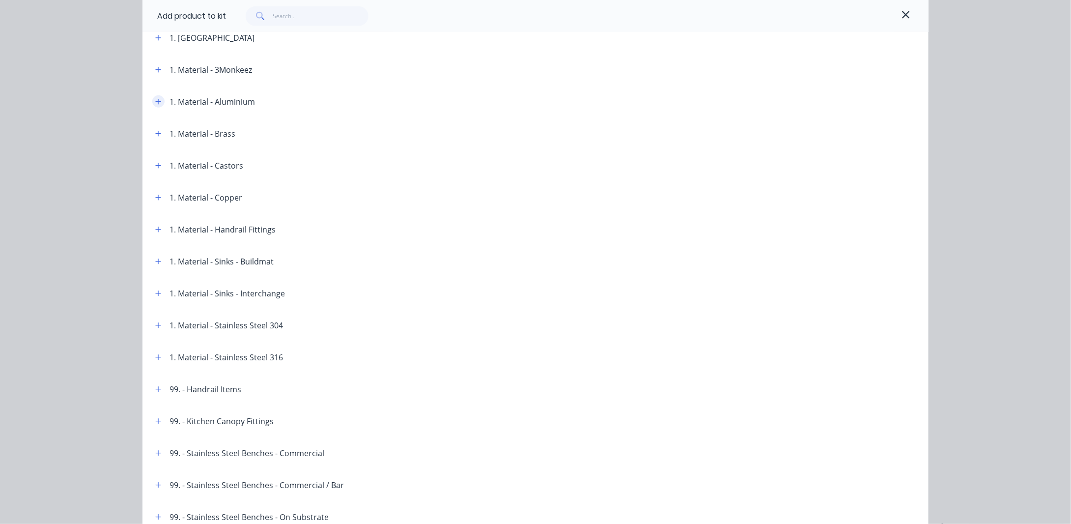
click at [156, 99] on icon "button" at bounding box center [158, 101] width 6 height 7
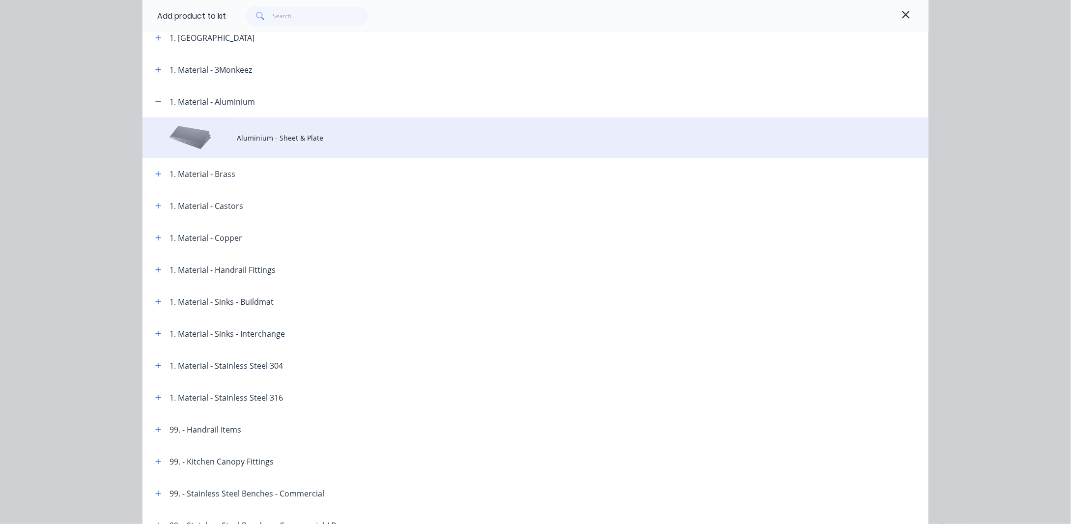
click at [270, 139] on span "Aluminium - Sheet & Plate" at bounding box center [513, 138] width 553 height 10
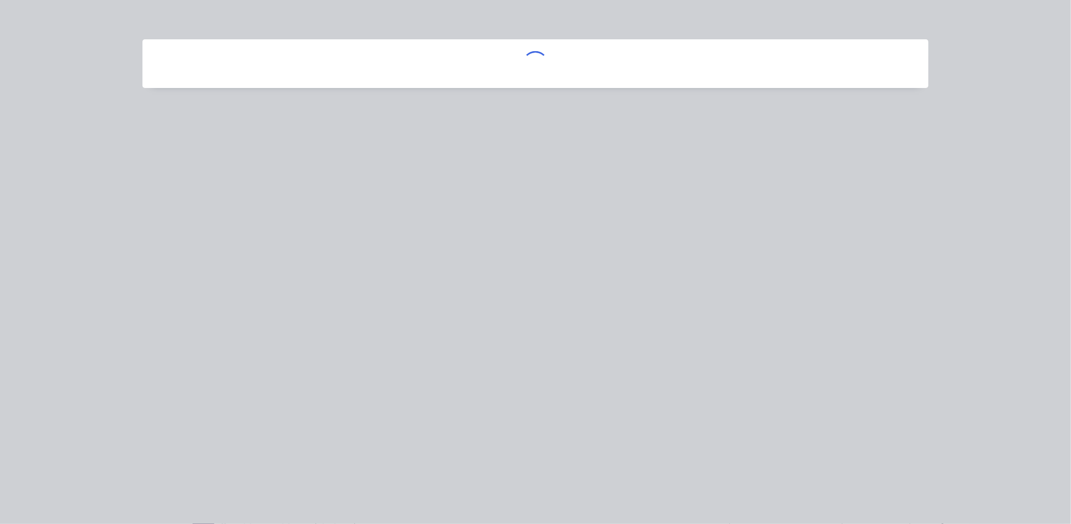
scroll to position [0, 0]
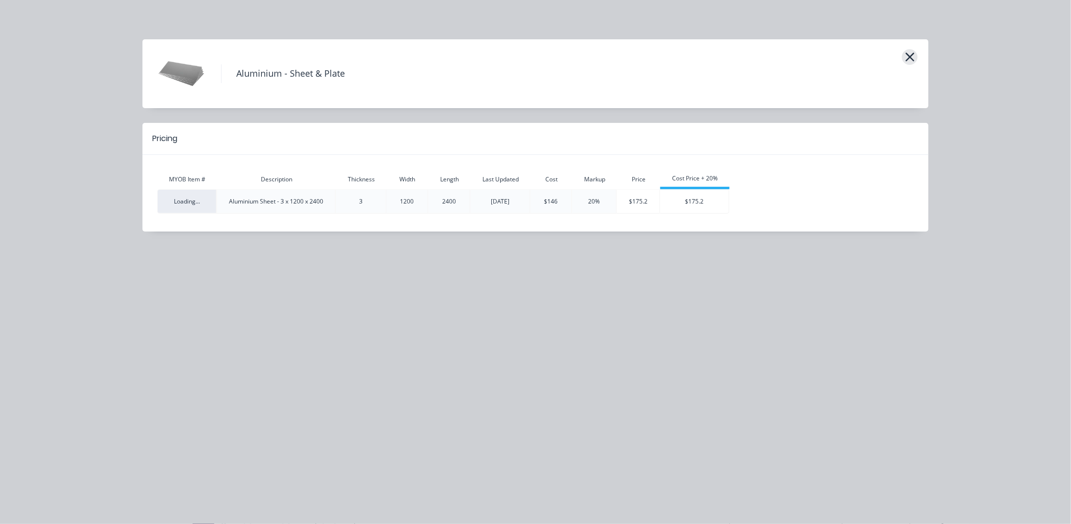
click at [908, 53] on icon "button" at bounding box center [910, 57] width 10 height 14
drag, startPoint x: 907, startPoint y: 55, endPoint x: 838, endPoint y: 48, distance: 69.2
click at [907, 55] on icon "button" at bounding box center [910, 57] width 10 height 14
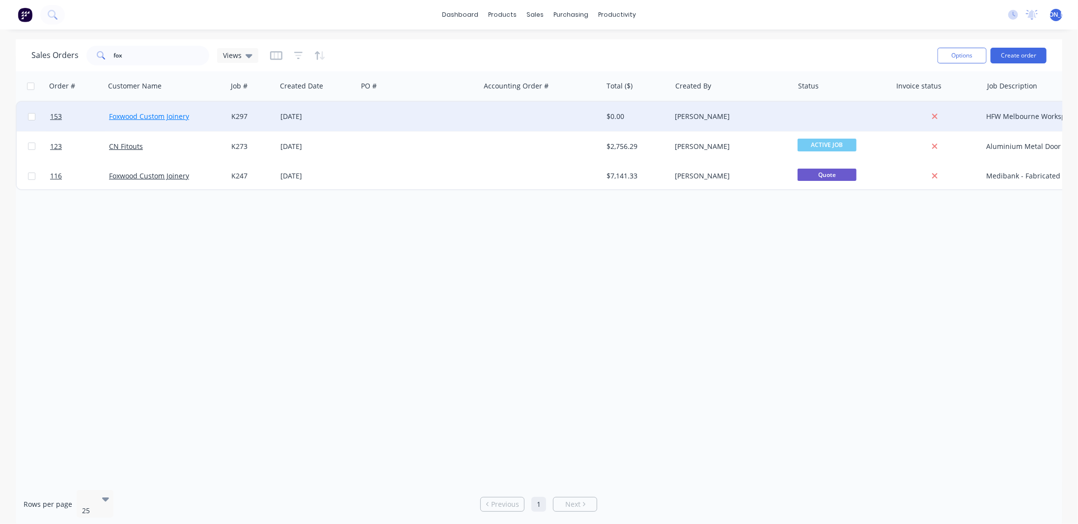
click at [181, 114] on link "Foxwood Custom Joinery" at bounding box center [149, 115] width 80 height 9
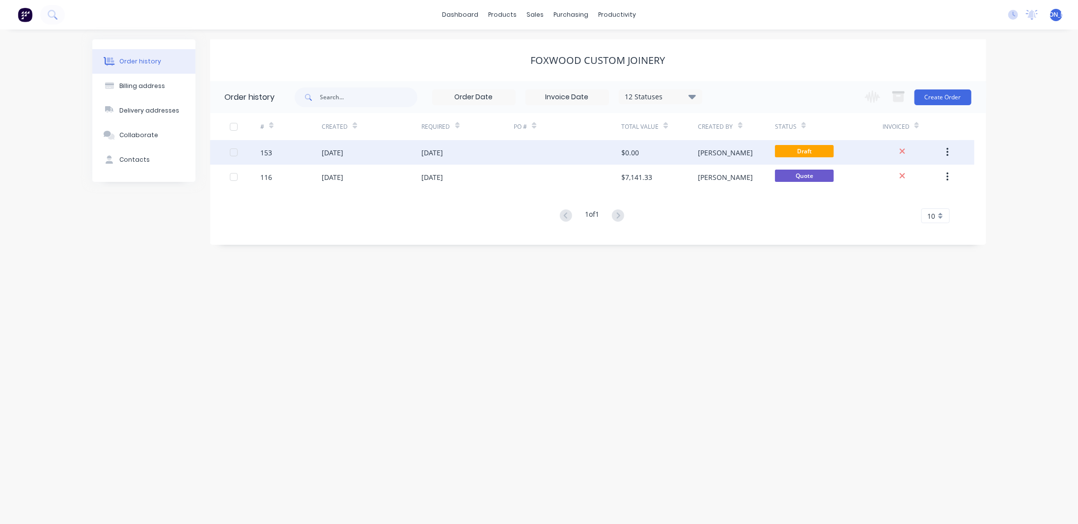
click at [555, 151] on div at bounding box center [568, 152] width 108 height 25
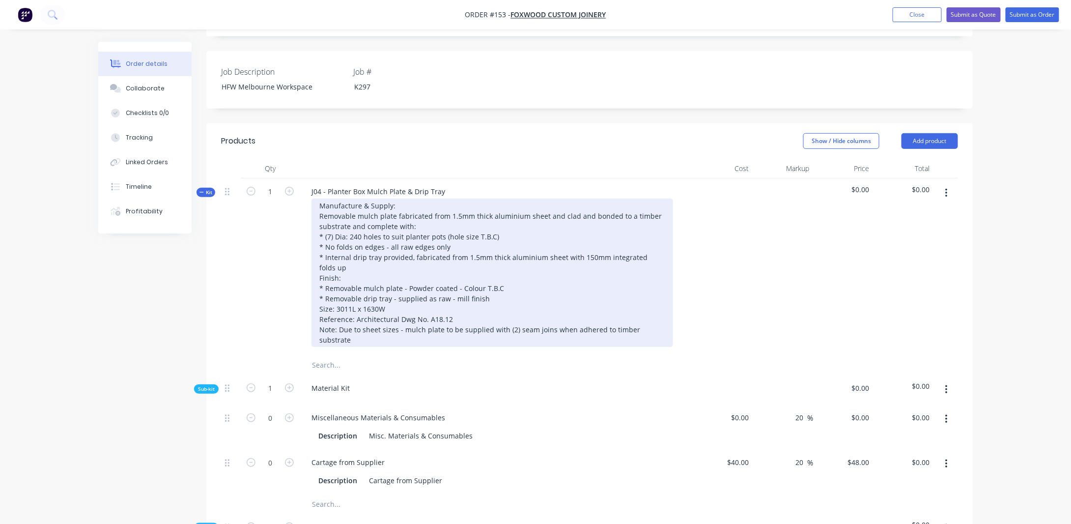
scroll to position [246, 0]
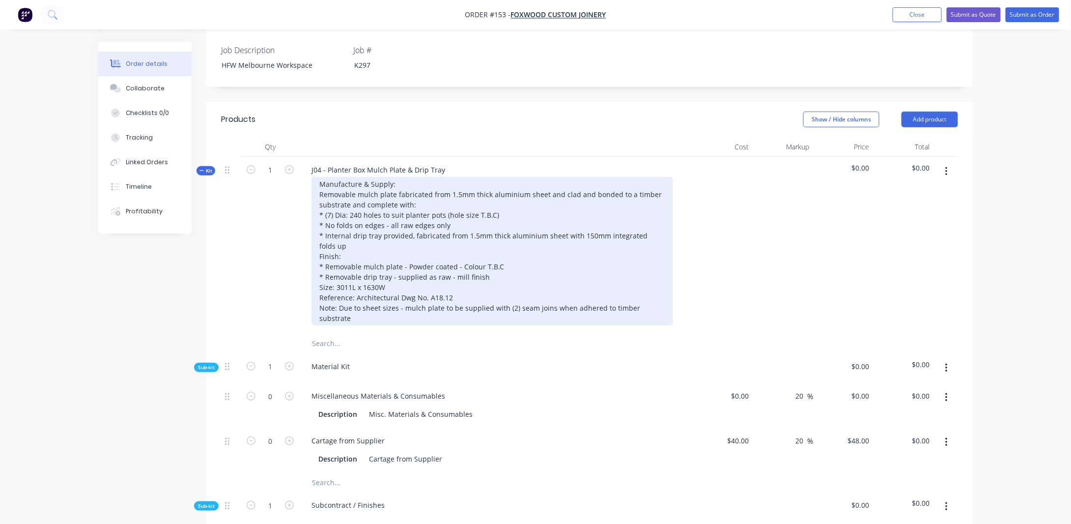
click at [339, 290] on div "Manufacture & Supply: Removable mulch plate fabricated from 1.5mm thick alumini…" at bounding box center [491, 251] width 361 height 148
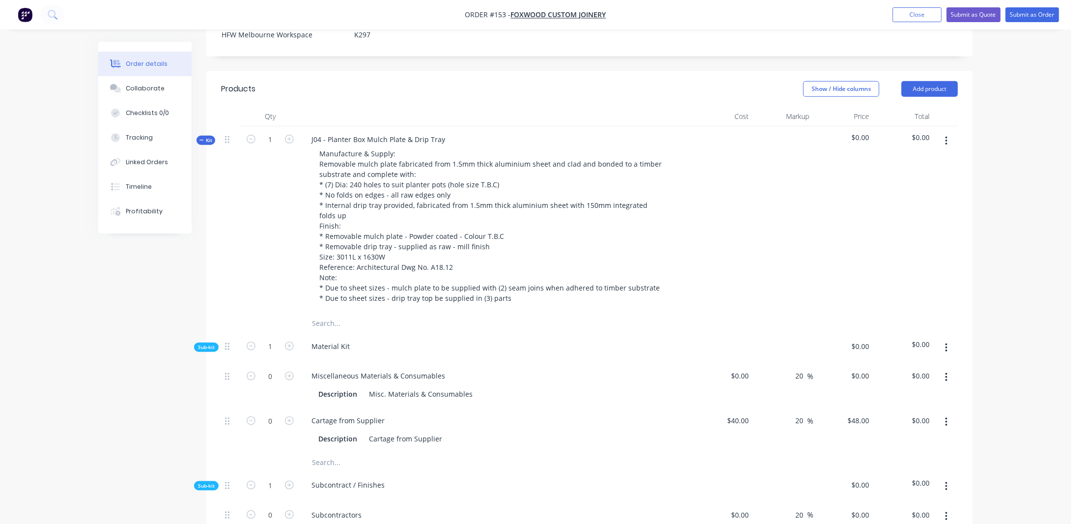
scroll to position [295, 0]
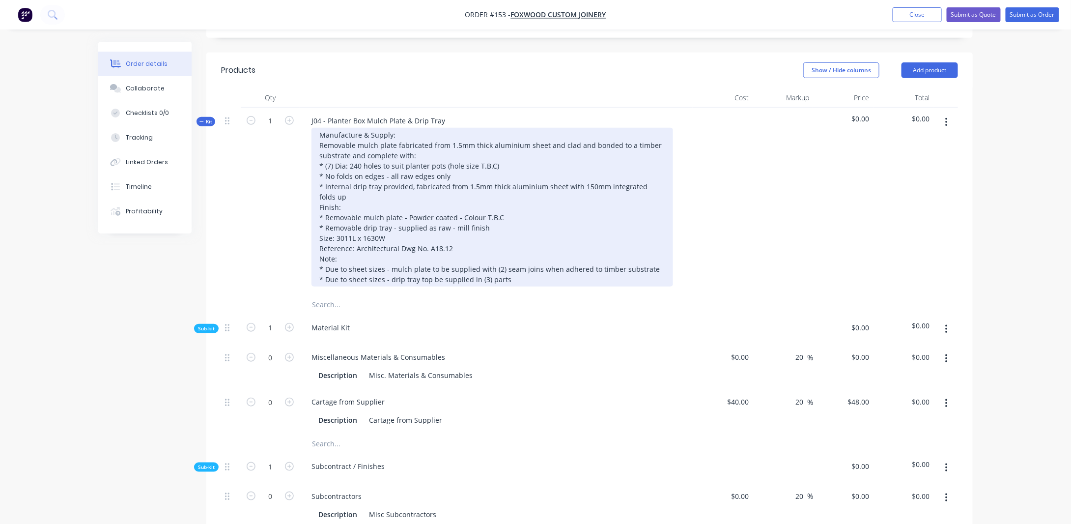
click at [489, 263] on div "Manufacture & Supply: Removable mulch plate fabricated from 1.5mm thick alumini…" at bounding box center [491, 207] width 361 height 159
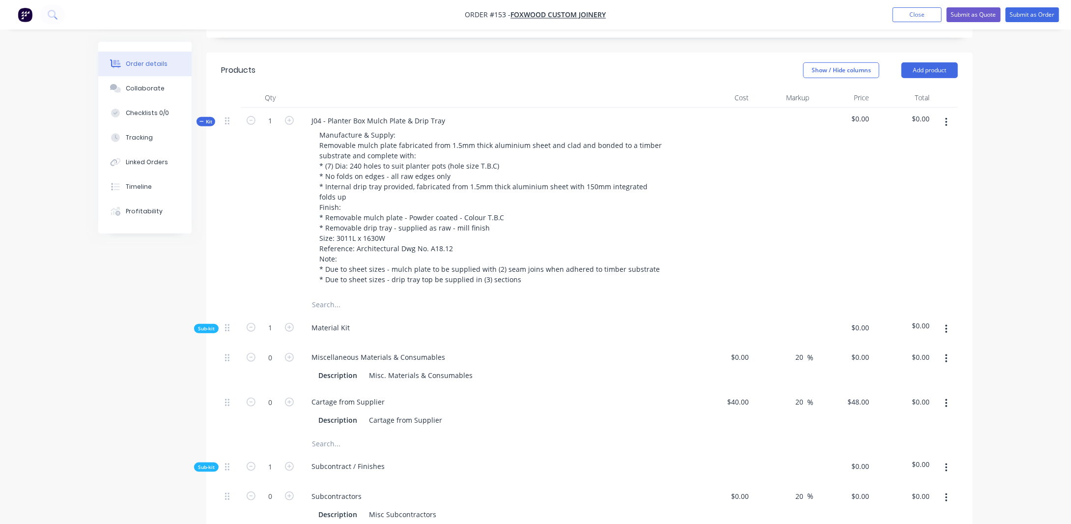
click at [122, 305] on div "Created by [PERSON_NAME] Created [DATE] Required [DATE] Assigned to Add team me…" at bounding box center [535, 485] width 874 height 1476
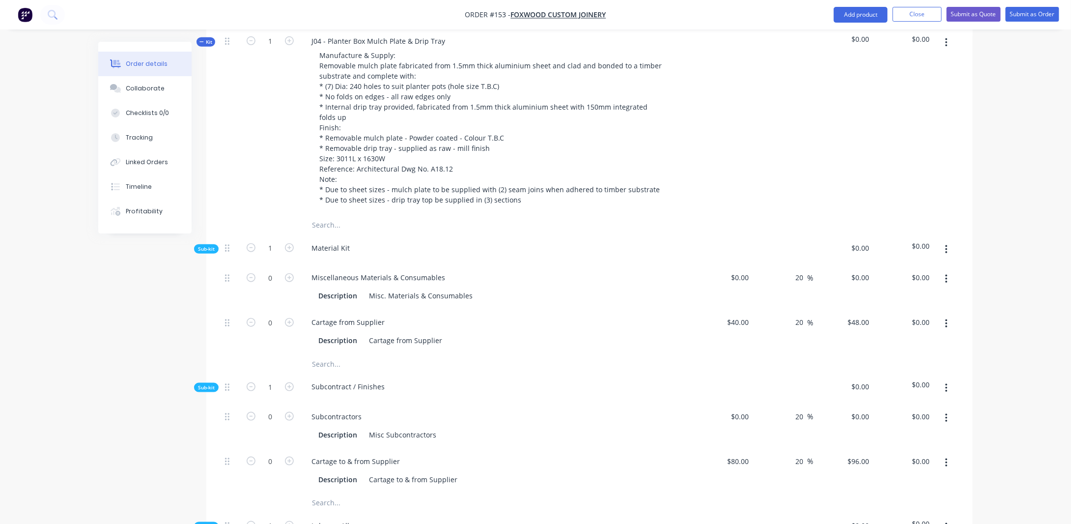
scroll to position [393, 0]
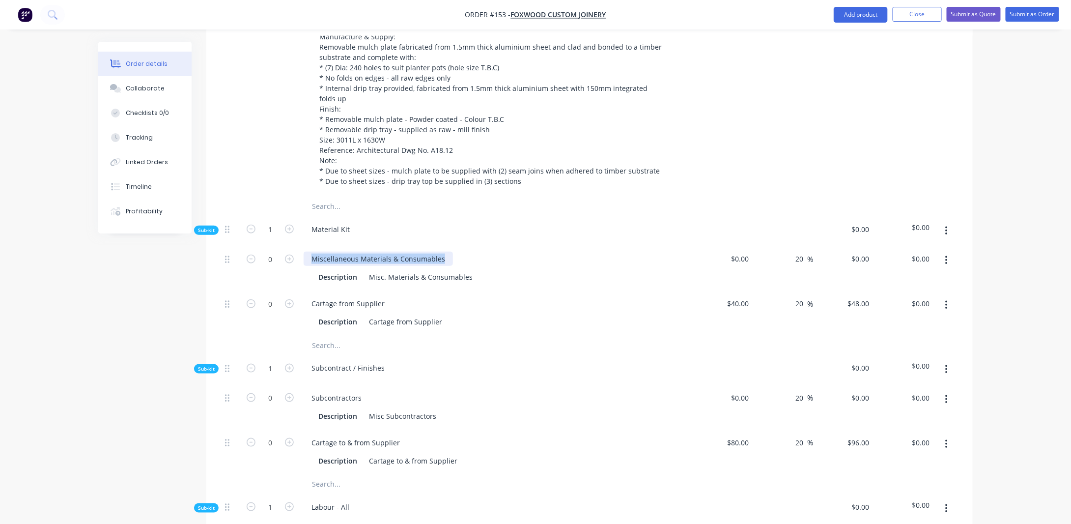
drag, startPoint x: 442, startPoint y: 237, endPoint x: 219, endPoint y: 210, distance: 225.1
click at [219, 210] on div "Qty Cost Markup Price Total Kit 1 J04 - Planter Box Mulch Plate & Drip Tray Man…" at bounding box center [589, 432] width 766 height 885
drag, startPoint x: 367, startPoint y: 257, endPoint x: 543, endPoint y: 252, distance: 175.4
click at [543, 270] on div "Description Misc. Materials & Consumables" at bounding box center [494, 277] width 360 height 14
drag, startPoint x: 271, startPoint y: 236, endPoint x: 277, endPoint y: 238, distance: 6.6
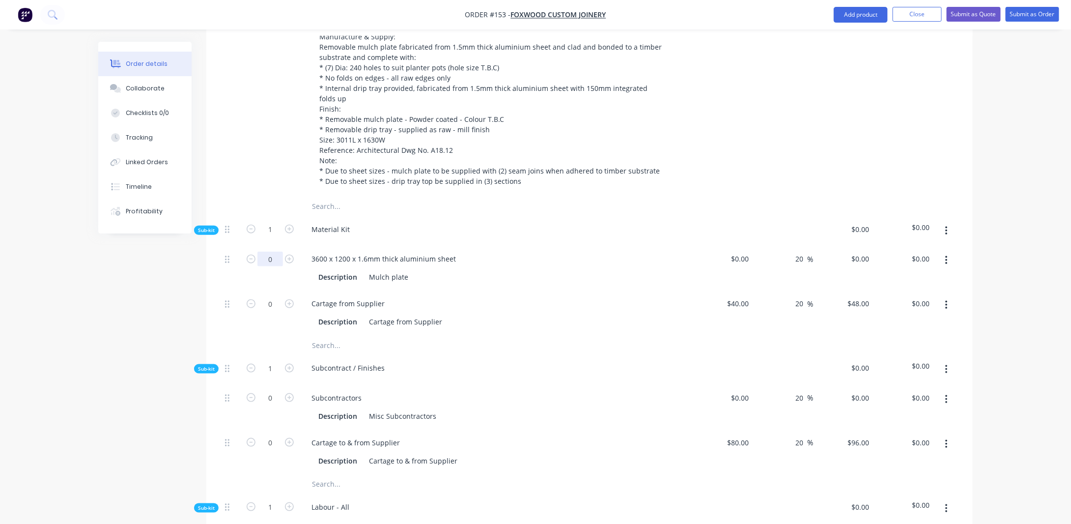
click at [271, 251] on input "0" at bounding box center [270, 258] width 26 height 15
type input "1"
click at [162, 293] on div "Created by [PERSON_NAME] Created [DATE] Required [DATE] Assigned to Add team me…" at bounding box center [535, 387] width 874 height 1476
click at [138, 301] on div "Created by [PERSON_NAME] Created [DATE] Required [DATE] Assigned to Add team me…" at bounding box center [535, 387] width 874 height 1476
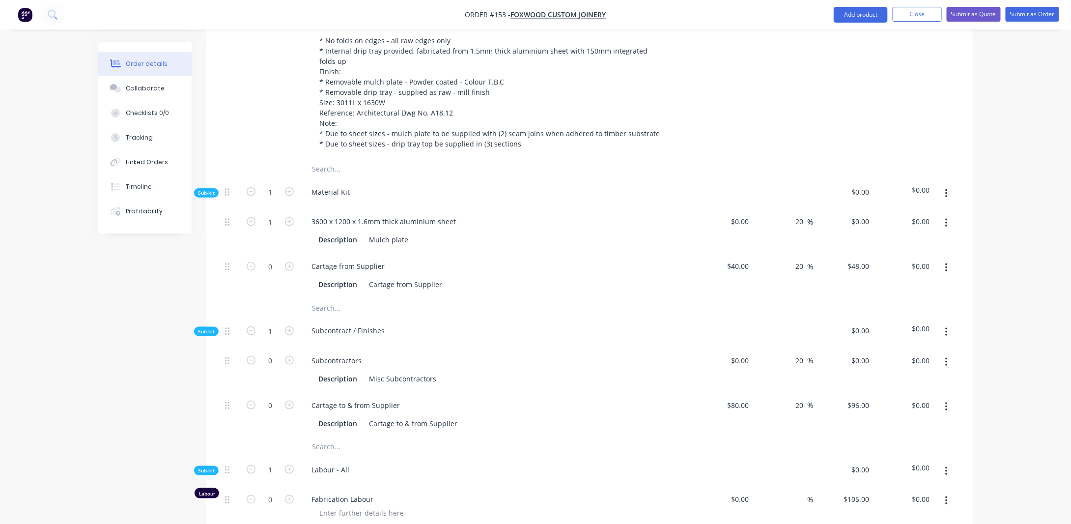
scroll to position [442, 0]
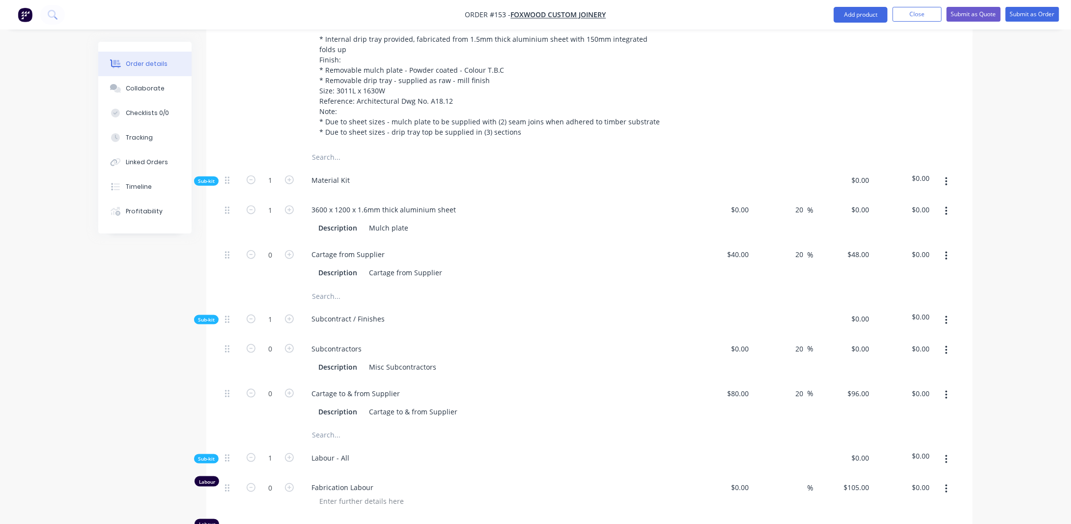
click at [946, 207] on icon "button" at bounding box center [946, 211] width 2 height 9
click at [895, 230] on div "Duplicate" at bounding box center [911, 237] width 76 height 14
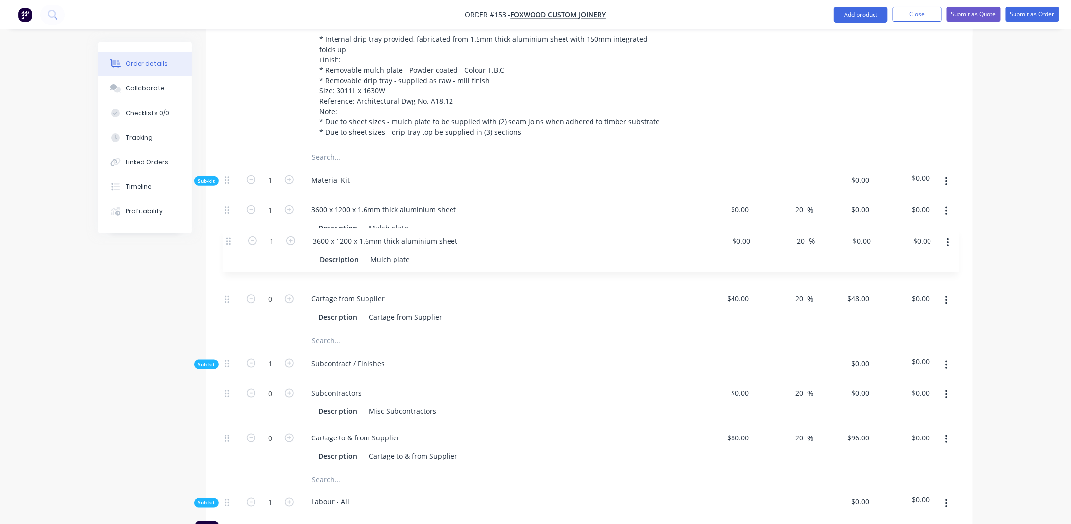
drag, startPoint x: 226, startPoint y: 281, endPoint x: 228, endPoint y: 233, distance: 47.7
click at [228, 233] on div "1 3600 x 1200 x 1.6mm thick aluminium sheet Description Mulch plate $0.00 $0.00…" at bounding box center [589, 263] width 737 height 134
